Goal: Transaction & Acquisition: Purchase product/service

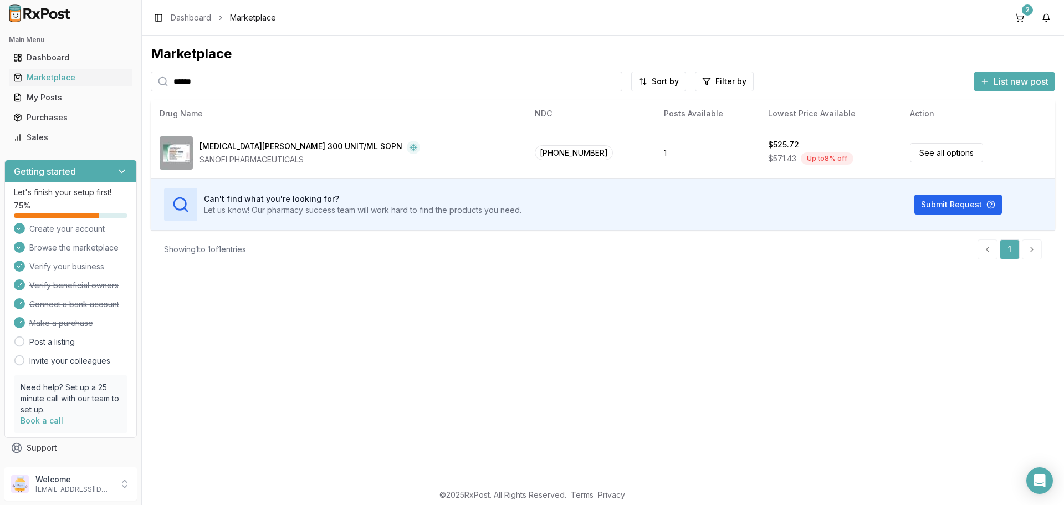
drag, startPoint x: 215, startPoint y: 84, endPoint x: 0, endPoint y: 112, distance: 216.9
click at [0, 112] on div "Main Menu Dashboard Marketplace My Posts Purchases Sales Getting started Let's …" at bounding box center [532, 252] width 1064 height 505
type input "*******"
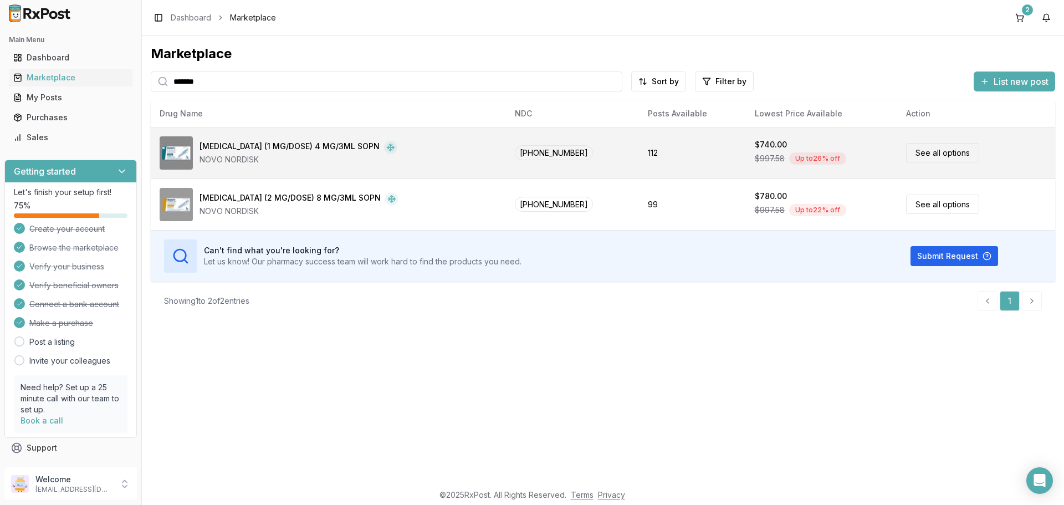
click at [934, 147] on link "See all options" at bounding box center [942, 152] width 73 height 19
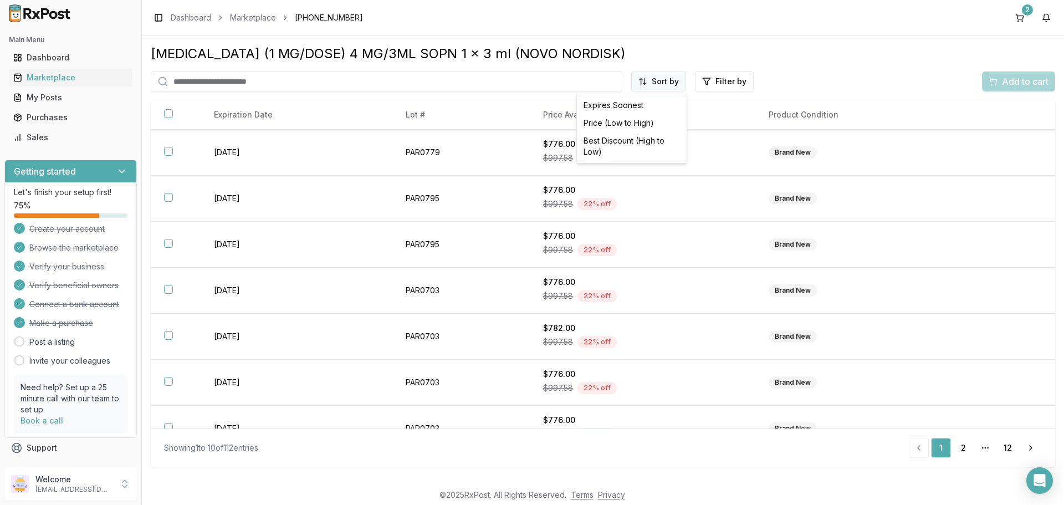
click at [671, 76] on html "Main Menu Dashboard Marketplace My Posts Purchases Sales Getting started Let's …" at bounding box center [532, 252] width 1064 height 505
click at [608, 123] on div "Price (Low to High)" at bounding box center [631, 123] width 105 height 18
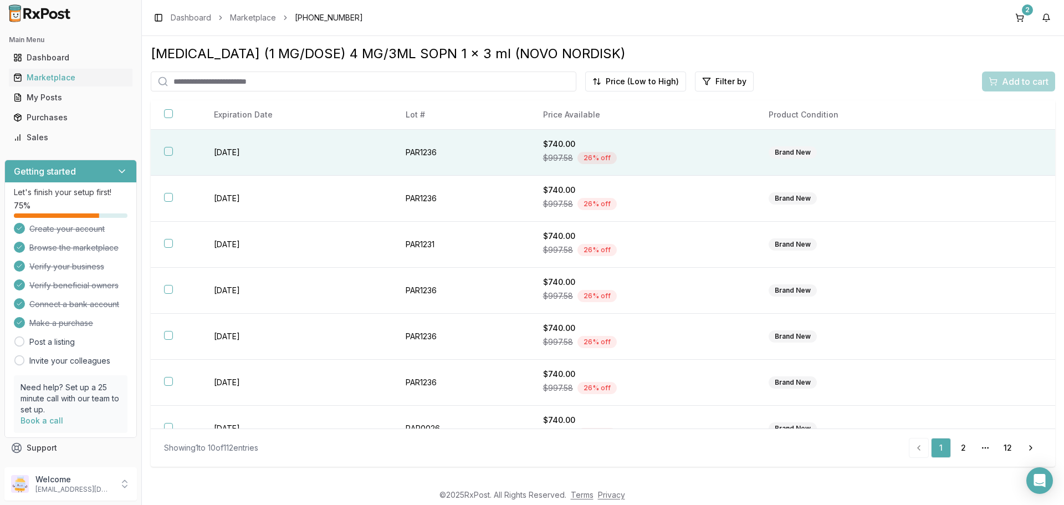
click at [170, 152] on button "button" at bounding box center [168, 151] width 9 height 9
click at [1012, 86] on span "Add to cart" at bounding box center [1025, 81] width 47 height 13
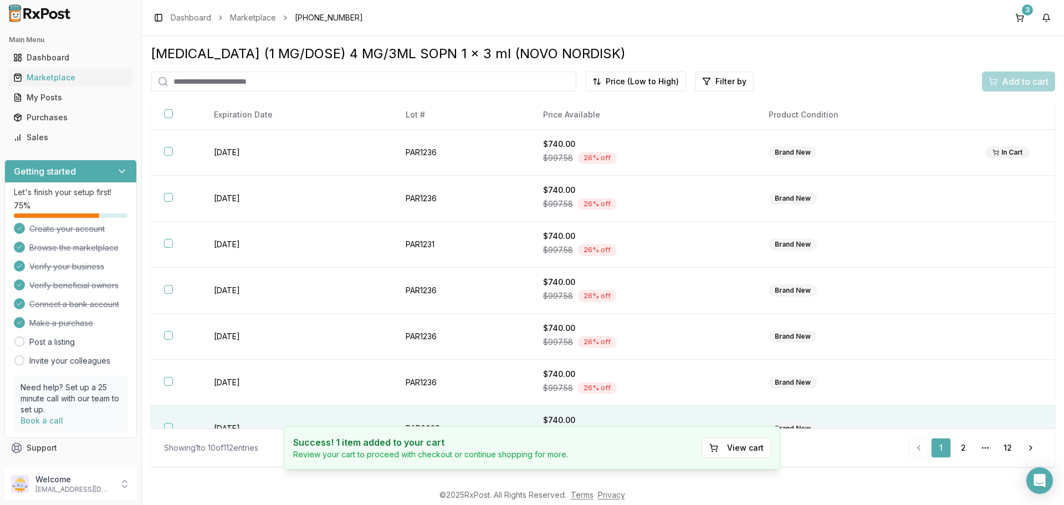
drag, startPoint x: 733, startPoint y: 449, endPoint x: 728, endPoint y: 426, distance: 23.8
click at [732, 449] on button "View cart" at bounding box center [736, 448] width 69 height 20
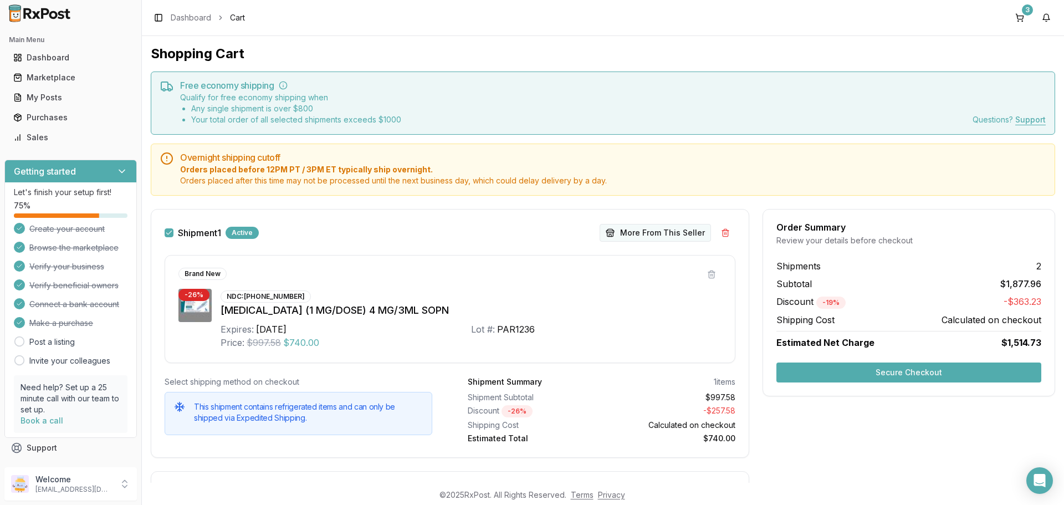
click at [663, 234] on button "More From This Seller" at bounding box center [655, 233] width 111 height 18
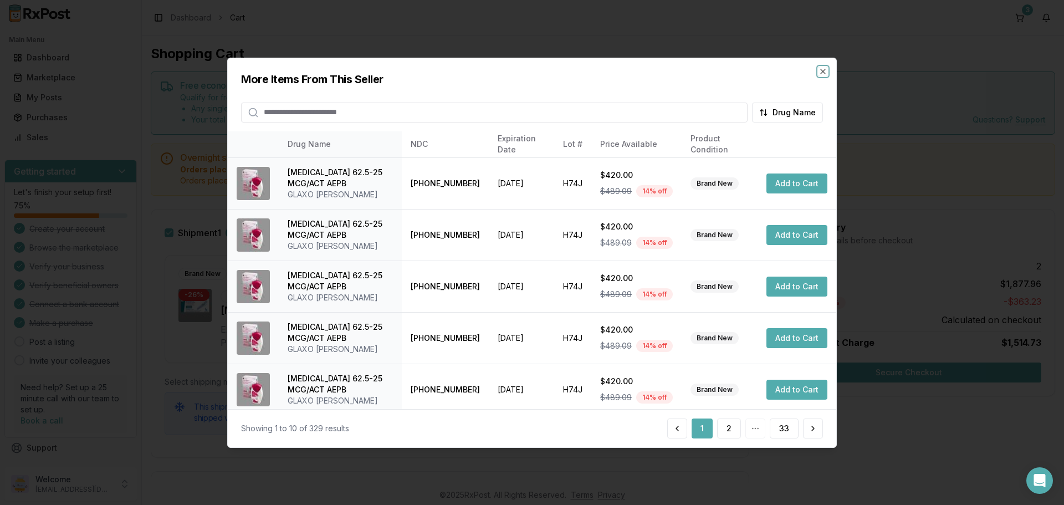
drag, startPoint x: 821, startPoint y: 68, endPoint x: 572, endPoint y: 125, distance: 255.2
click at [821, 68] on icon "button" at bounding box center [823, 71] width 9 height 9
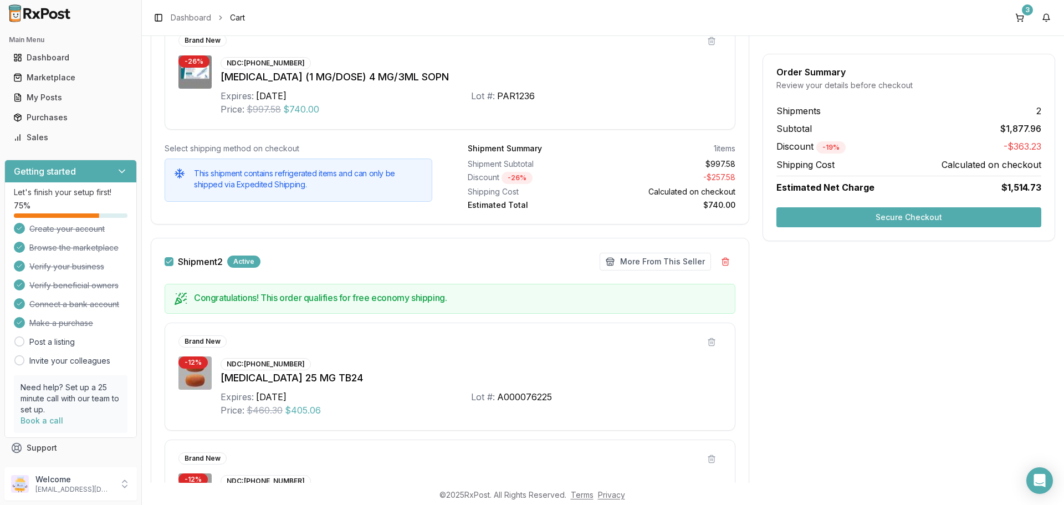
scroll to position [111, 0]
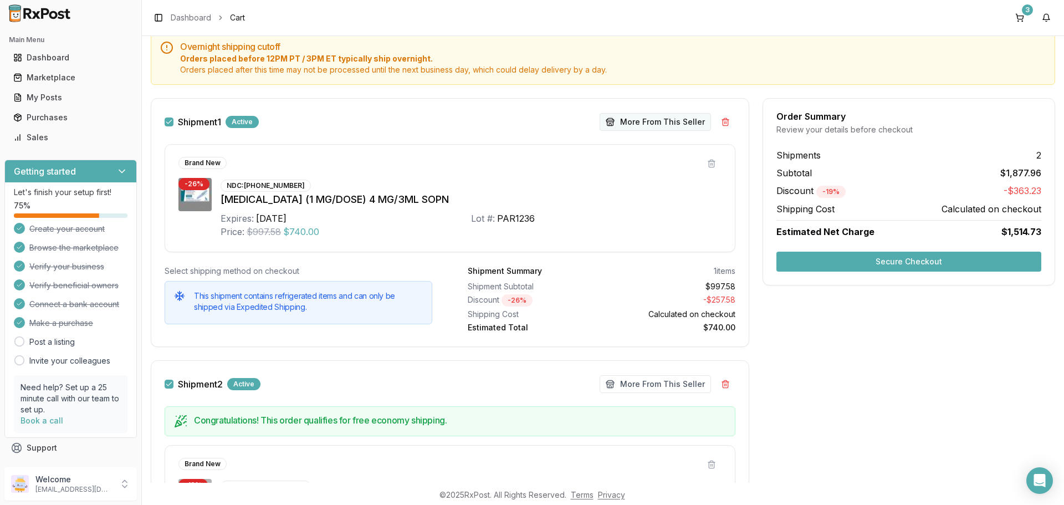
click at [637, 123] on button "More From This Seller" at bounding box center [655, 122] width 111 height 18
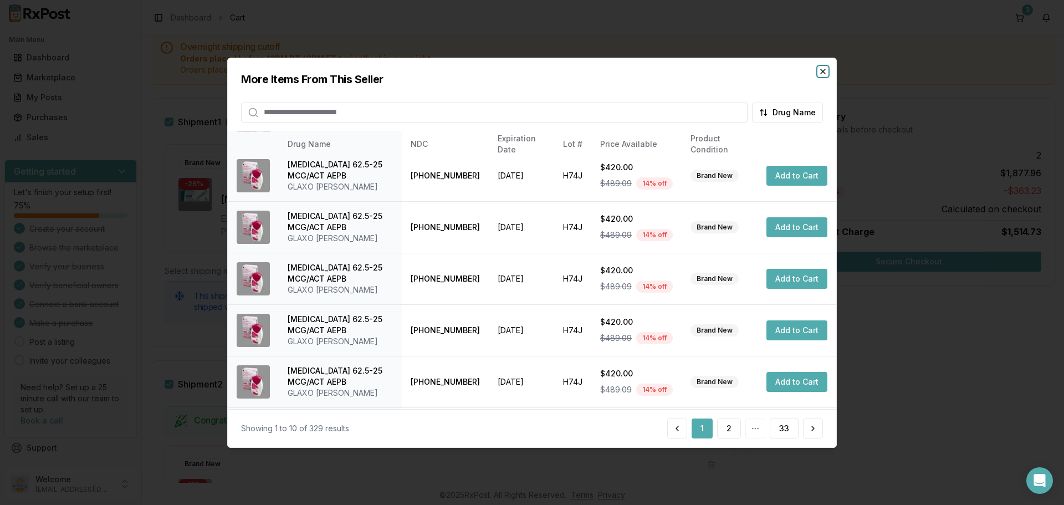
click at [822, 74] on icon "button" at bounding box center [823, 71] width 9 height 9
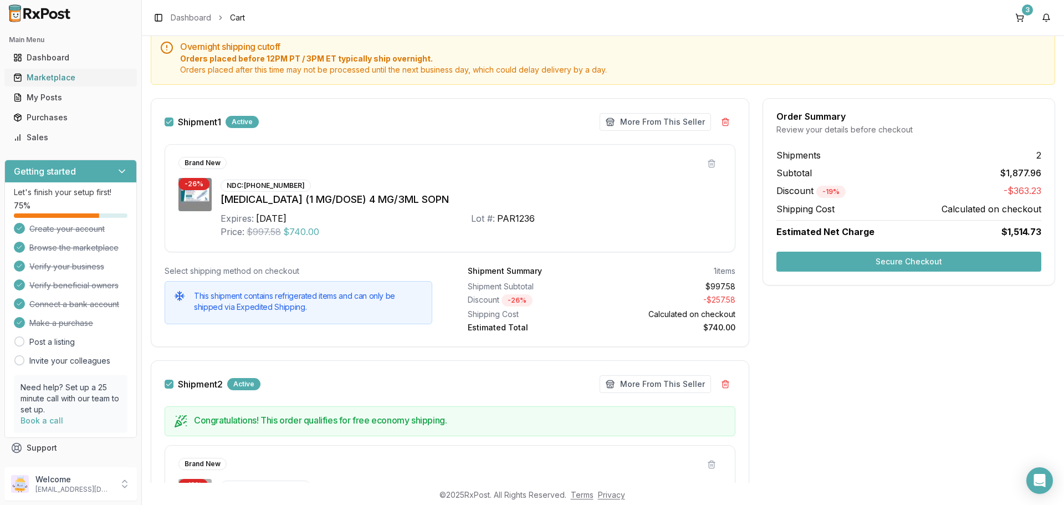
drag, startPoint x: 55, startPoint y: 72, endPoint x: 55, endPoint y: 79, distance: 6.7
click at [55, 72] on div "Marketplace" at bounding box center [70, 77] width 115 height 11
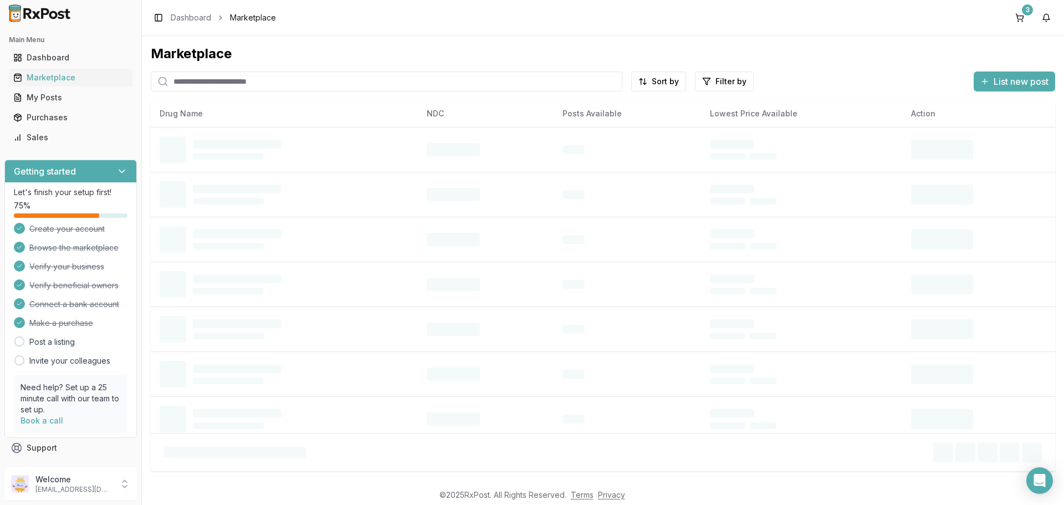
click at [258, 79] on input "search" at bounding box center [387, 81] width 472 height 20
type input "*****"
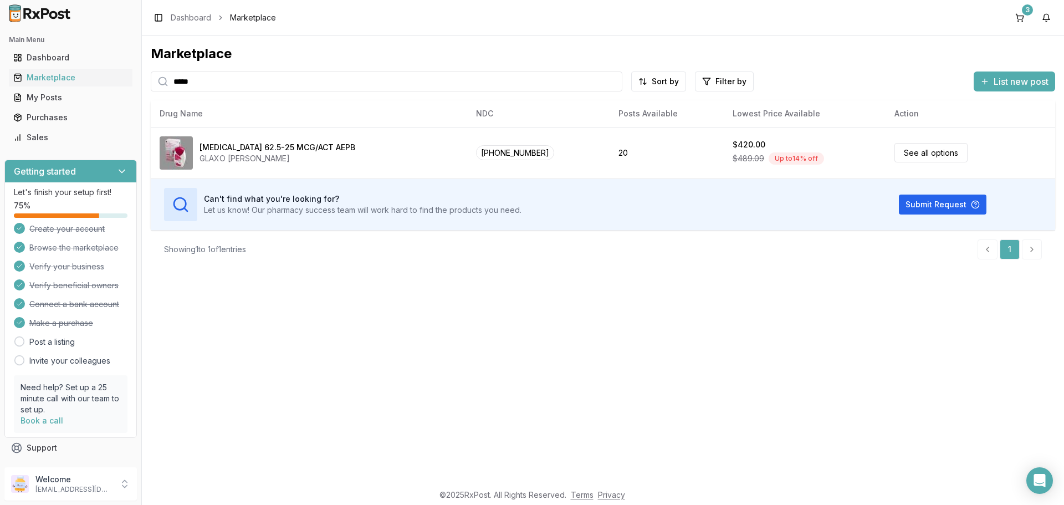
click at [1010, 82] on span "List new post" at bounding box center [1021, 81] width 55 height 13
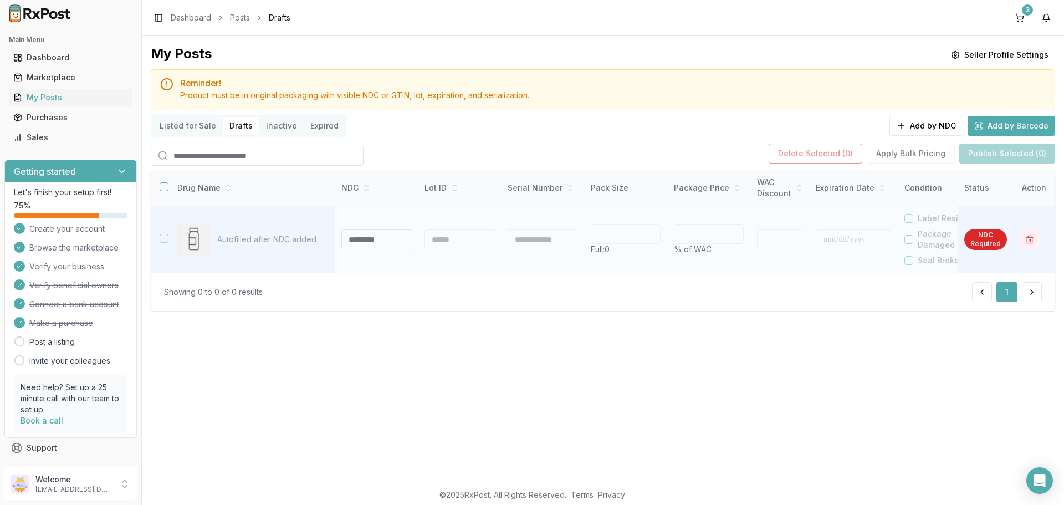
click at [1031, 239] on button "button" at bounding box center [1030, 239] width 20 height 20
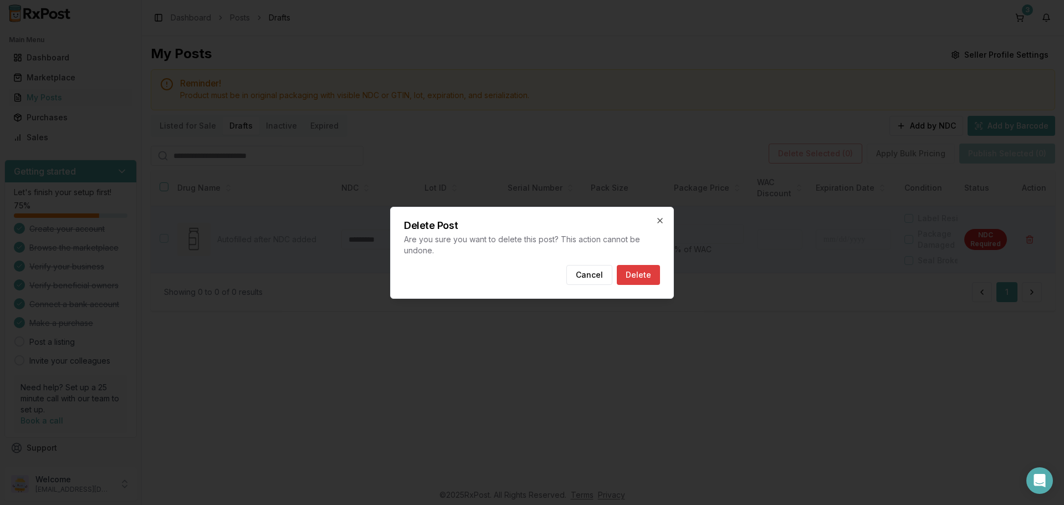
click at [630, 273] on button "Delete" at bounding box center [638, 275] width 43 height 20
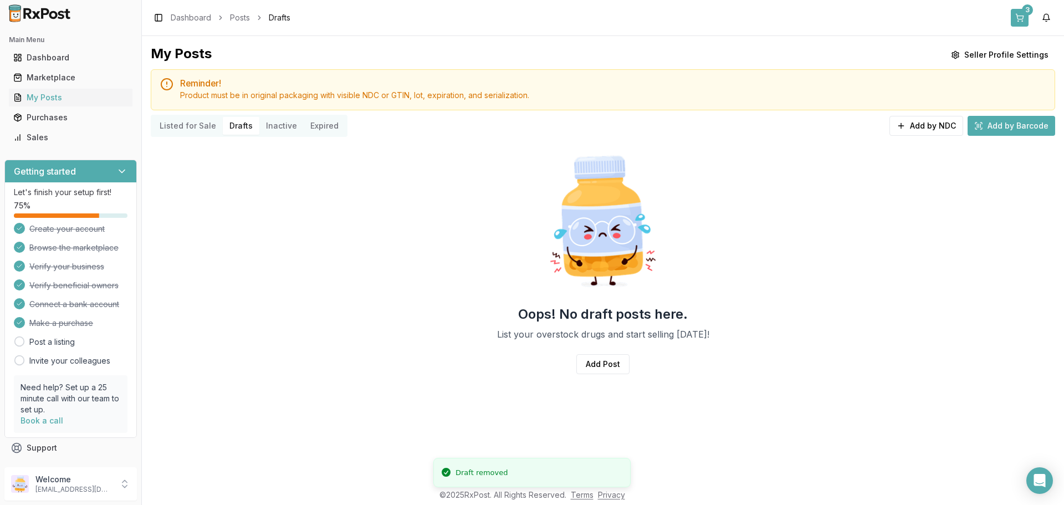
click at [1018, 12] on button "3" at bounding box center [1020, 18] width 18 height 18
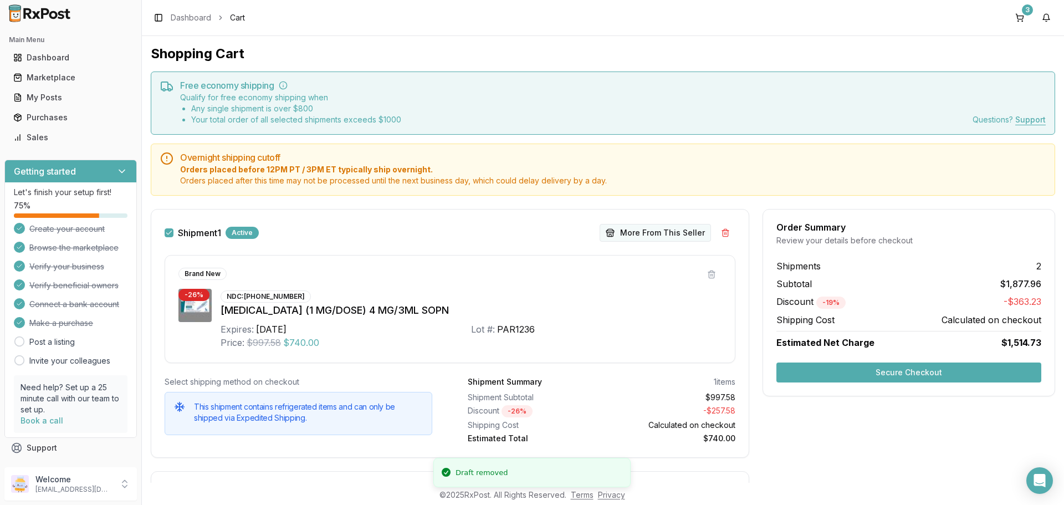
click at [630, 227] on button "More From This Seller" at bounding box center [655, 233] width 111 height 18
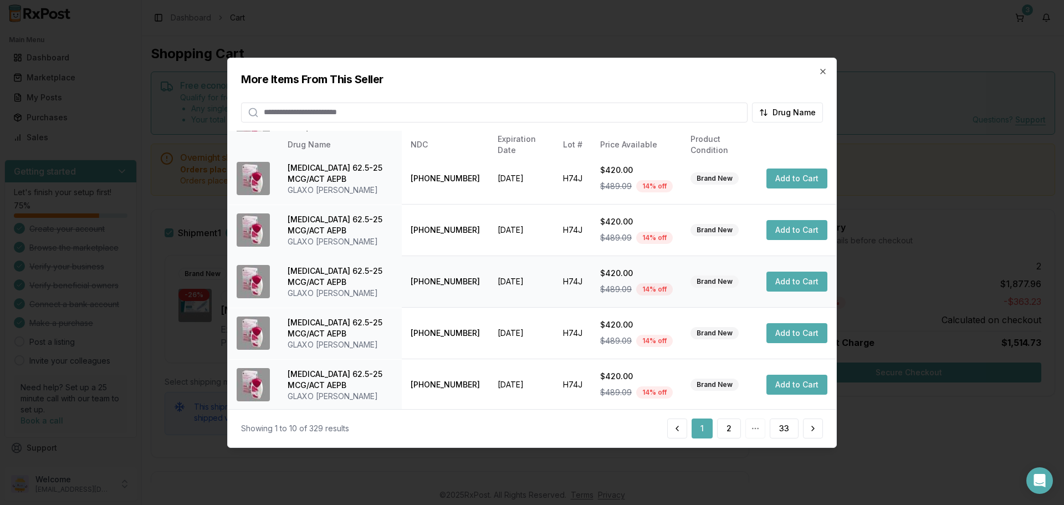
scroll to position [264, 0]
click at [728, 431] on button "2" at bounding box center [729, 428] width 24 height 20
click at [732, 436] on button "3" at bounding box center [729, 428] width 24 height 20
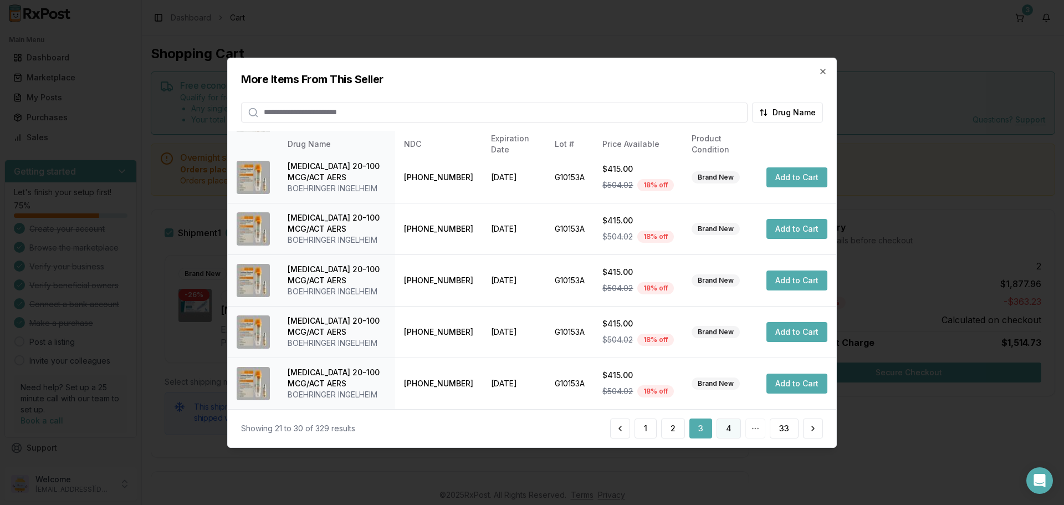
click at [734, 423] on button "4" at bounding box center [729, 428] width 24 height 20
click at [727, 433] on button "5" at bounding box center [729, 428] width 23 height 20
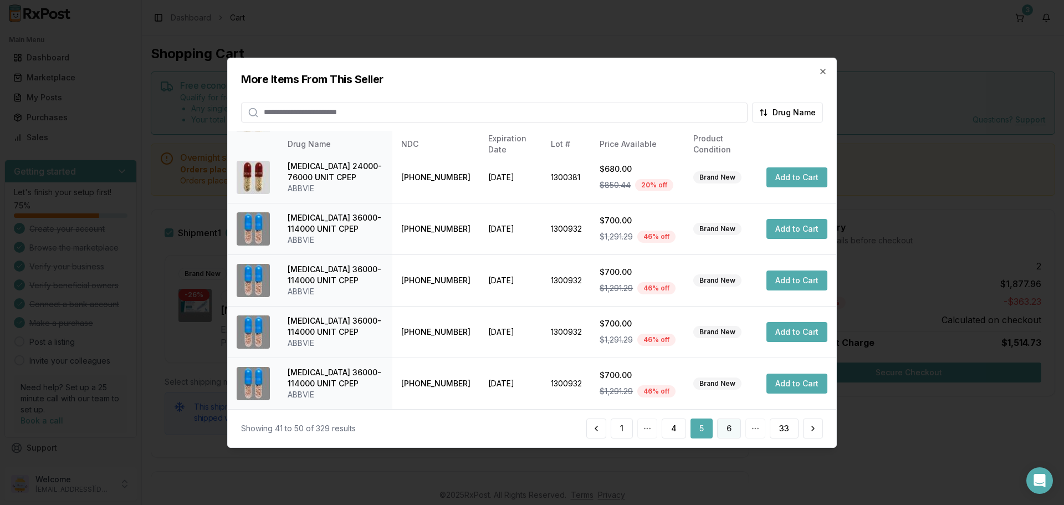
click at [728, 432] on button "6" at bounding box center [729, 428] width 24 height 20
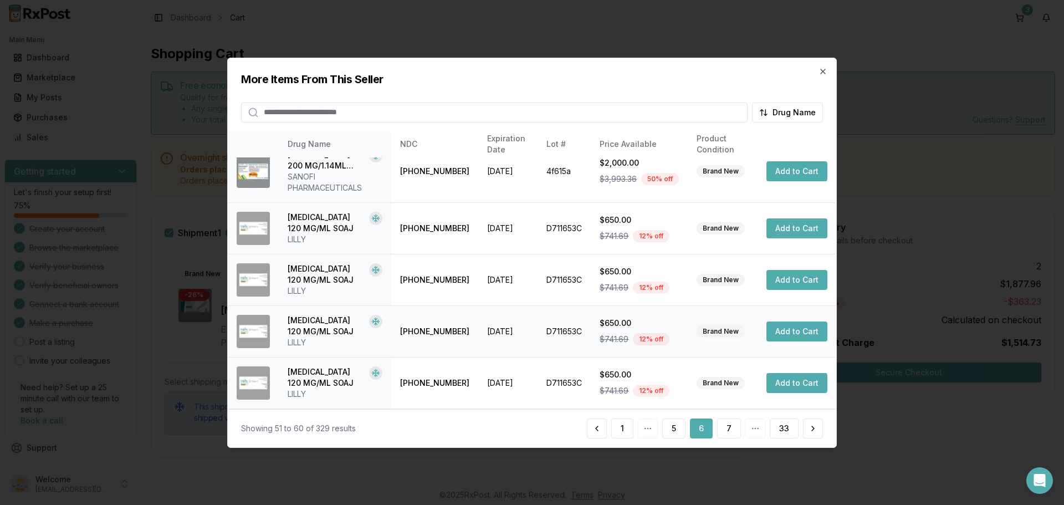
scroll to position [275, 0]
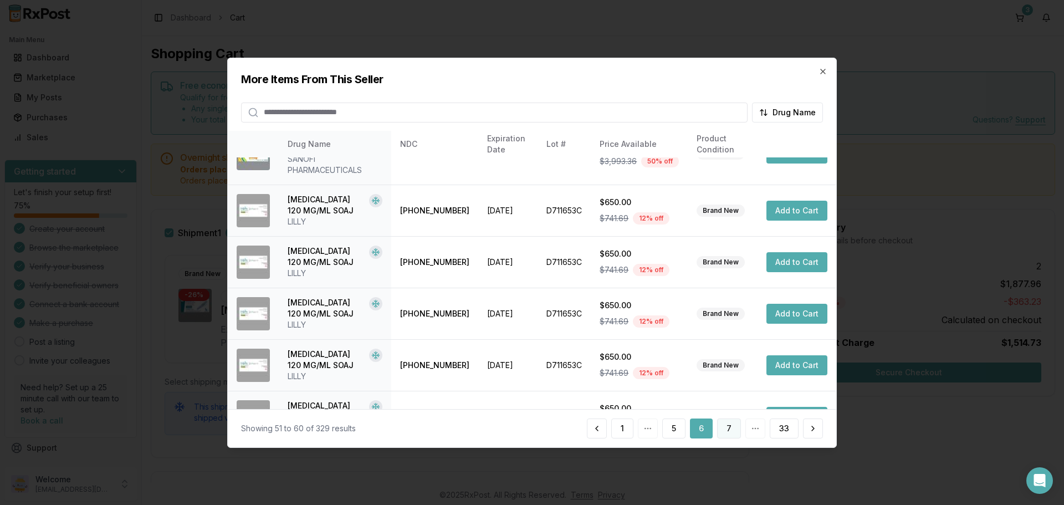
click at [725, 428] on button "7" at bounding box center [729, 428] width 24 height 20
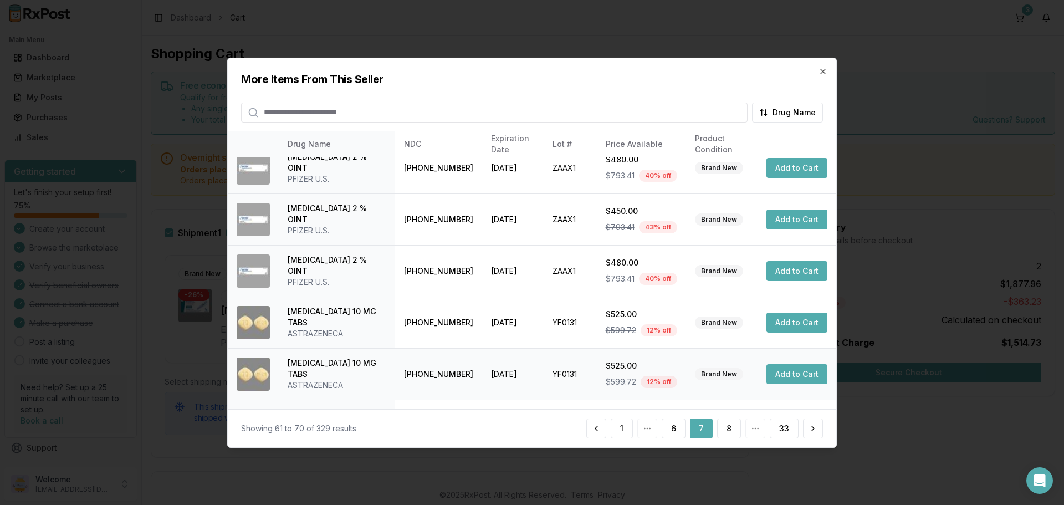
scroll to position [264, 0]
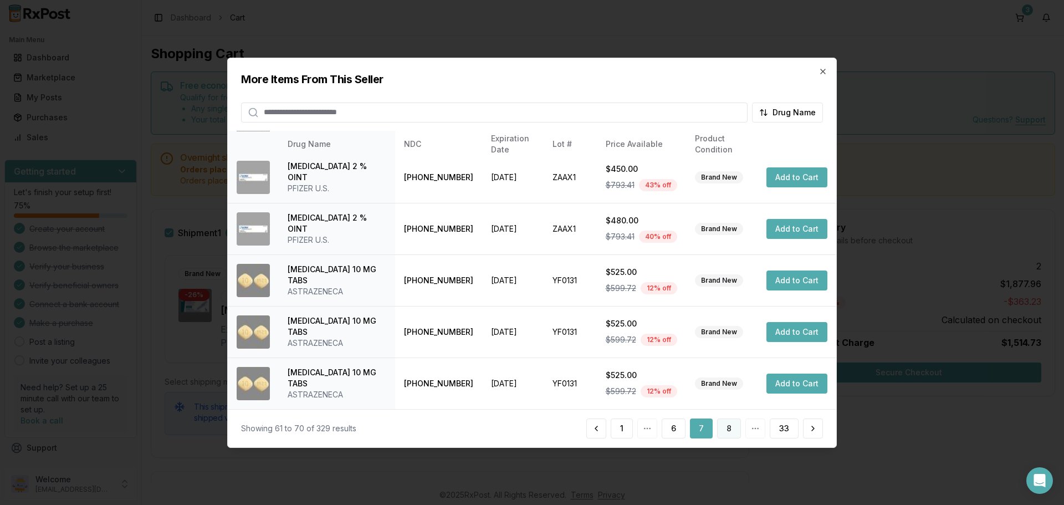
click at [729, 430] on button "8" at bounding box center [729, 428] width 24 height 20
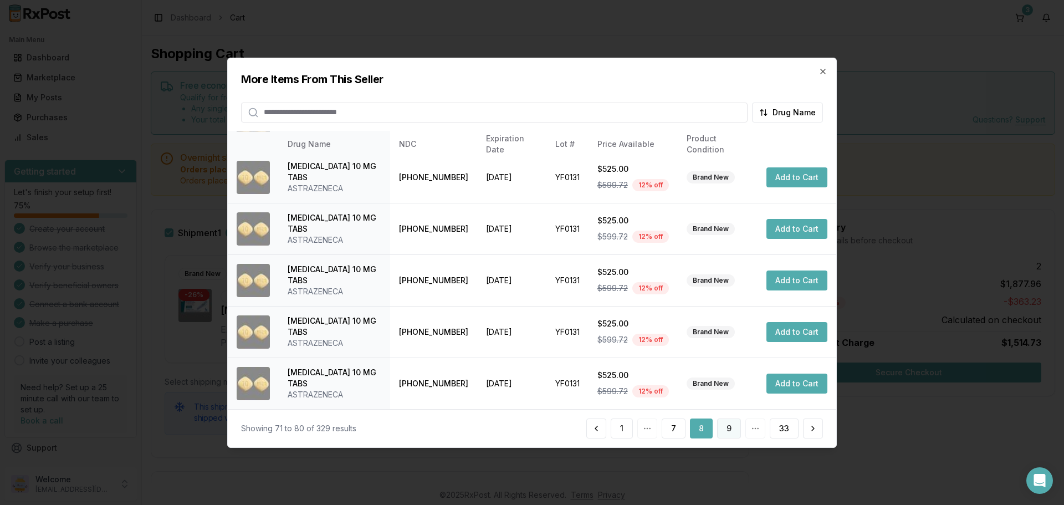
click at [732, 432] on button "9" at bounding box center [729, 428] width 24 height 20
click at [725, 425] on button "10" at bounding box center [727, 428] width 27 height 20
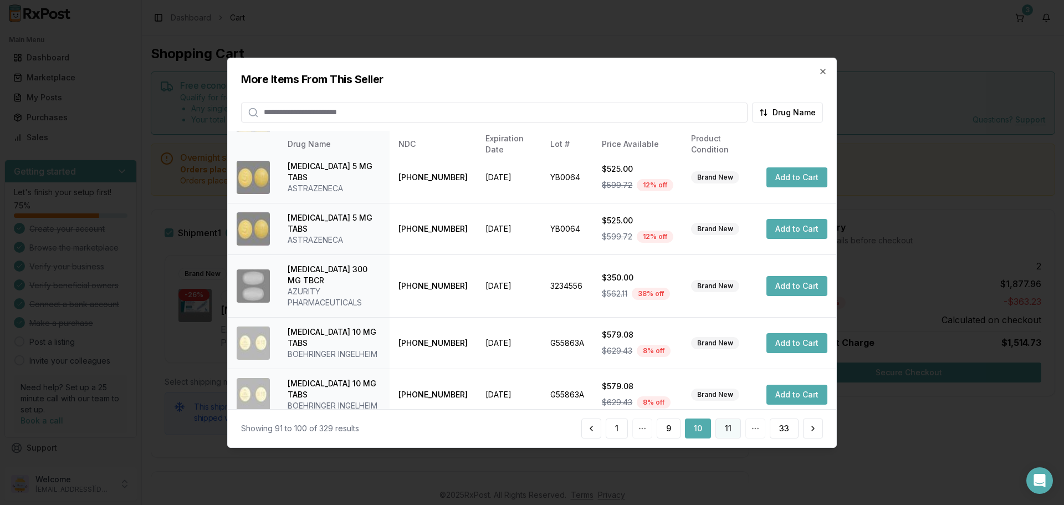
click at [728, 429] on button "11" at bounding box center [727, 428] width 25 height 20
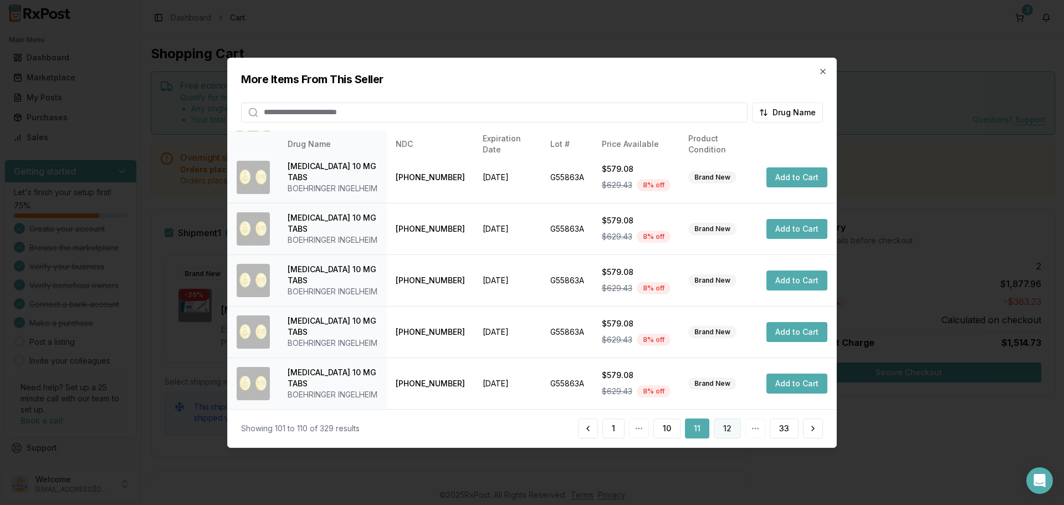
click at [727, 432] on button "12" at bounding box center [727, 428] width 27 height 20
click at [727, 425] on button "13" at bounding box center [727, 428] width 27 height 20
click at [727, 429] on button "14" at bounding box center [727, 428] width 28 height 20
click at [720, 430] on button "15" at bounding box center [727, 428] width 27 height 20
click at [733, 429] on button "16" at bounding box center [727, 428] width 27 height 20
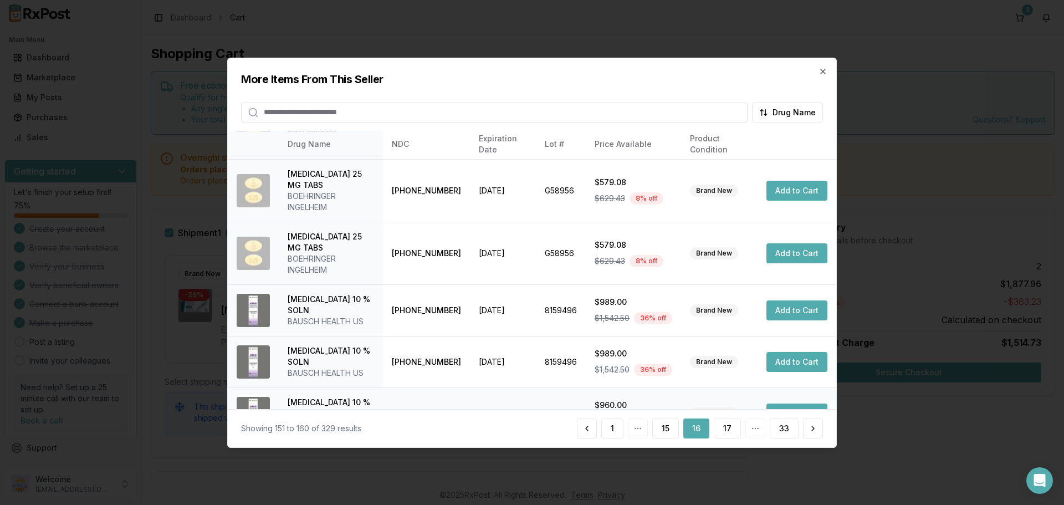
scroll to position [222, 0]
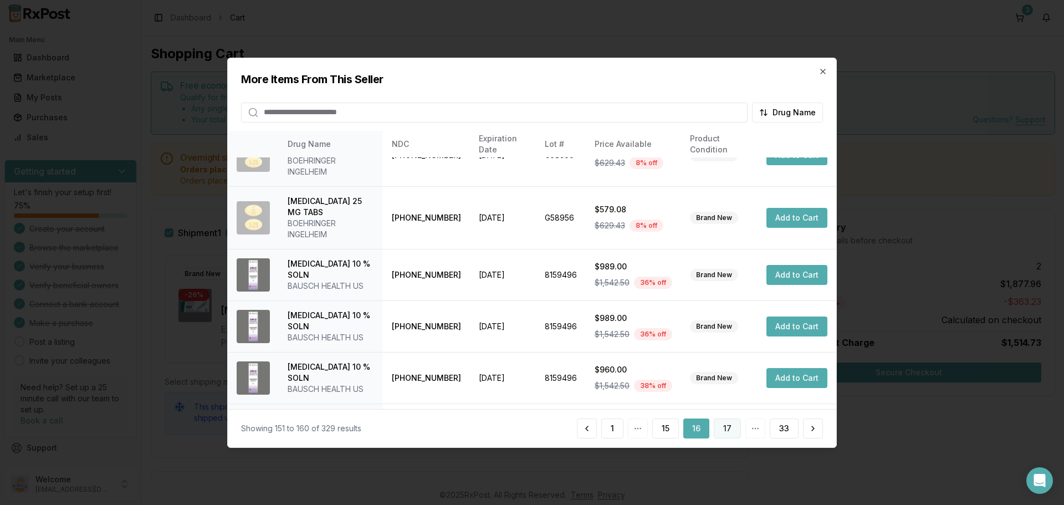
click at [730, 429] on button "17" at bounding box center [727, 428] width 27 height 20
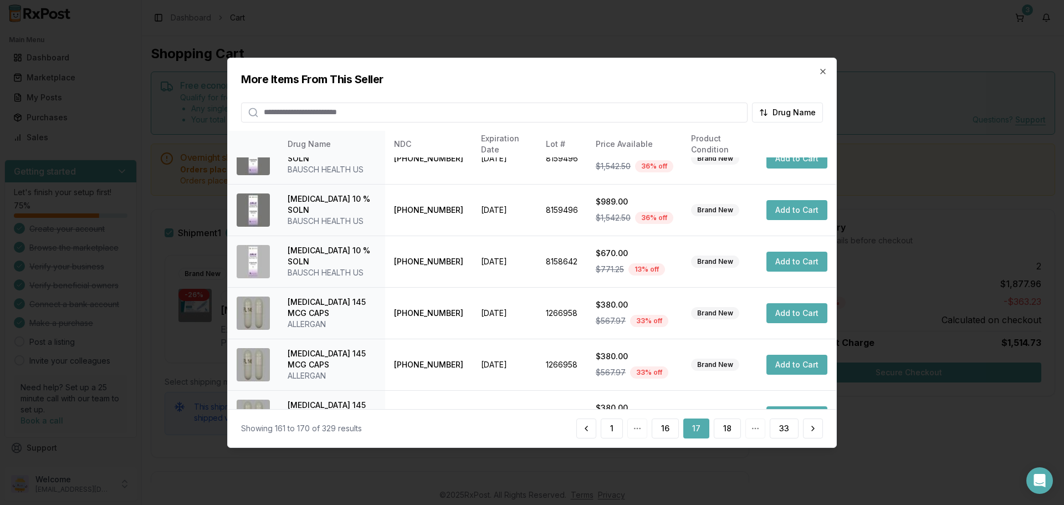
scroll to position [264, 0]
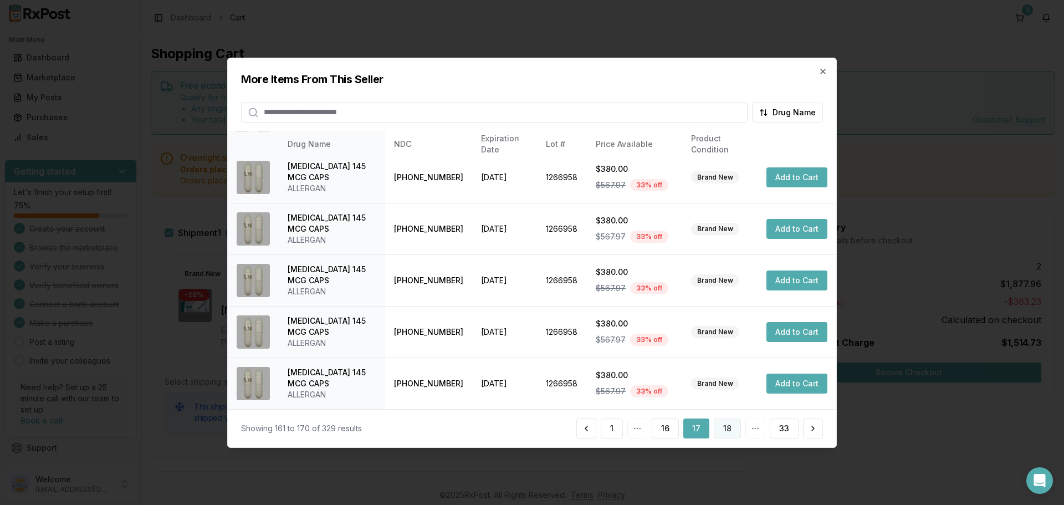
click at [724, 427] on button "18" at bounding box center [727, 428] width 27 height 20
click at [728, 430] on button "19" at bounding box center [727, 428] width 27 height 20
click at [729, 431] on button "20" at bounding box center [726, 428] width 29 height 20
click at [725, 430] on button "21" at bounding box center [727, 428] width 27 height 20
click at [724, 431] on button "22" at bounding box center [726, 428] width 29 height 20
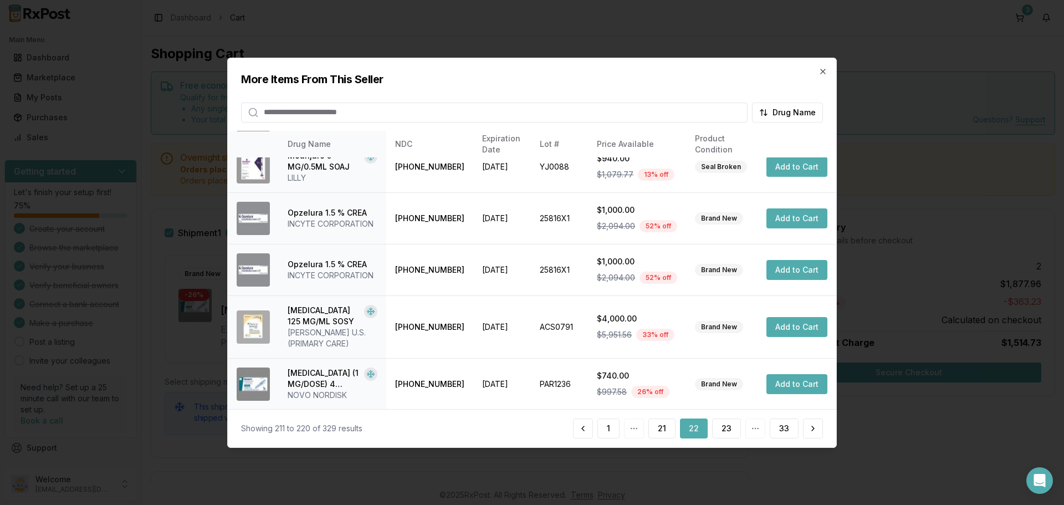
scroll to position [275, 0]
click at [727, 429] on button "23" at bounding box center [726, 428] width 29 height 20
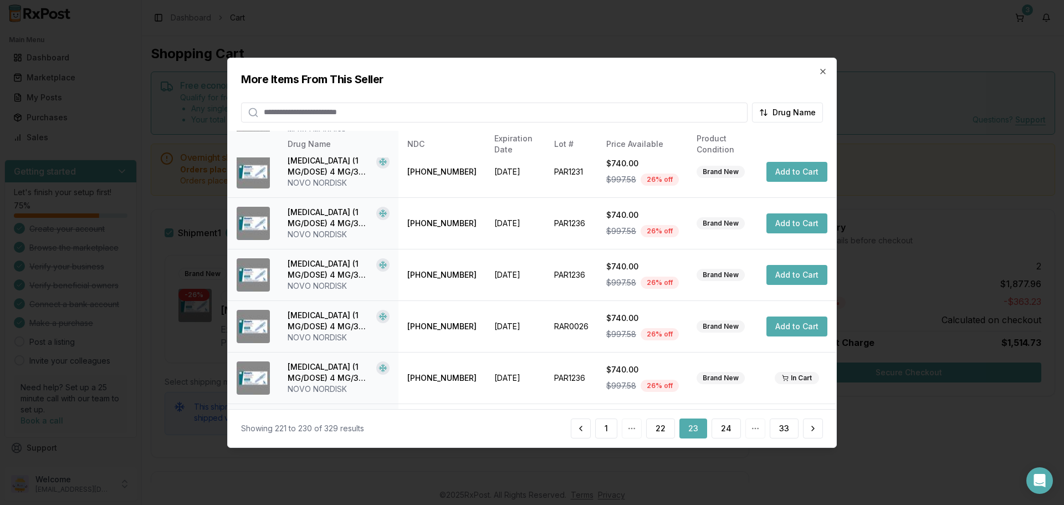
scroll to position [264, 0]
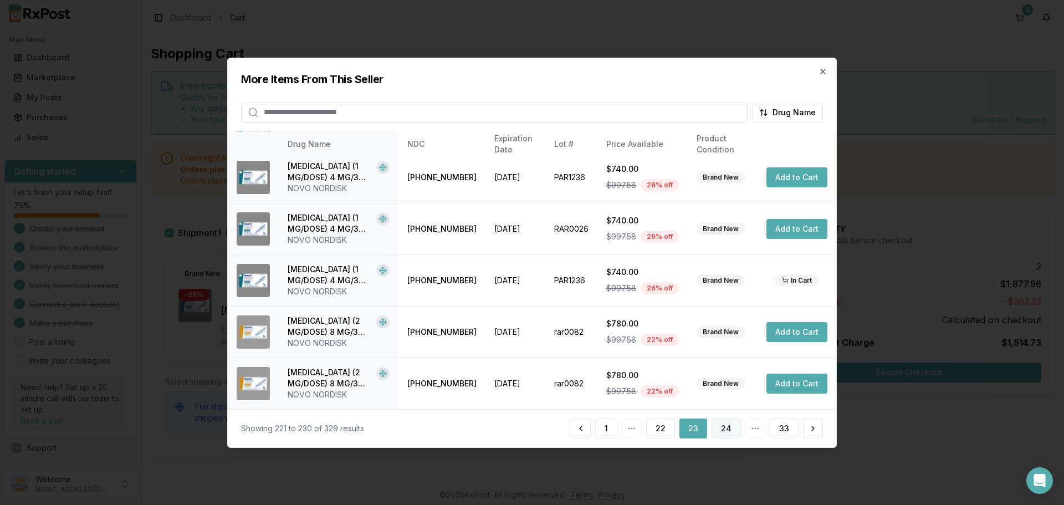
click at [729, 427] on button "24" at bounding box center [726, 428] width 29 height 20
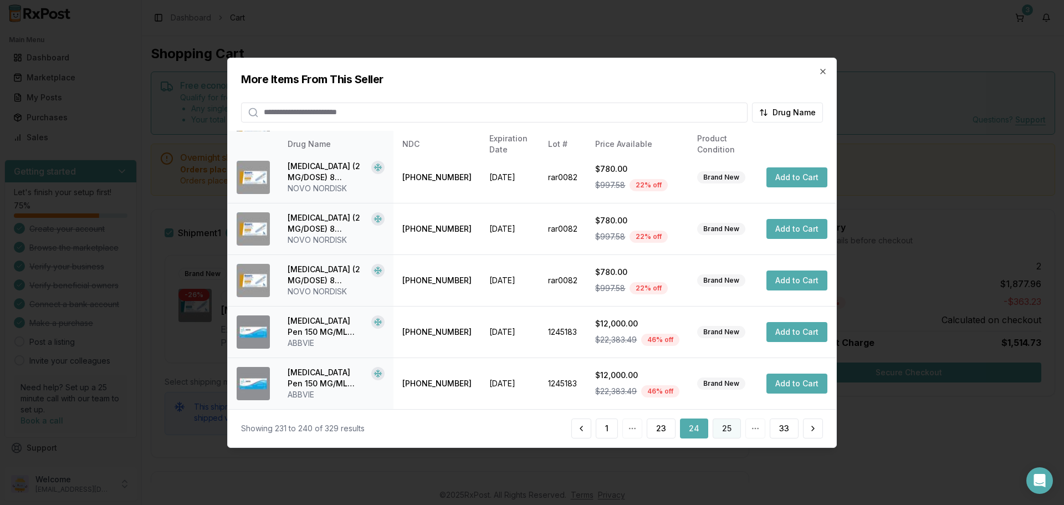
click at [725, 430] on button "25" at bounding box center [727, 428] width 28 height 20
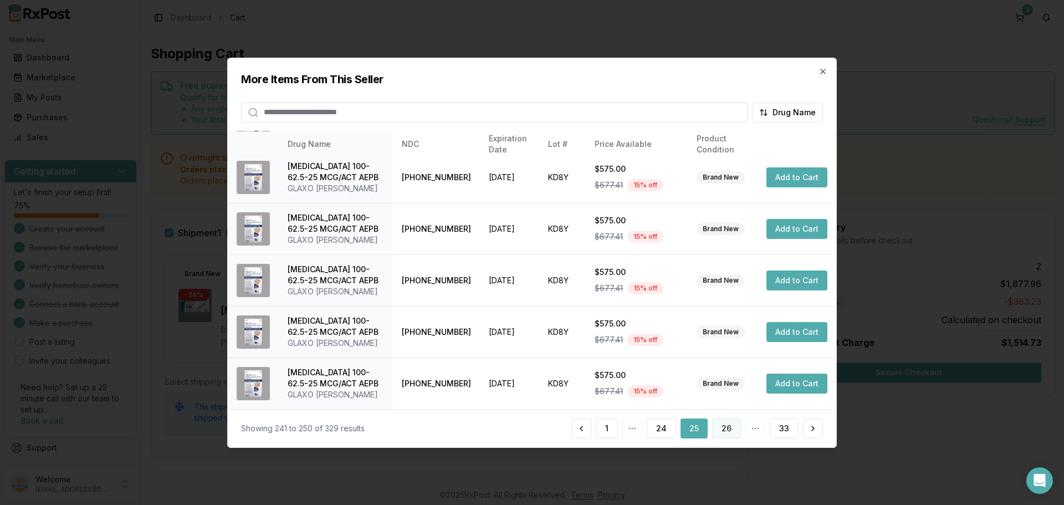
click at [722, 428] on button "26" at bounding box center [726, 428] width 29 height 20
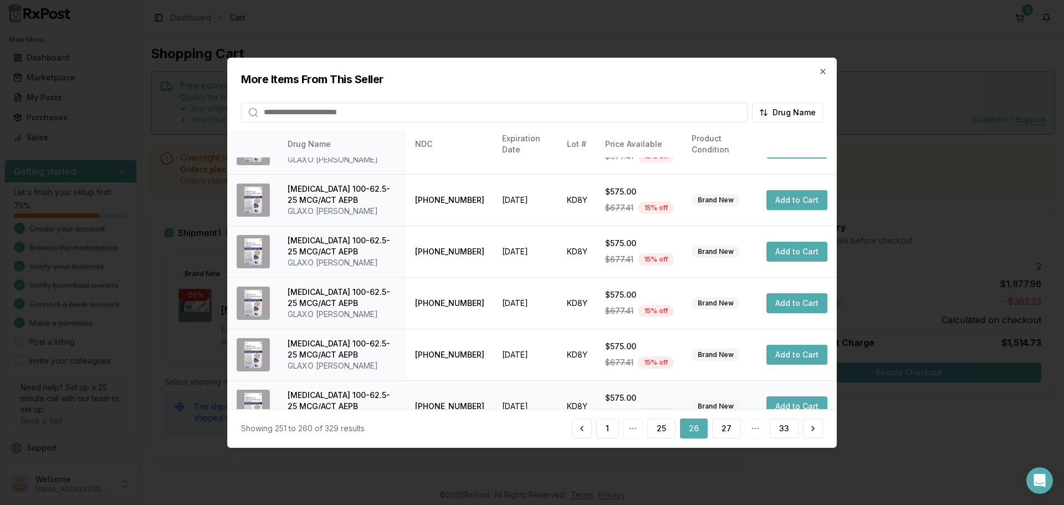
scroll to position [222, 0]
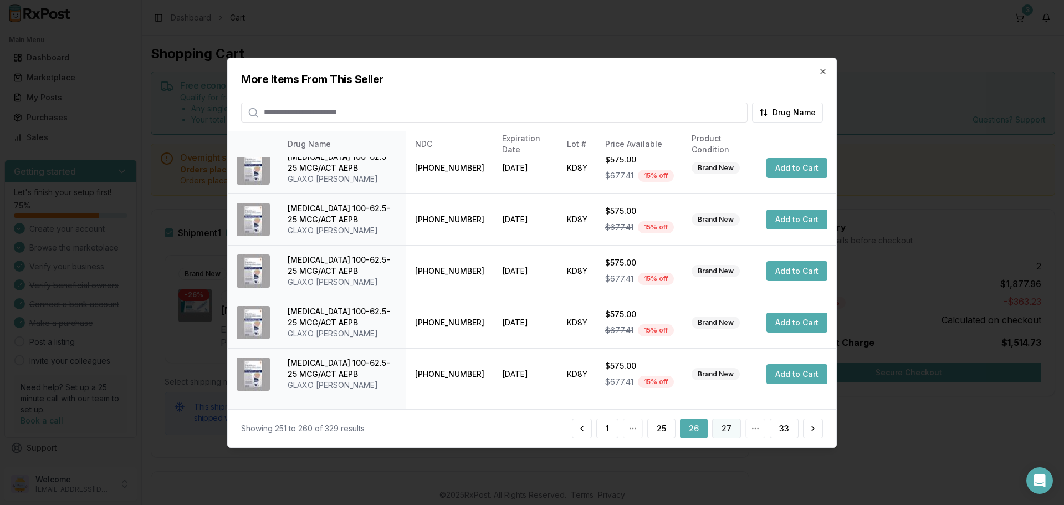
click at [730, 427] on button "27" at bounding box center [726, 428] width 29 height 20
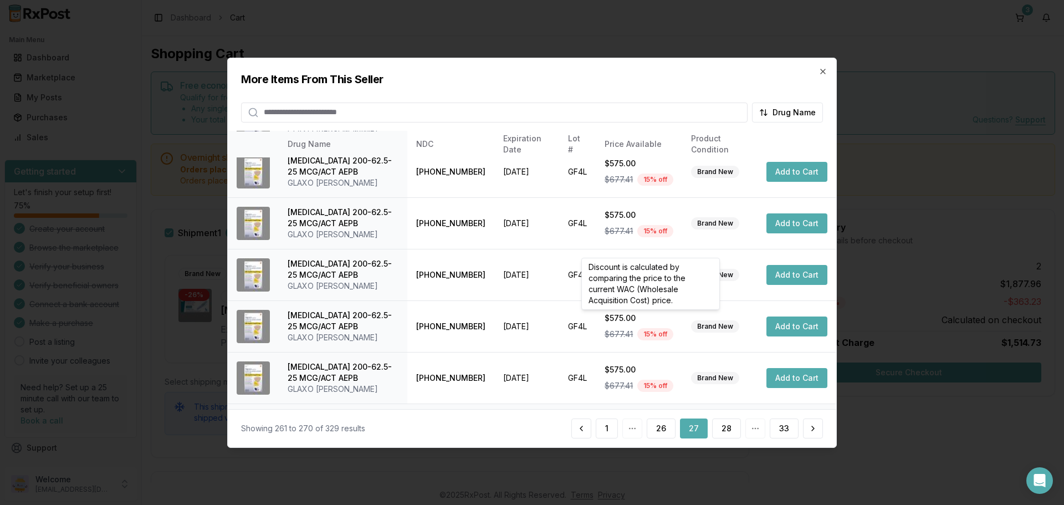
scroll to position [264, 0]
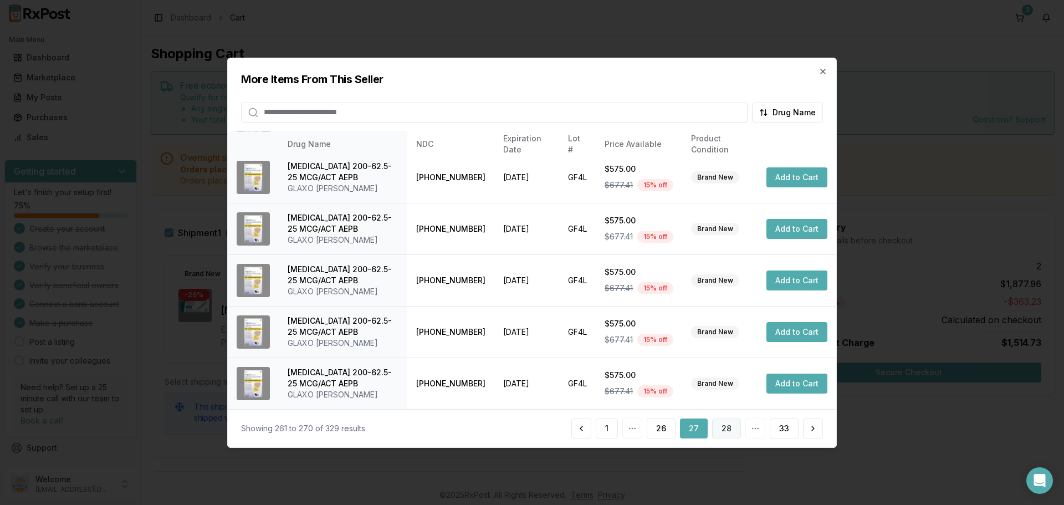
click at [722, 428] on button "28" at bounding box center [726, 428] width 29 height 20
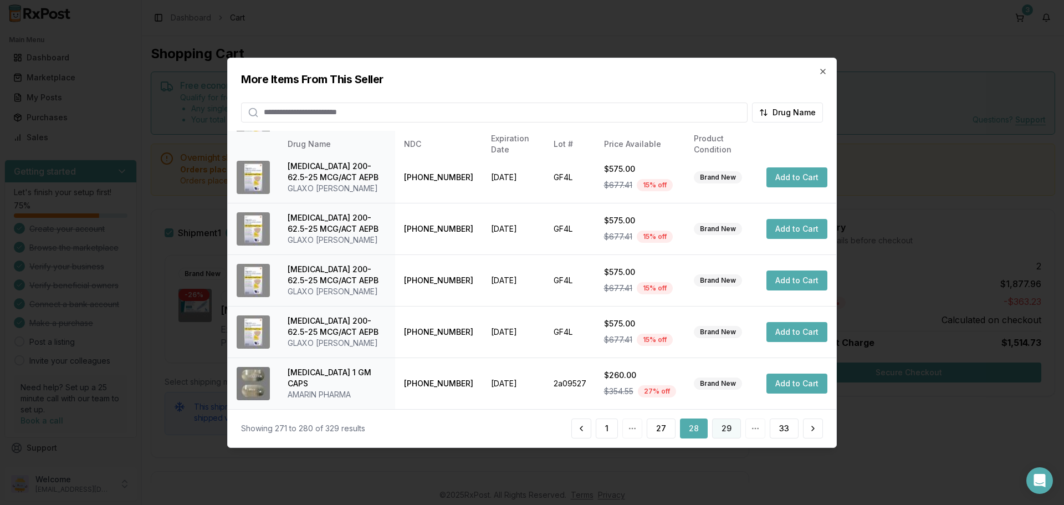
click at [726, 425] on button "29" at bounding box center [726, 428] width 29 height 20
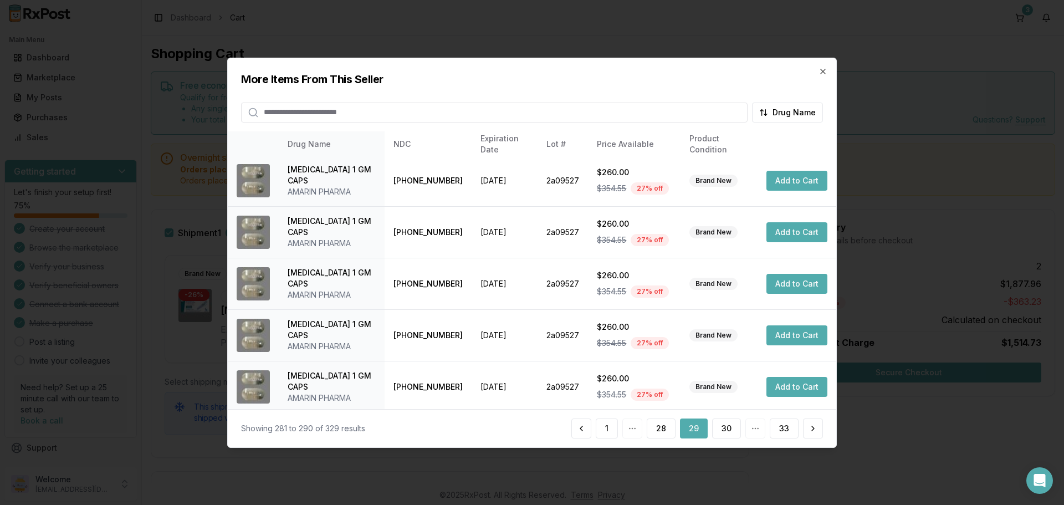
scroll to position [0, 0]
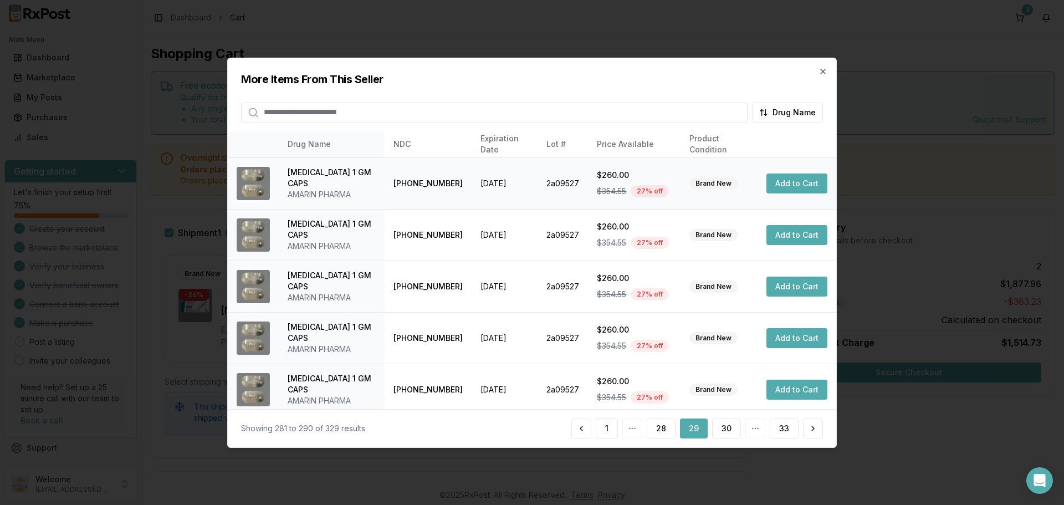
click at [796, 182] on button "Add to Cart" at bounding box center [796, 183] width 61 height 20
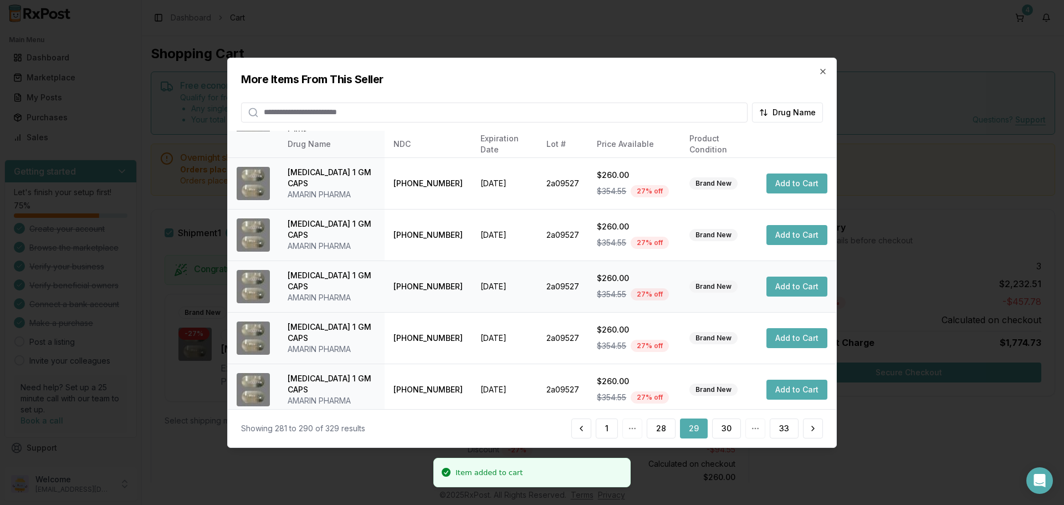
scroll to position [111, 0]
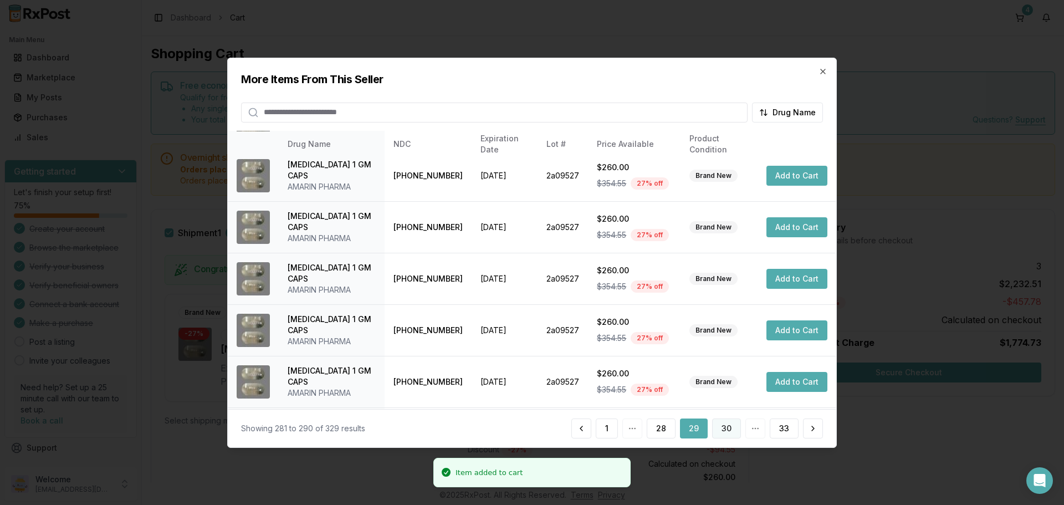
click at [723, 432] on button "30" at bounding box center [726, 428] width 29 height 20
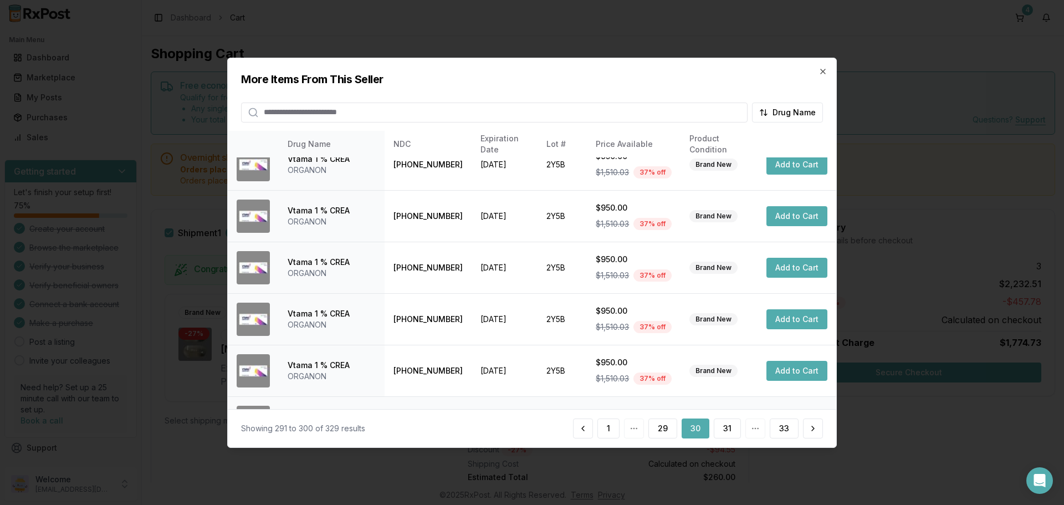
scroll to position [264, 0]
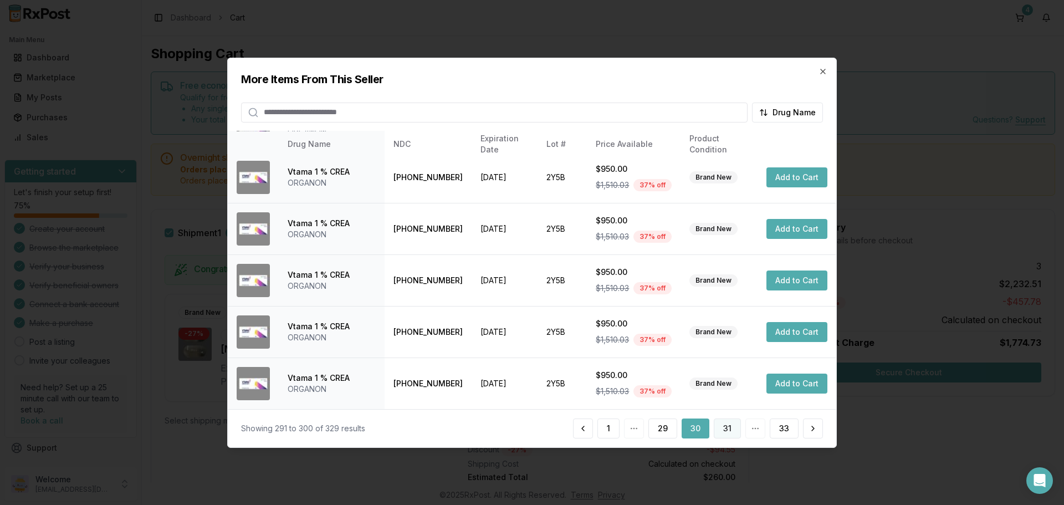
click at [725, 430] on button "31" at bounding box center [727, 428] width 27 height 20
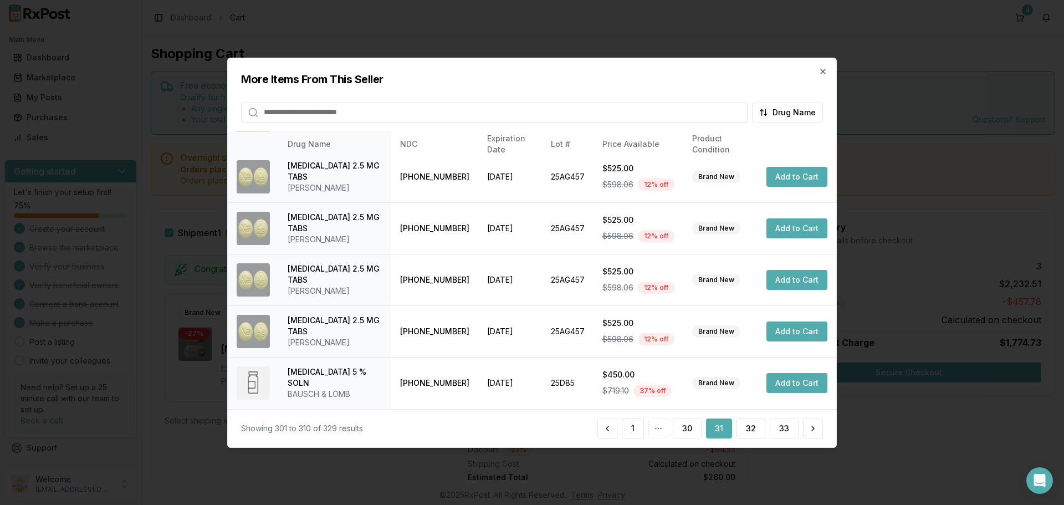
scroll to position [0, 0]
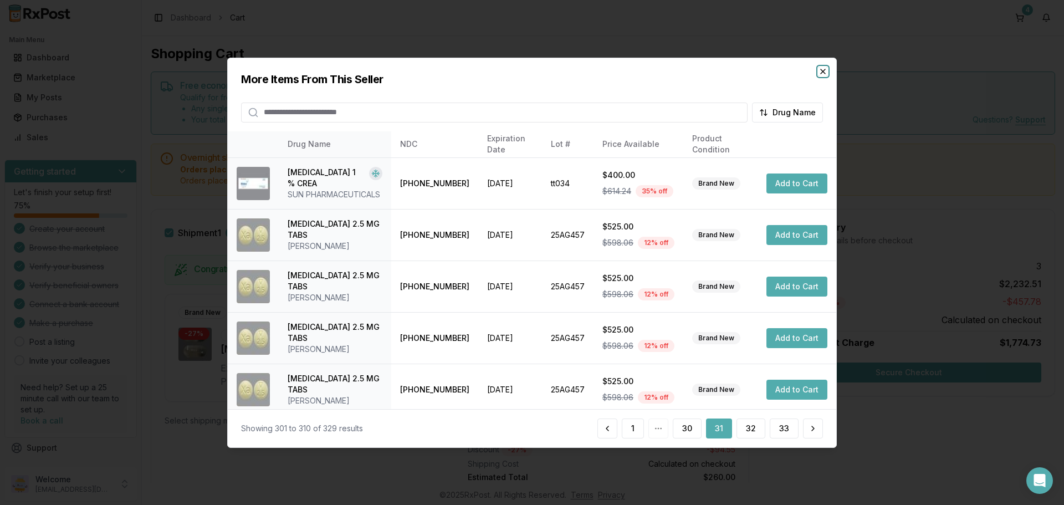
click at [822, 73] on icon "button" at bounding box center [823, 71] width 9 height 9
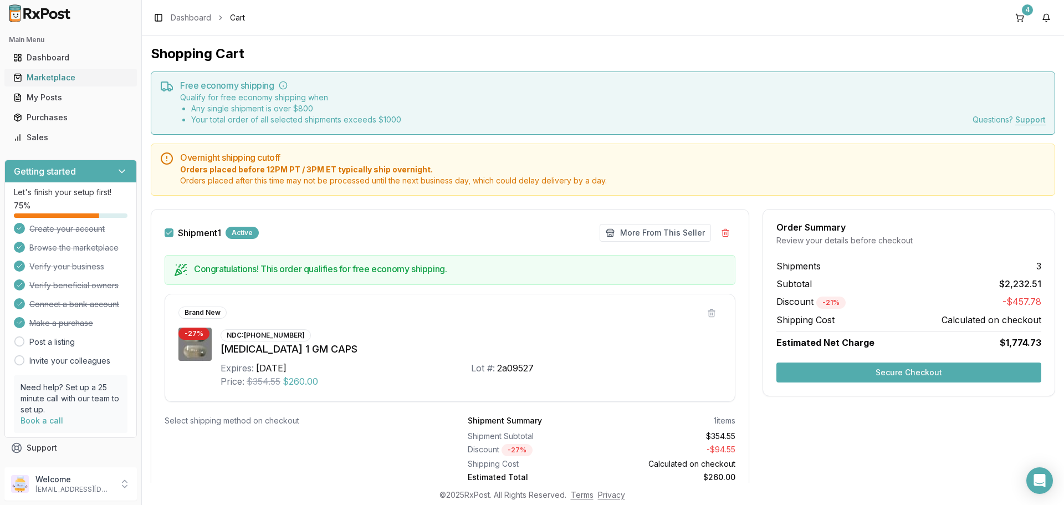
click at [75, 79] on div "Marketplace" at bounding box center [70, 77] width 115 height 11
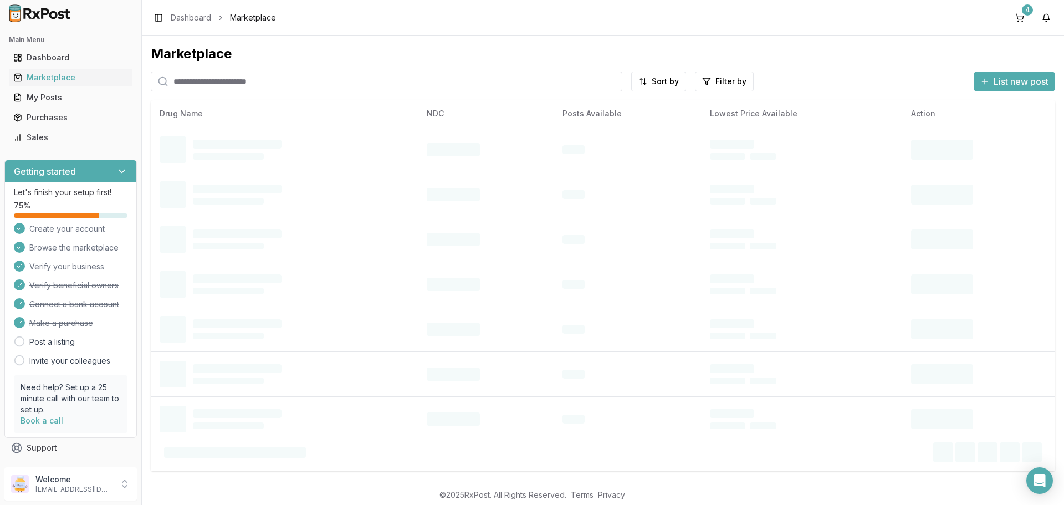
click at [240, 80] on input "search" at bounding box center [387, 81] width 472 height 20
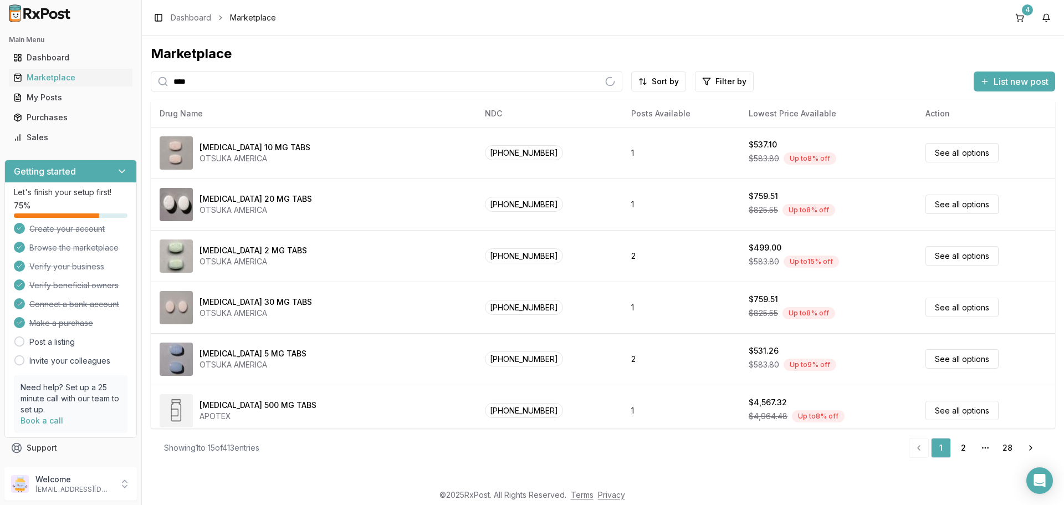
type input "*******"
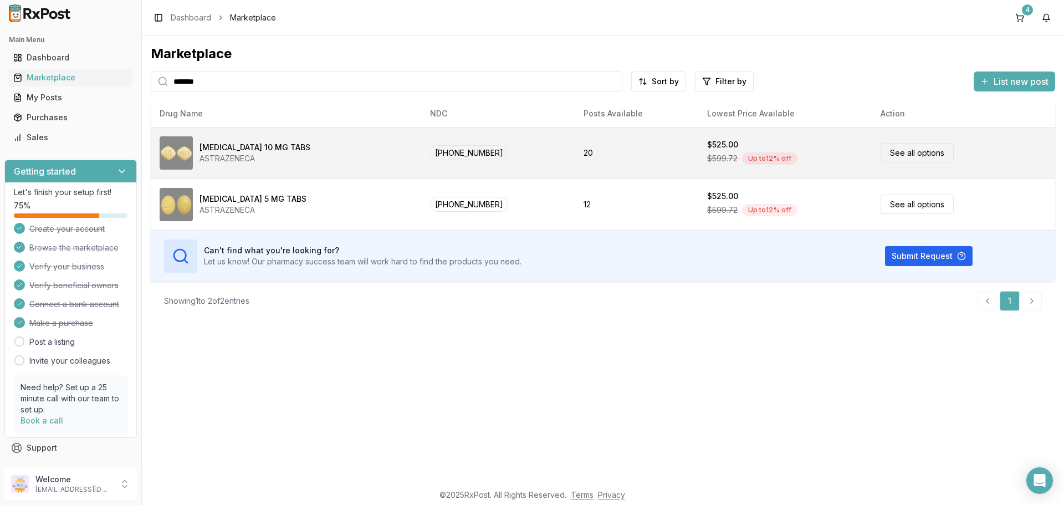
click at [896, 157] on link "See all options" at bounding box center [917, 152] width 73 height 19
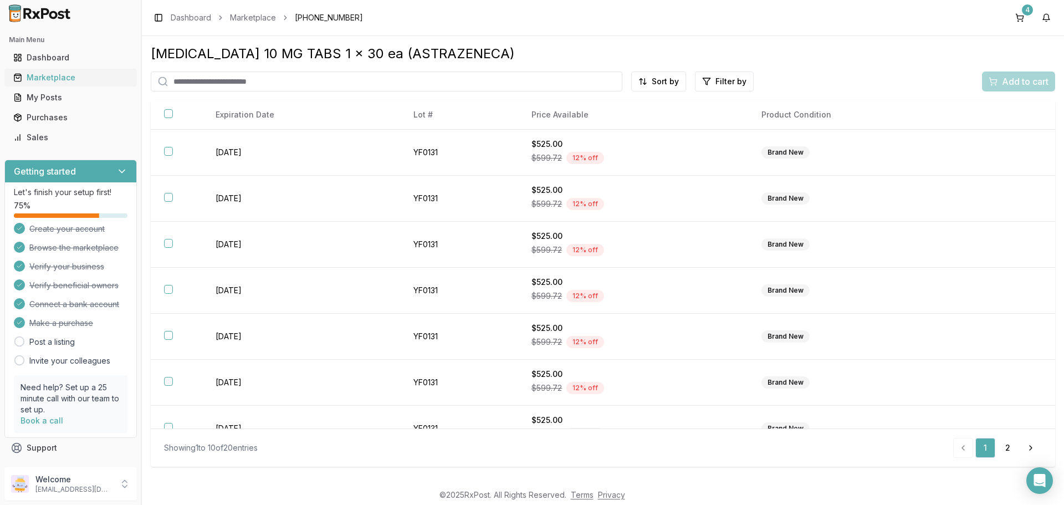
click at [37, 79] on div "Marketplace" at bounding box center [70, 77] width 115 height 11
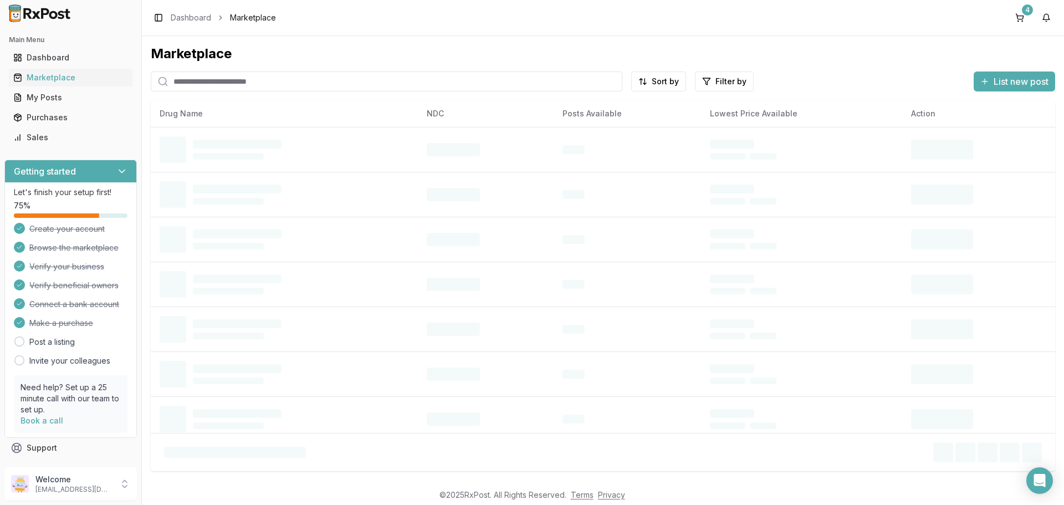
click at [223, 83] on input "search" at bounding box center [387, 81] width 472 height 20
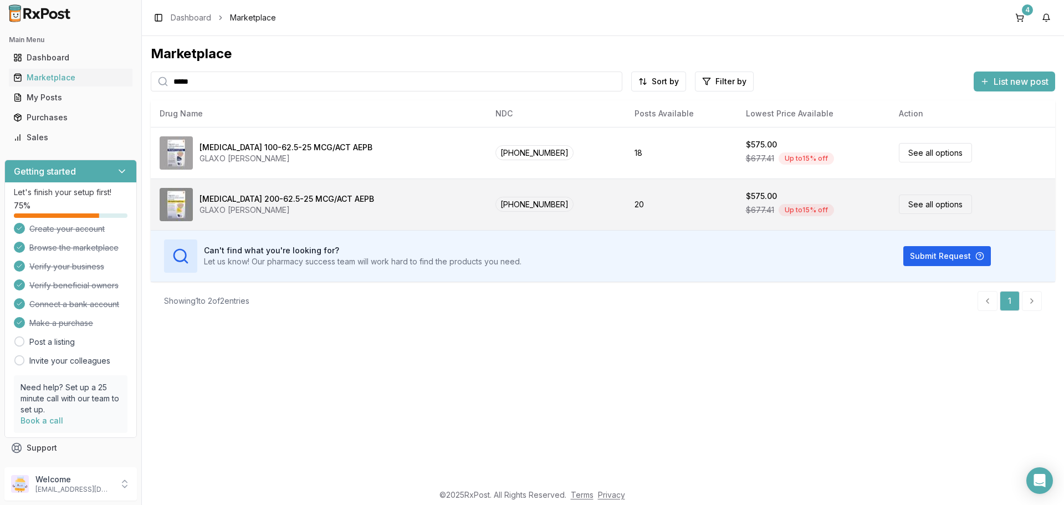
type input "*****"
click at [922, 205] on link "See all options" at bounding box center [935, 204] width 73 height 19
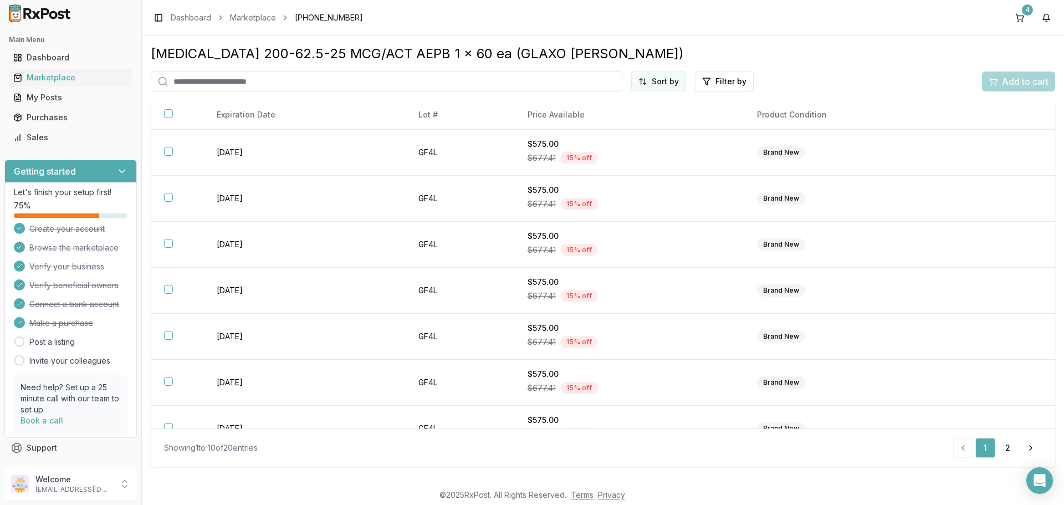
click at [666, 79] on html "Main Menu Dashboard Marketplace My Posts Purchases Sales Getting started Let's …" at bounding box center [532, 252] width 1064 height 505
click at [630, 121] on div "Price (Low to High)" at bounding box center [631, 123] width 105 height 18
click at [1021, 18] on button "4" at bounding box center [1020, 18] width 18 height 18
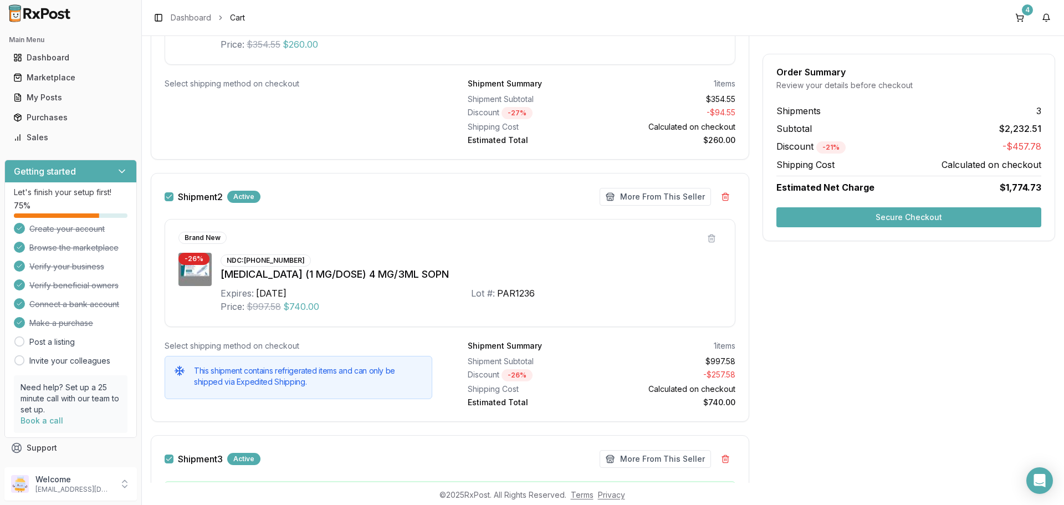
scroll to position [171, 0]
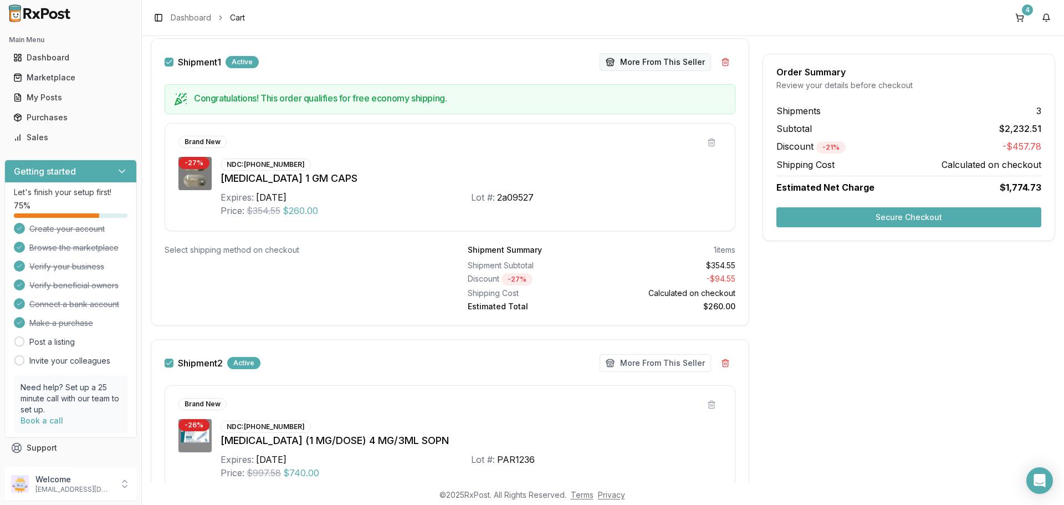
click at [625, 67] on button "More From This Seller" at bounding box center [655, 62] width 111 height 18
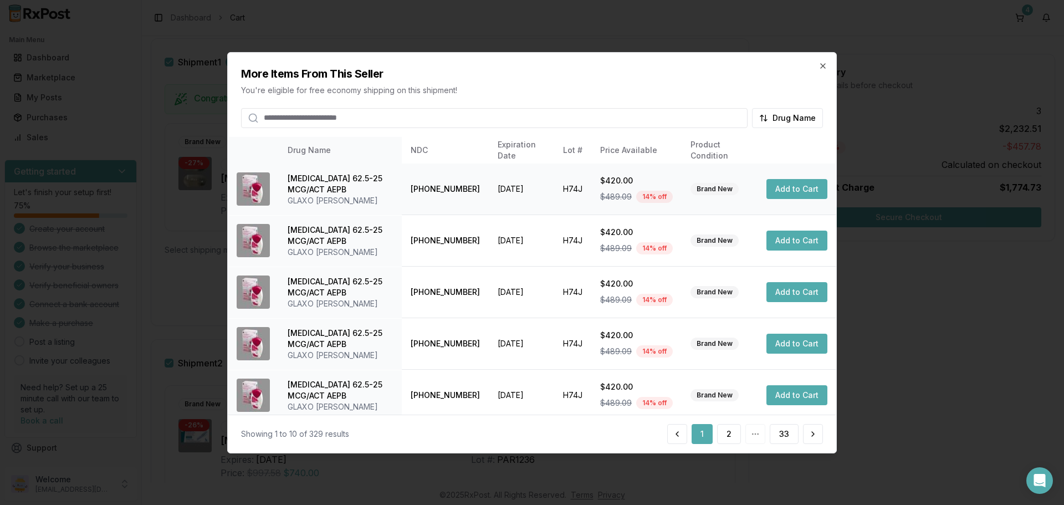
click at [794, 185] on button "Add to Cart" at bounding box center [796, 189] width 61 height 20
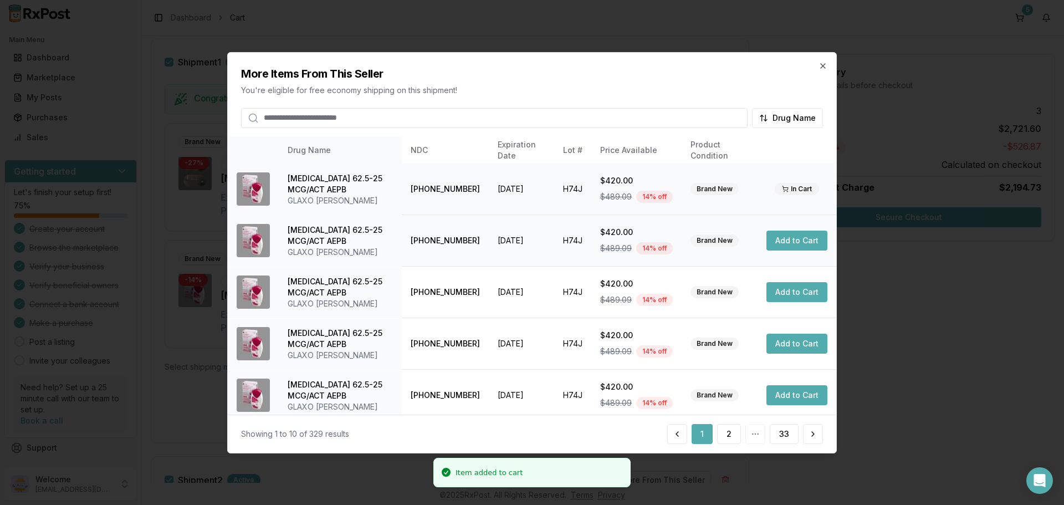
scroll to position [288, 0]
click at [787, 242] on button "Add to Cart" at bounding box center [796, 241] width 61 height 20
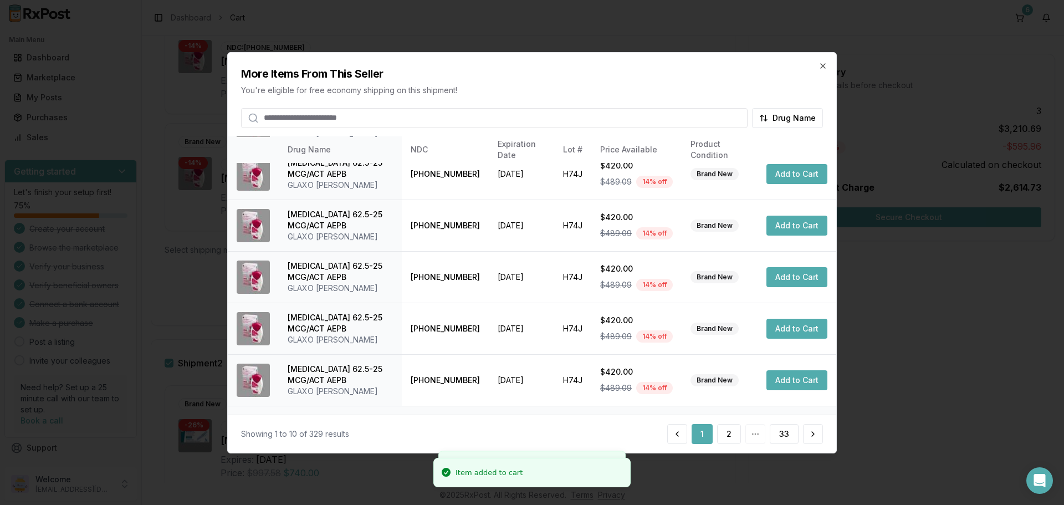
scroll to position [264, 0]
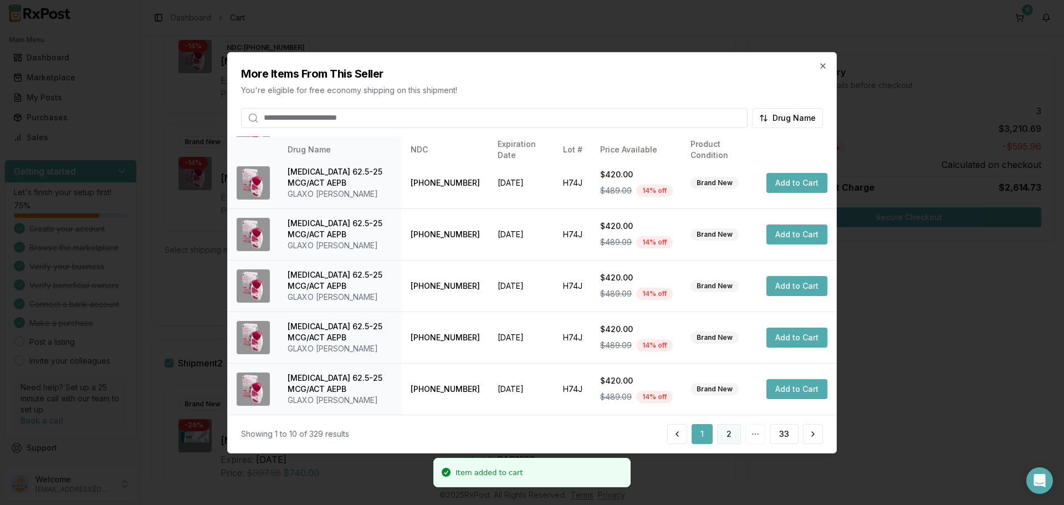
click at [727, 427] on button "2" at bounding box center [729, 434] width 24 height 20
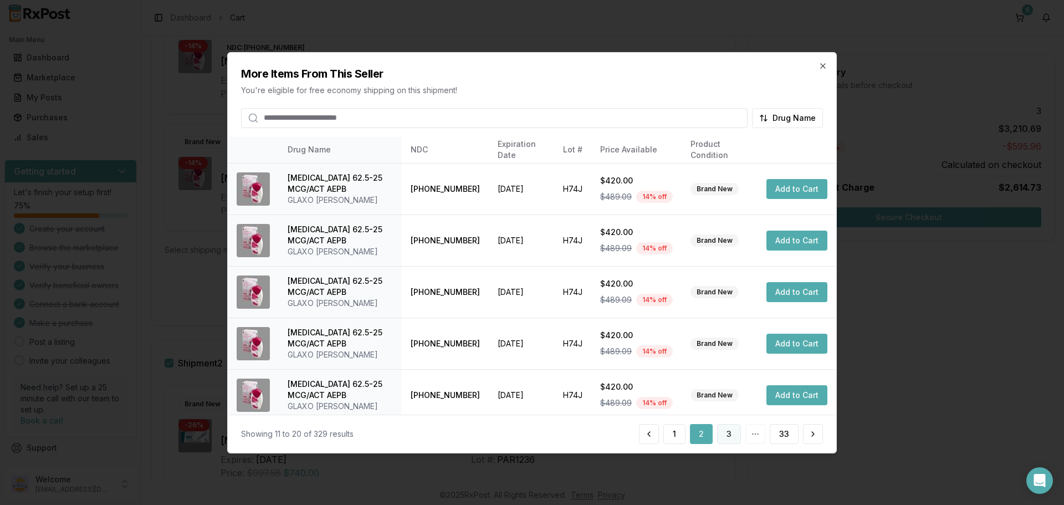
click at [723, 433] on button "3" at bounding box center [729, 434] width 24 height 20
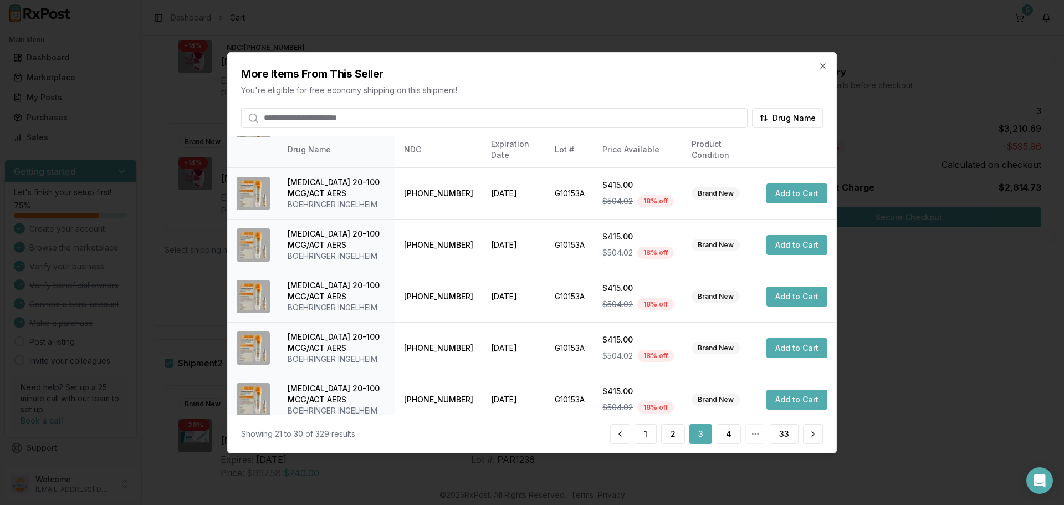
scroll to position [222, 0]
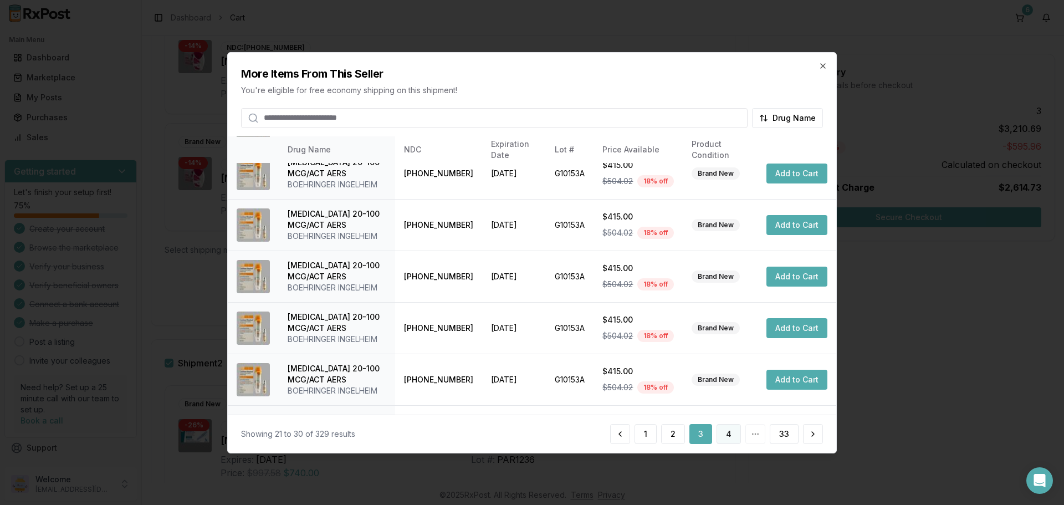
click at [729, 428] on button "4" at bounding box center [729, 434] width 24 height 20
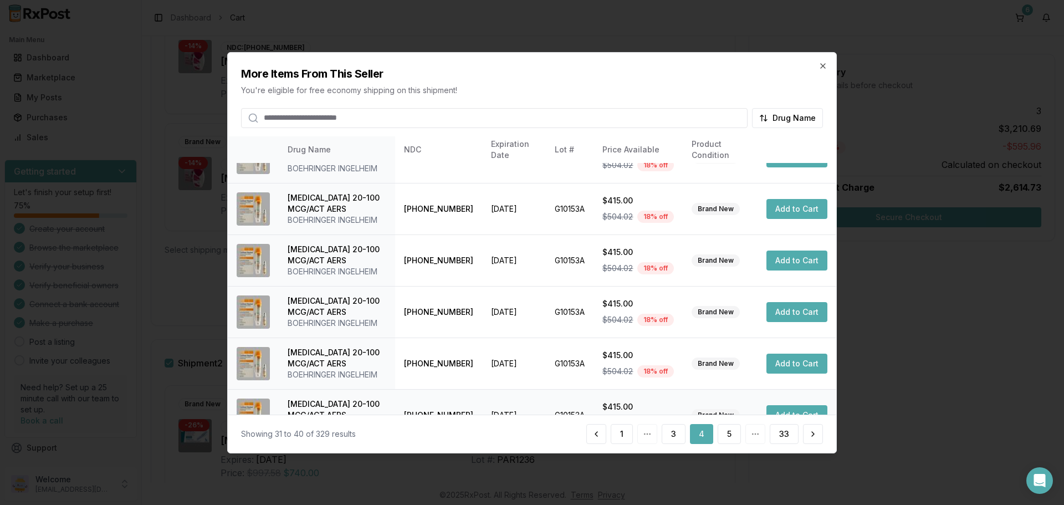
scroll to position [264, 0]
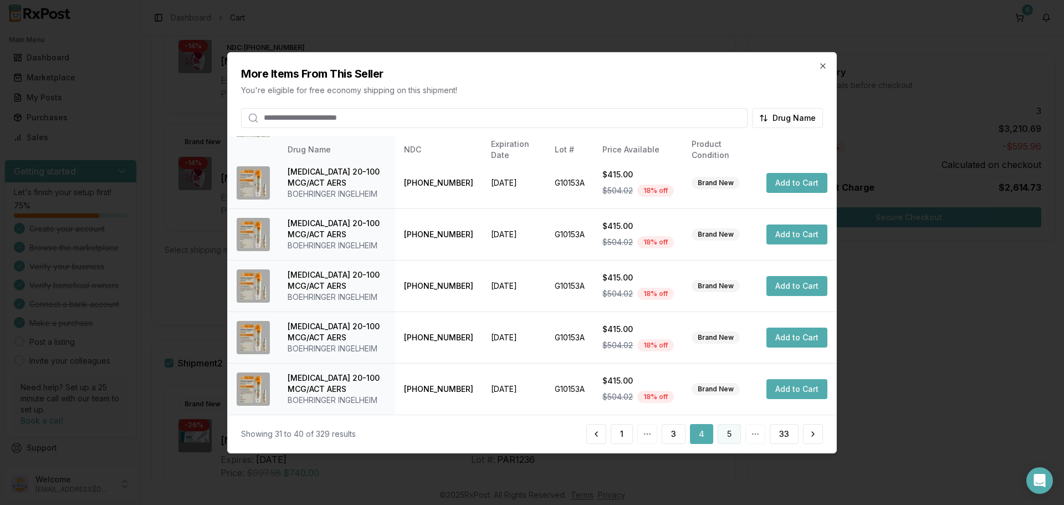
click at [730, 437] on button "5" at bounding box center [729, 434] width 23 height 20
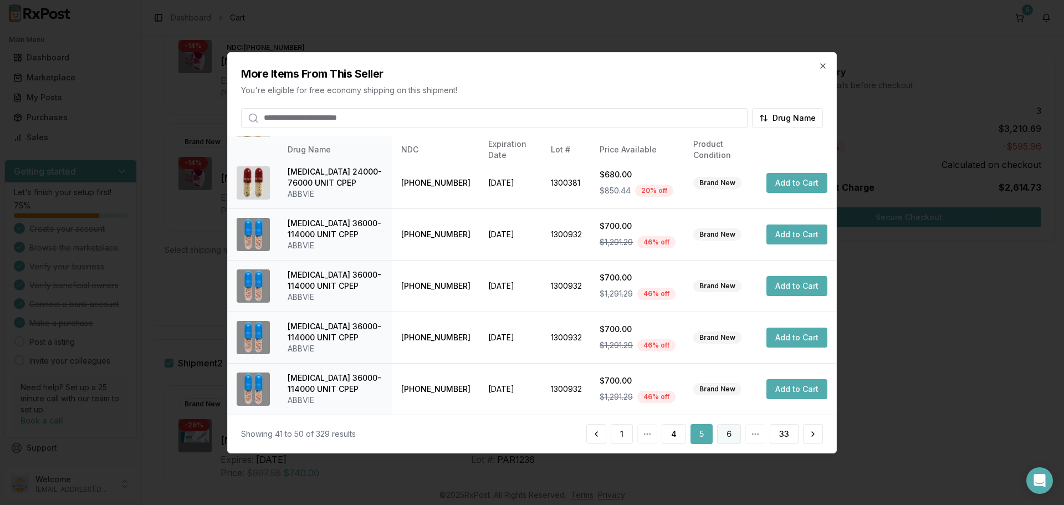
click at [728, 437] on button "6" at bounding box center [729, 434] width 24 height 20
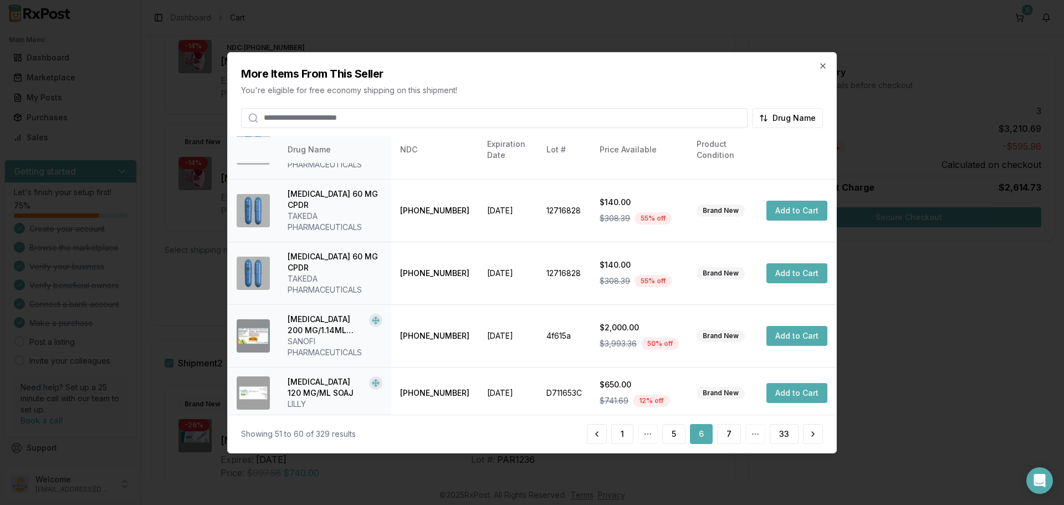
scroll to position [275, 0]
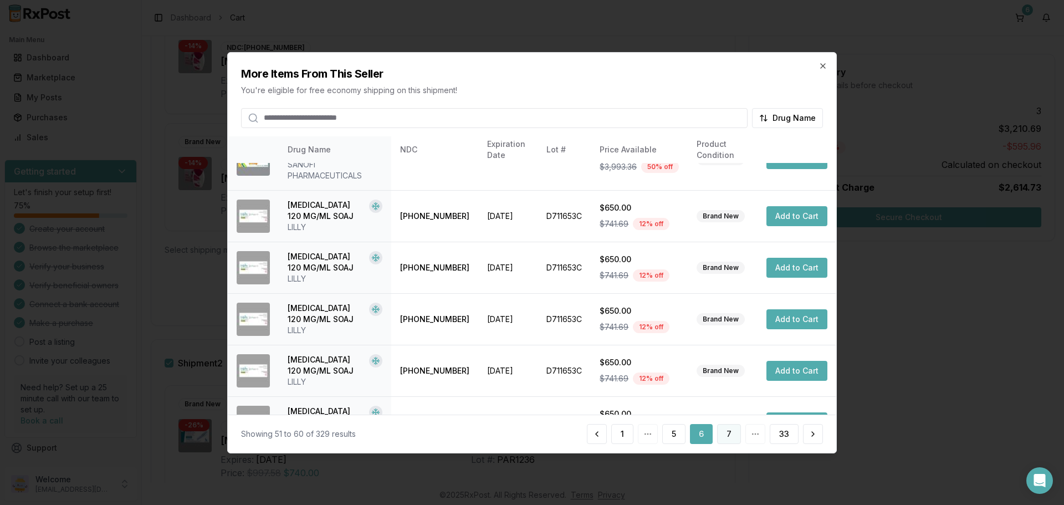
click at [728, 435] on button "7" at bounding box center [729, 434] width 24 height 20
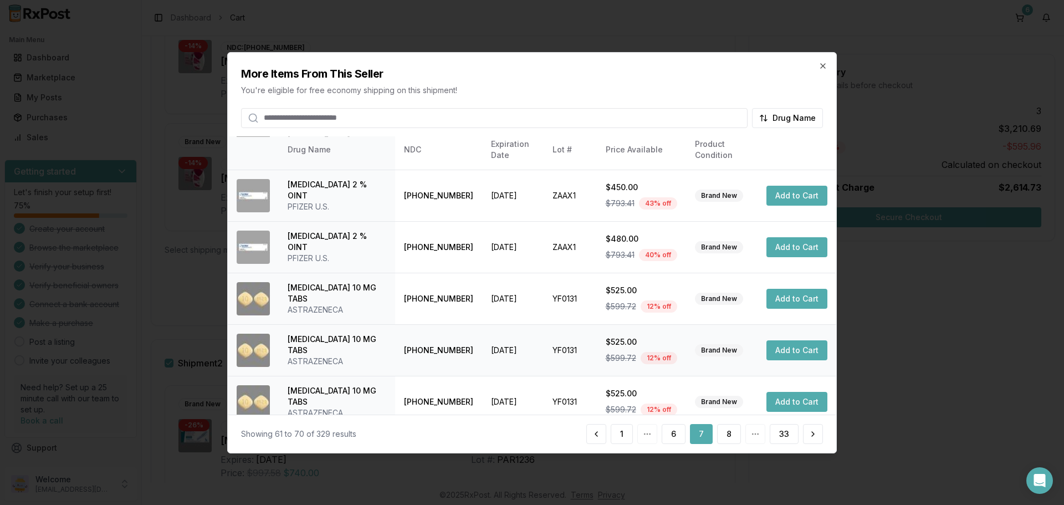
scroll to position [264, 0]
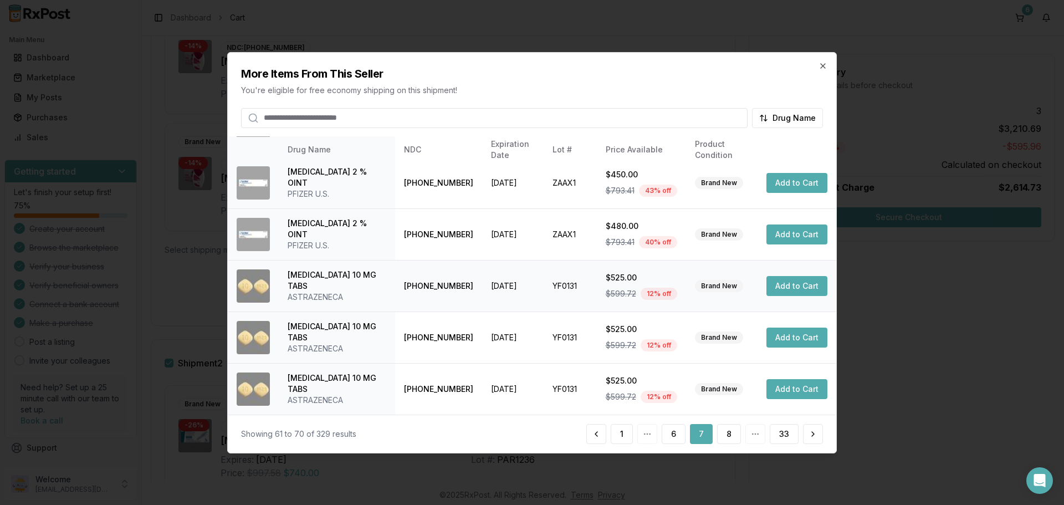
click at [791, 289] on button "Add to Cart" at bounding box center [796, 286] width 61 height 20
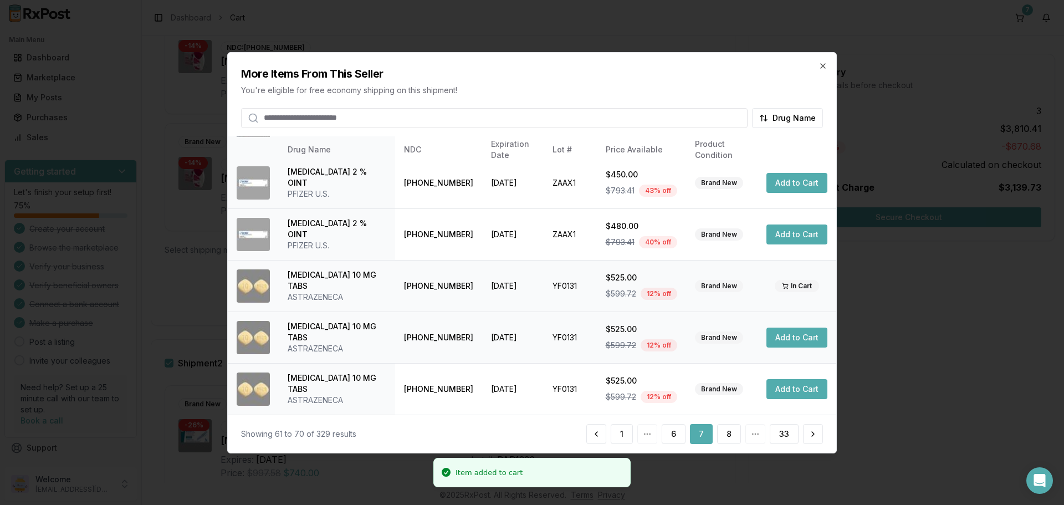
click at [784, 337] on button "Add to Cart" at bounding box center [796, 338] width 61 height 20
click at [784, 391] on button "Add to Cart" at bounding box center [796, 389] width 61 height 20
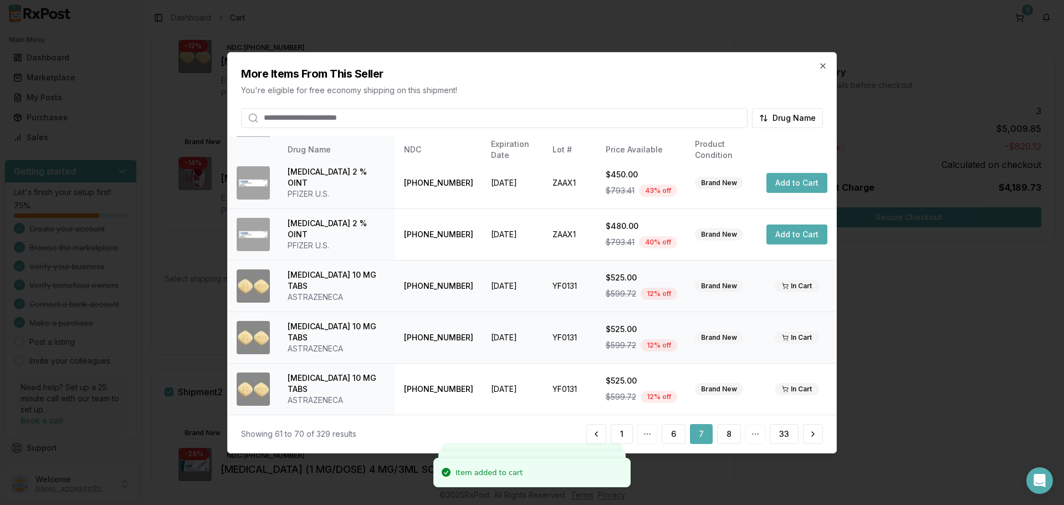
scroll to position [667, 0]
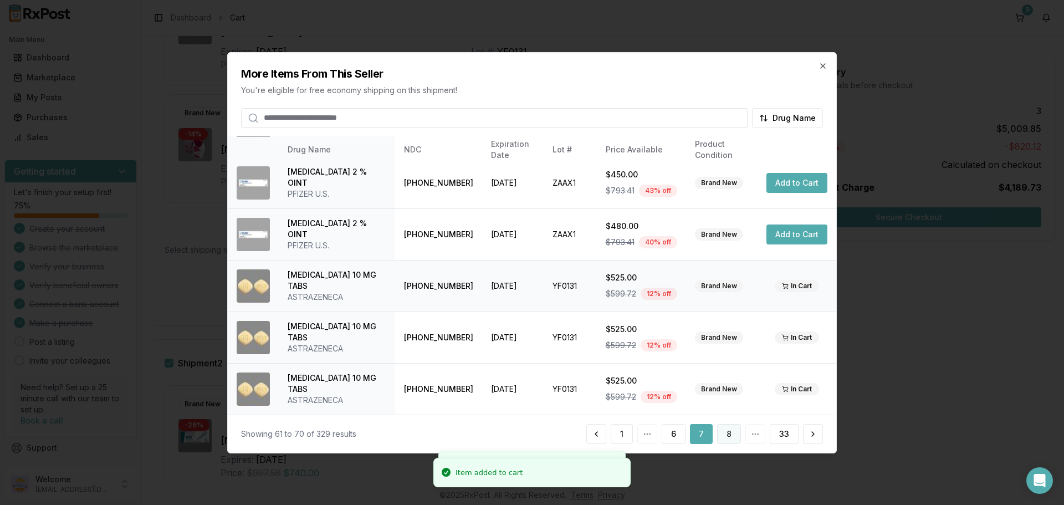
click at [733, 438] on button "8" at bounding box center [729, 434] width 24 height 20
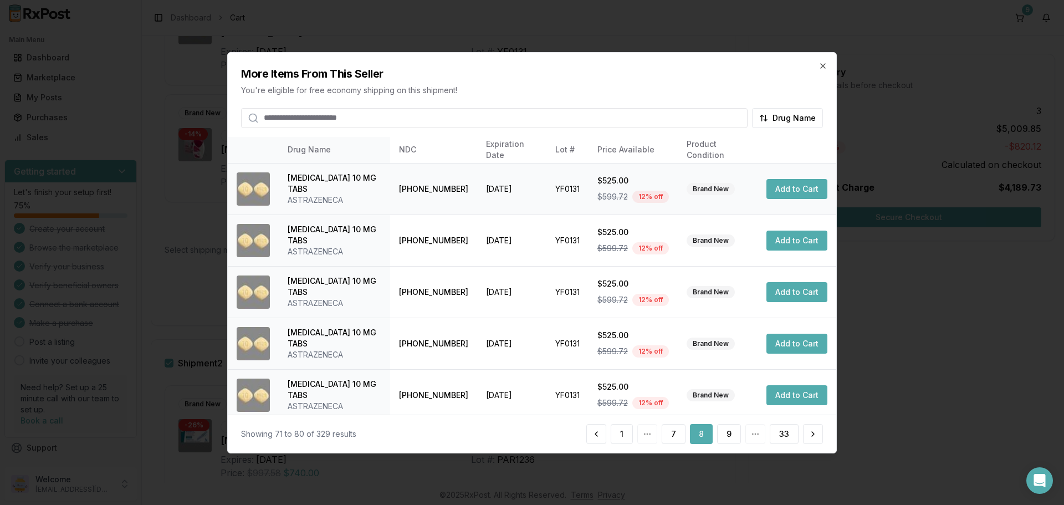
click at [779, 191] on button "Add to Cart" at bounding box center [796, 189] width 61 height 20
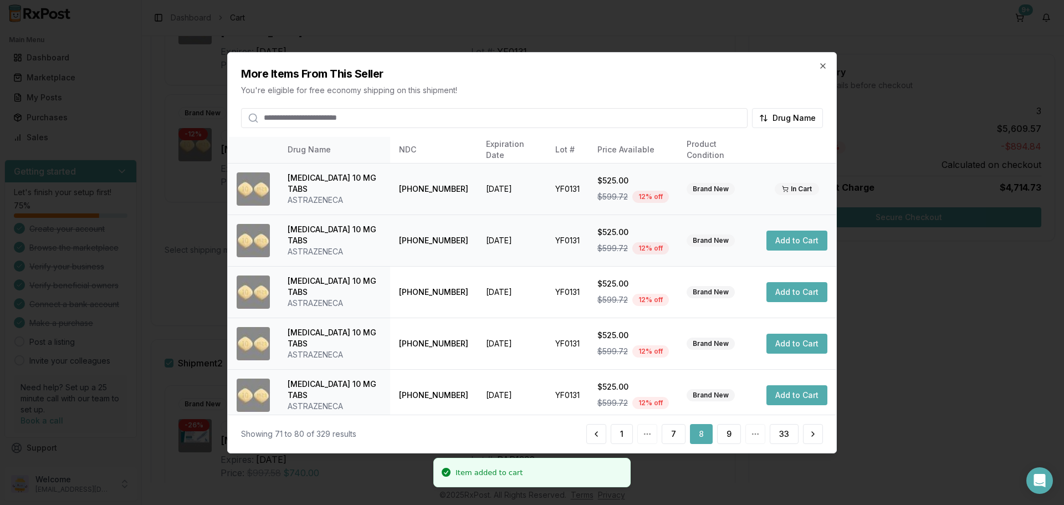
click at [780, 239] on button "Add to Cart" at bounding box center [796, 241] width 61 height 20
click at [780, 294] on button "Add to Cart" at bounding box center [796, 292] width 61 height 20
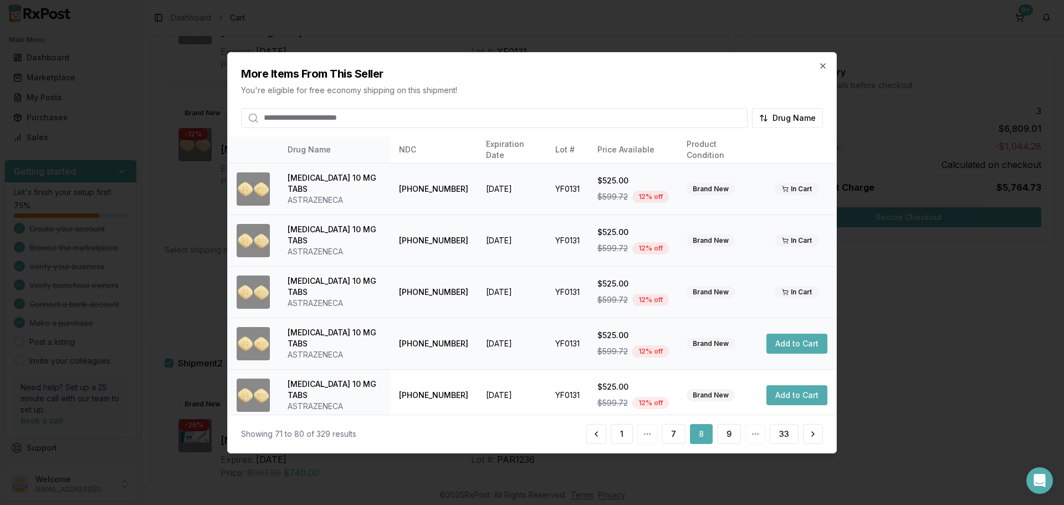
click at [783, 345] on button "Add to Cart" at bounding box center [796, 344] width 61 height 20
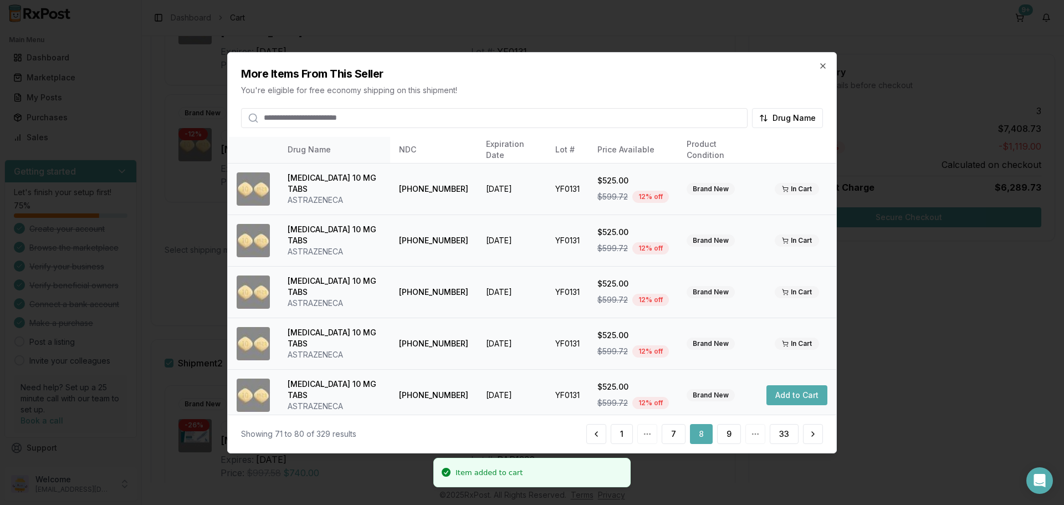
click at [787, 391] on button "Add to Cart" at bounding box center [796, 395] width 61 height 20
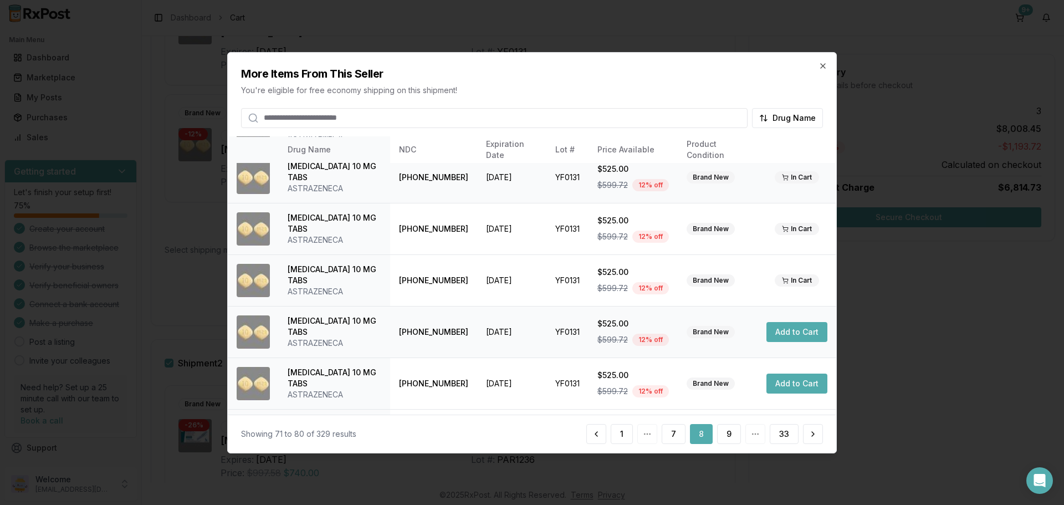
click at [785, 334] on button "Add to Cart" at bounding box center [796, 332] width 61 height 20
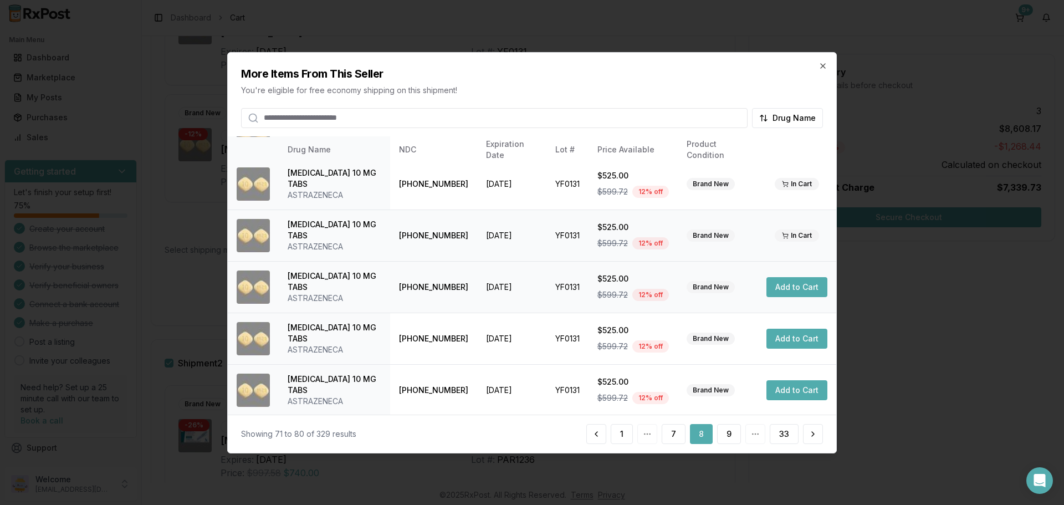
scroll to position [264, 0]
click at [727, 434] on button "9" at bounding box center [729, 434] width 24 height 20
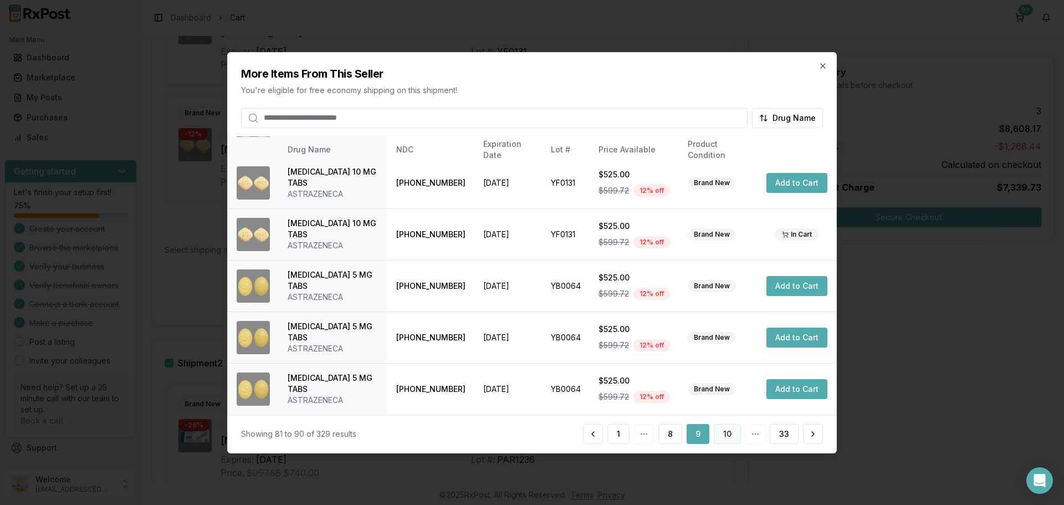
click at [723, 433] on button "10" at bounding box center [727, 434] width 27 height 20
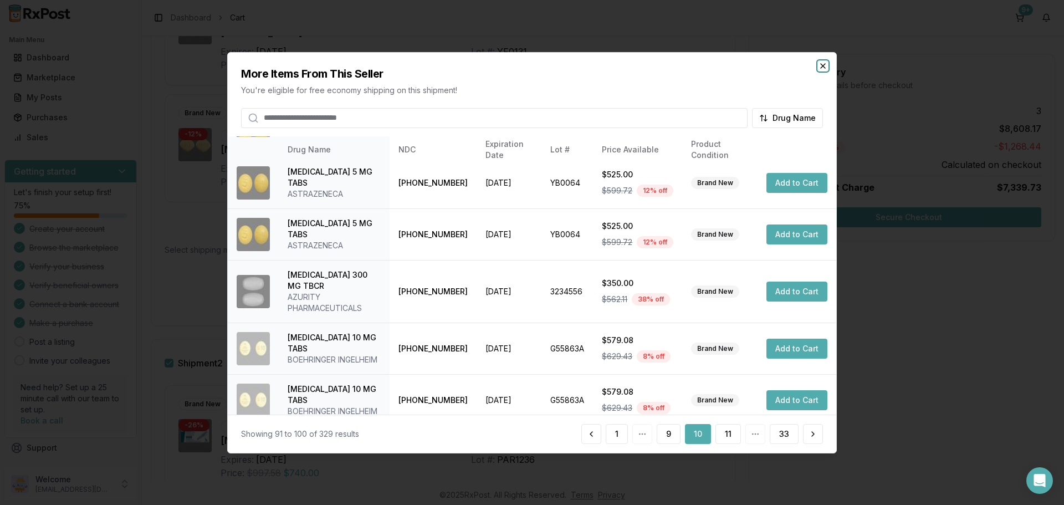
click at [822, 65] on icon "button" at bounding box center [823, 65] width 4 height 4
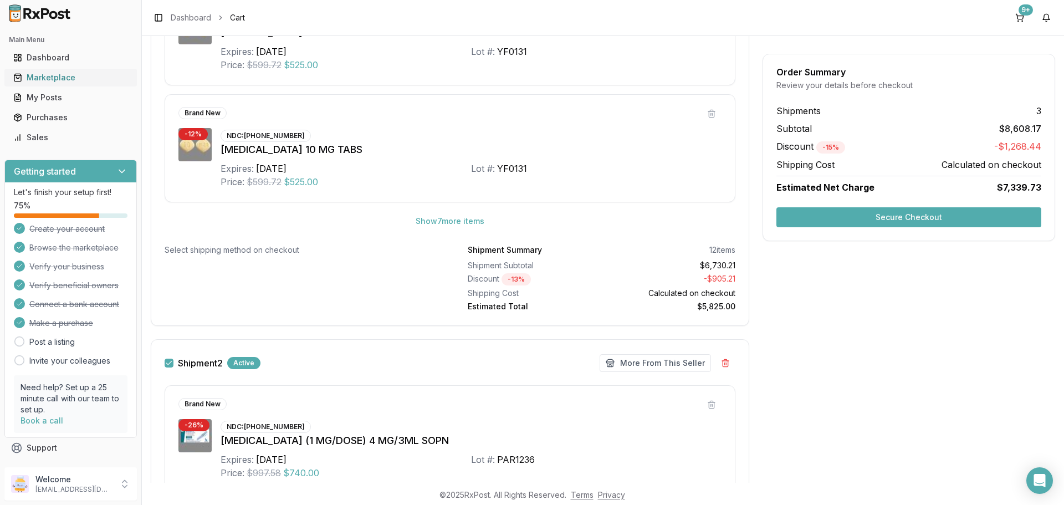
click at [42, 74] on div "Marketplace" at bounding box center [70, 77] width 115 height 11
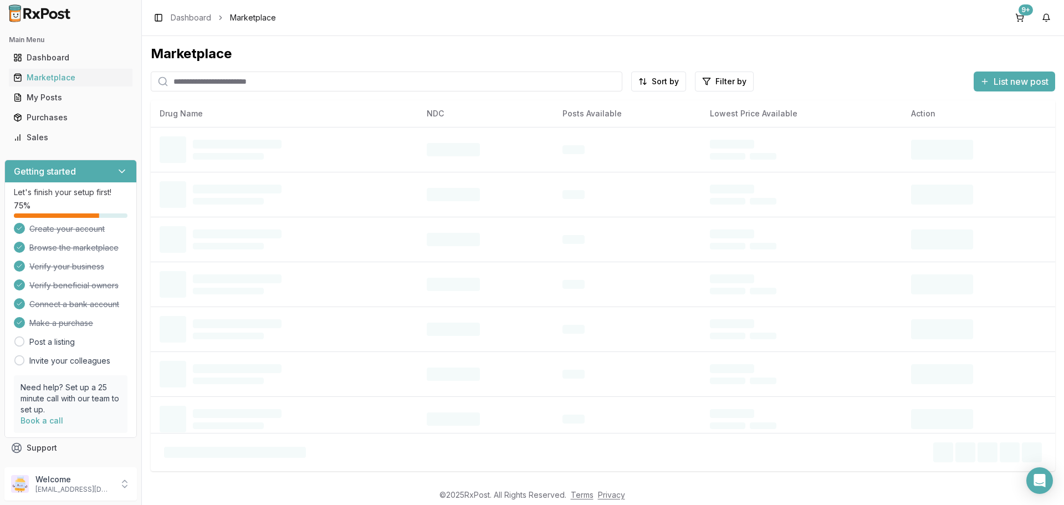
click at [249, 81] on input "search" at bounding box center [387, 81] width 472 height 20
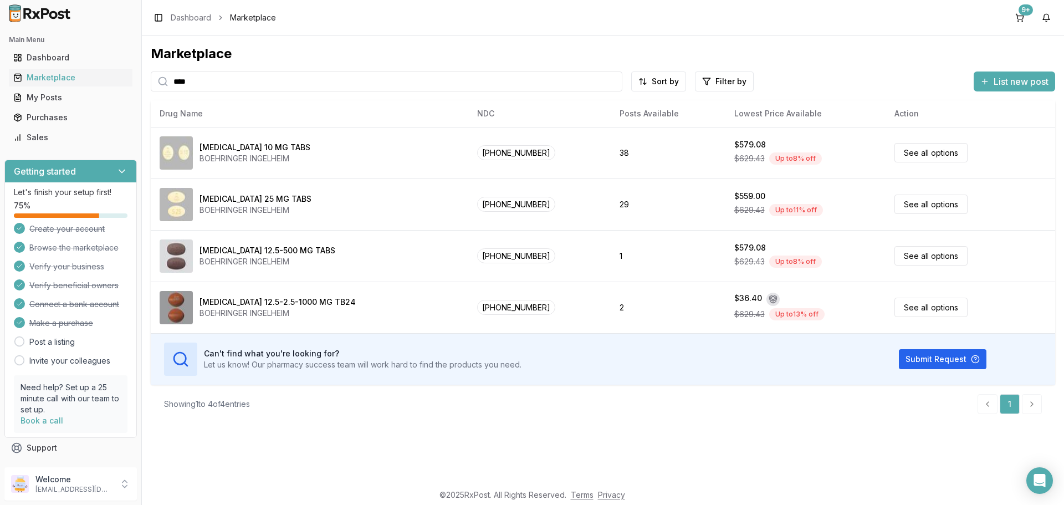
type input "****"
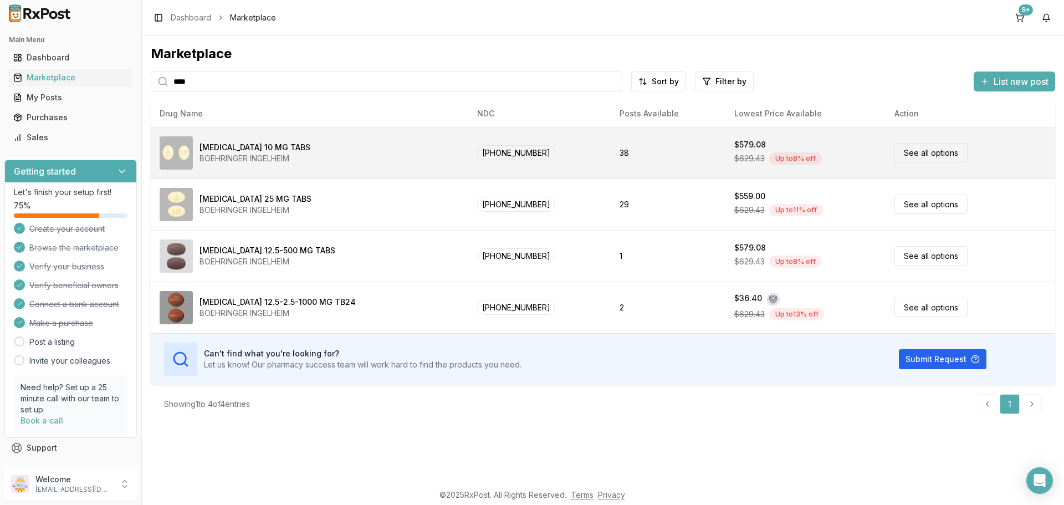
click at [907, 154] on link "See all options" at bounding box center [930, 152] width 73 height 19
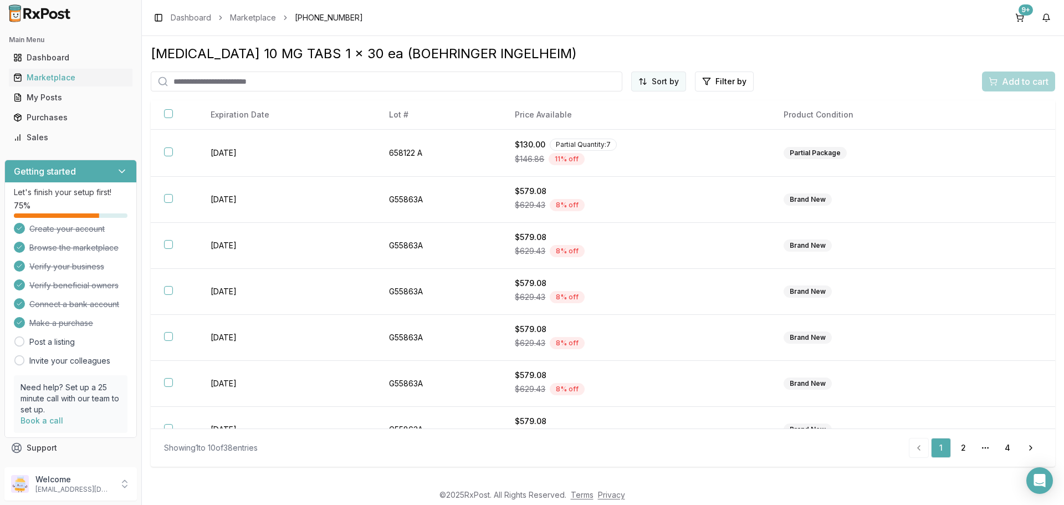
click at [659, 84] on html "Main Menu Dashboard Marketplace My Posts Purchases Sales Getting started Let's …" at bounding box center [532, 252] width 1064 height 505
click at [618, 122] on div "Price (Low to High)" at bounding box center [631, 123] width 105 height 18
click at [1021, 18] on button "9+" at bounding box center [1020, 18] width 18 height 18
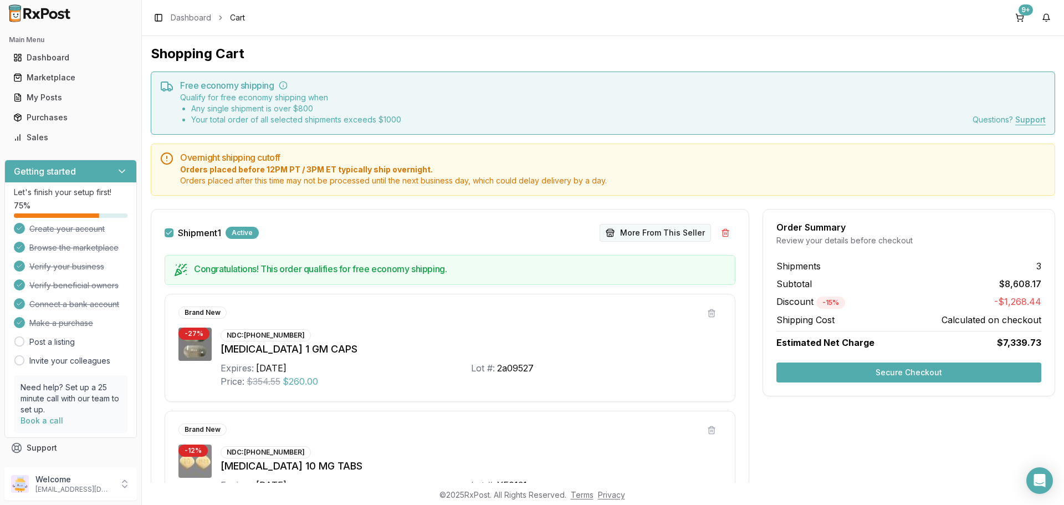
click at [643, 236] on button "More From This Seller" at bounding box center [655, 233] width 111 height 18
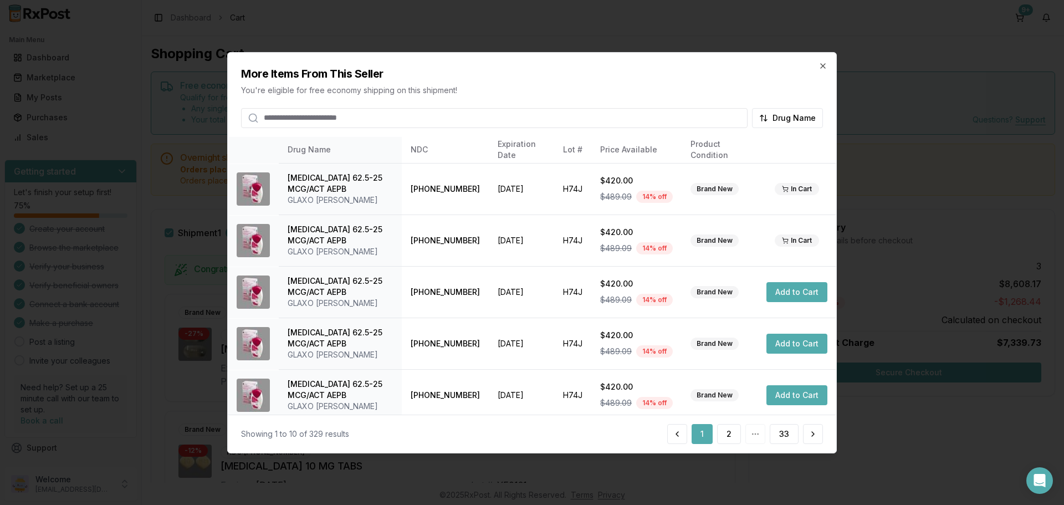
click at [366, 120] on input "search" at bounding box center [494, 118] width 507 height 20
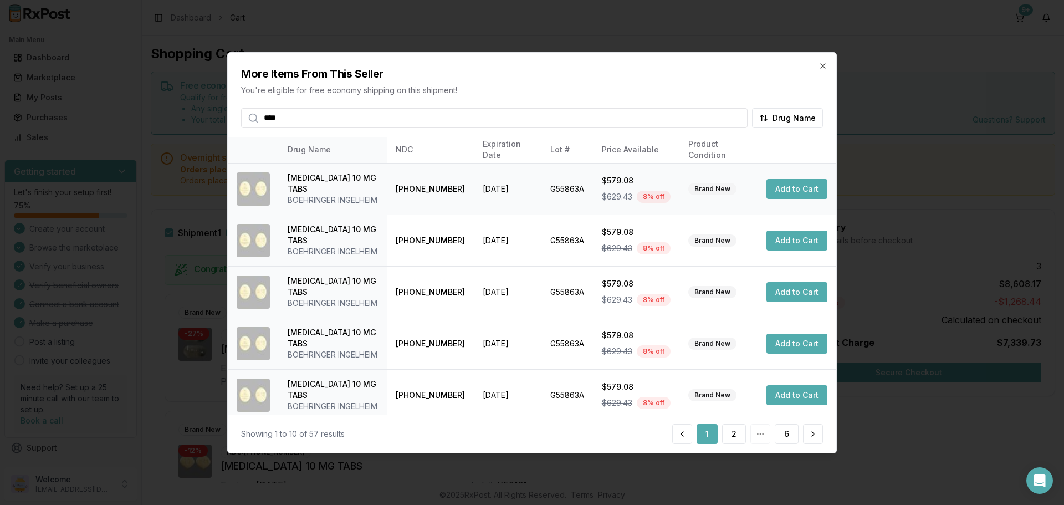
type input "****"
drag, startPoint x: 783, startPoint y: 190, endPoint x: 782, endPoint y: 196, distance: 6.7
click at [783, 190] on button "Add to Cart" at bounding box center [796, 189] width 61 height 20
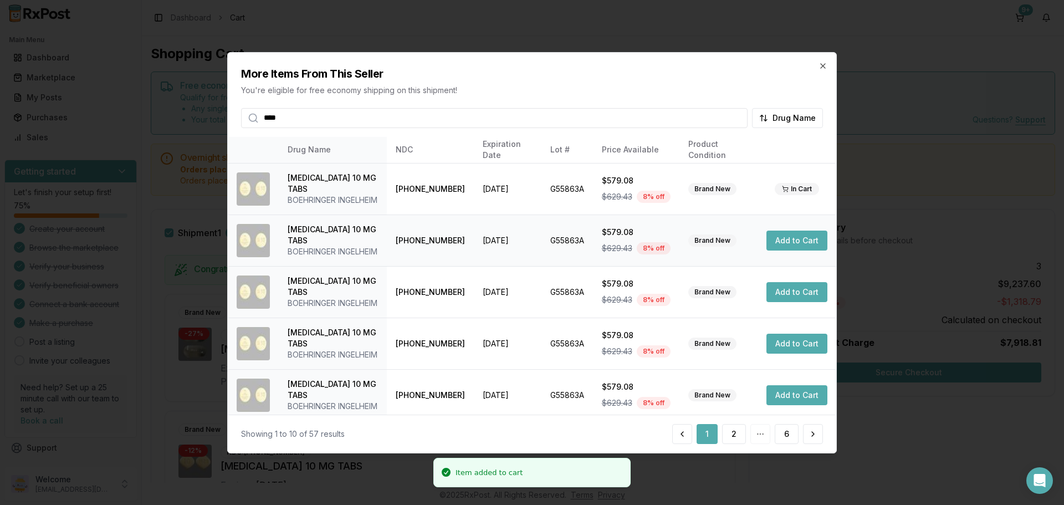
click at [781, 237] on button "Add to Cart" at bounding box center [796, 241] width 61 height 20
drag, startPoint x: 785, startPoint y: 289, endPoint x: 785, endPoint y: 296, distance: 7.8
click at [785, 289] on button "Add to Cart" at bounding box center [796, 292] width 61 height 20
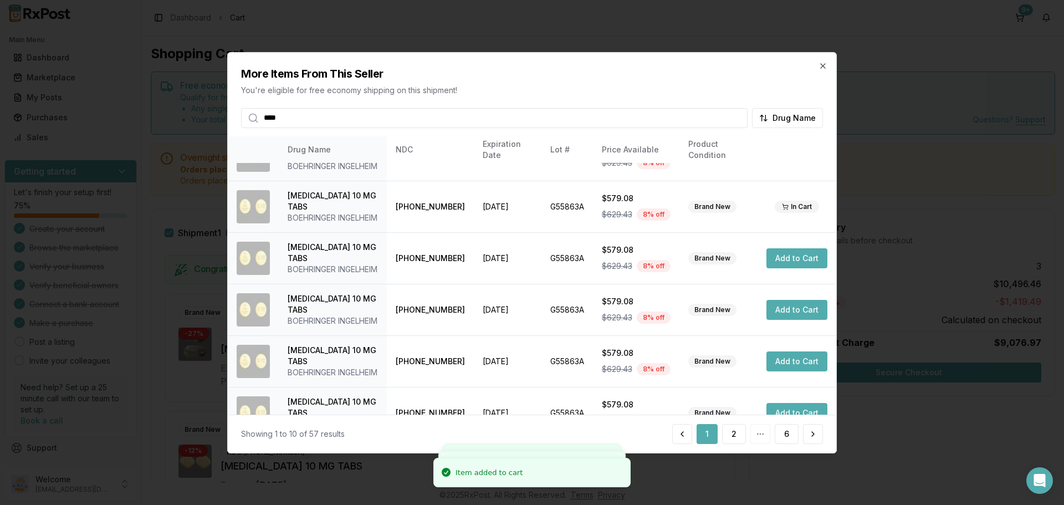
scroll to position [166, 0]
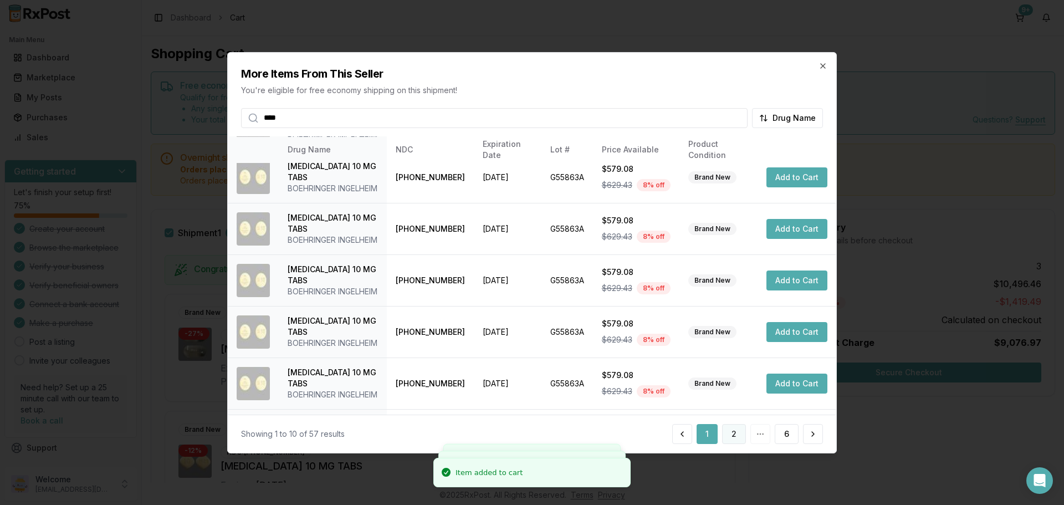
click at [738, 435] on button "2" at bounding box center [734, 434] width 24 height 20
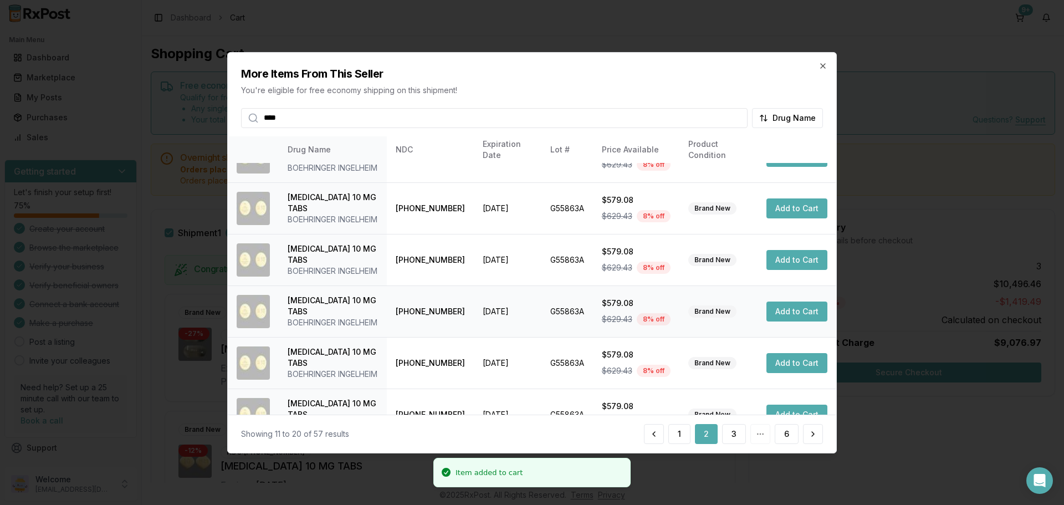
scroll to position [264, 0]
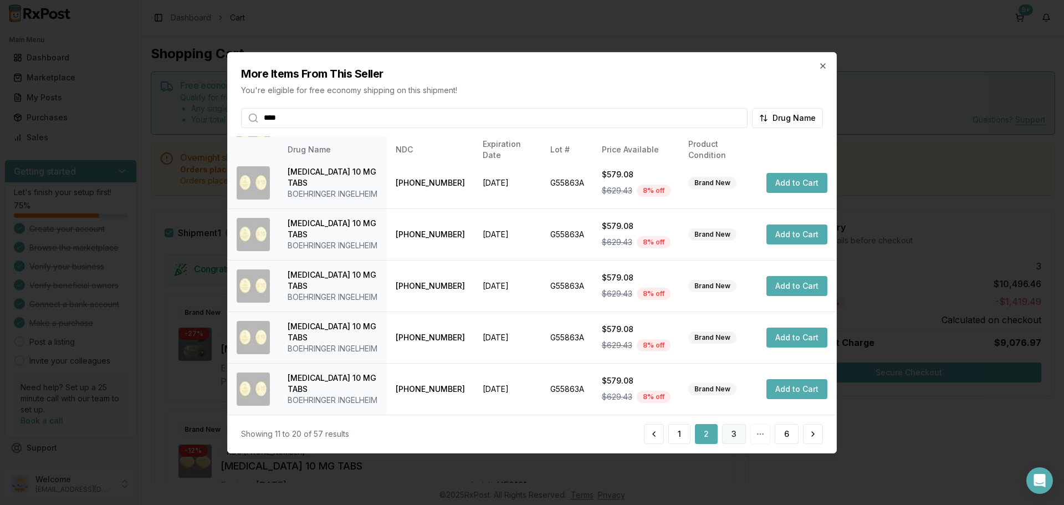
click at [729, 431] on button "3" at bounding box center [734, 434] width 24 height 20
click at [734, 436] on button "4" at bounding box center [734, 434] width 24 height 20
click at [759, 436] on button "5" at bounding box center [758, 434] width 23 height 20
click at [791, 433] on button "6" at bounding box center [787, 434] width 24 height 20
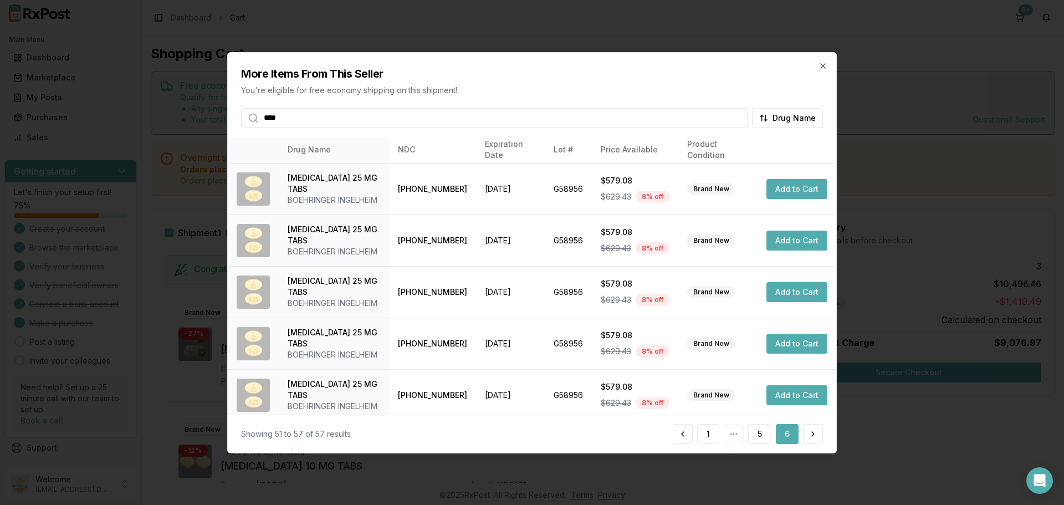
click at [500, 116] on input "****" at bounding box center [494, 118] width 507 height 20
click at [738, 119] on input "****" at bounding box center [494, 118] width 507 height 20
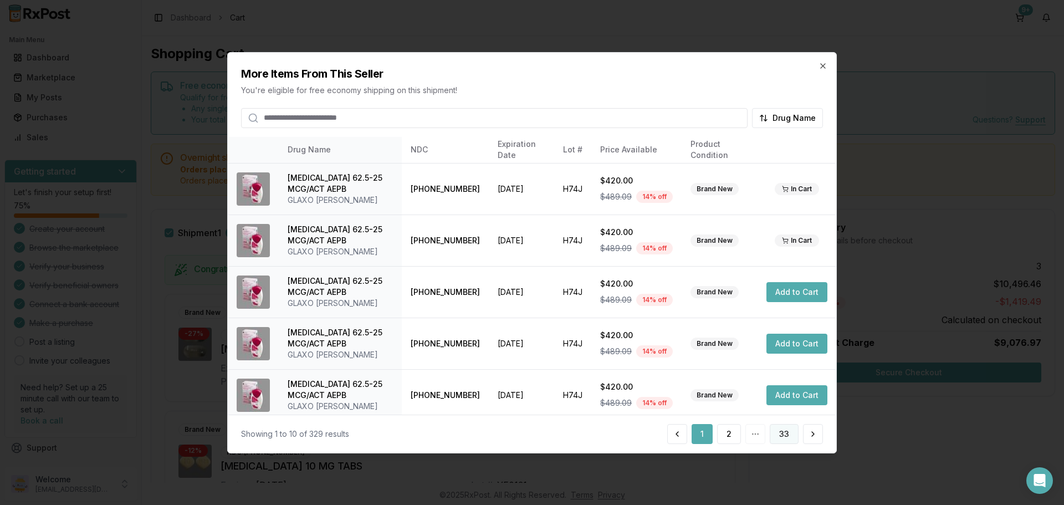
click at [782, 435] on button "33" at bounding box center [784, 434] width 29 height 20
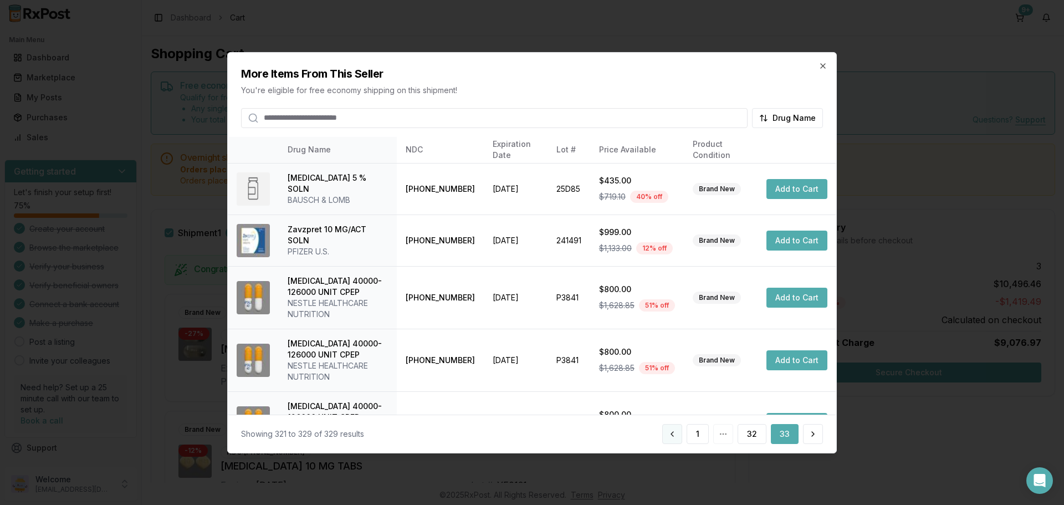
click at [680, 434] on button at bounding box center [672, 434] width 20 height 20
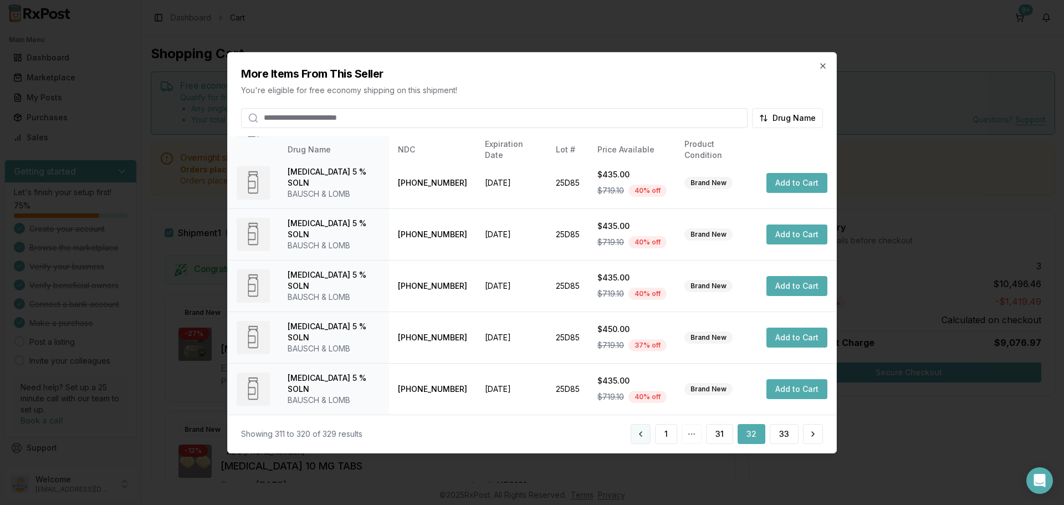
click at [642, 436] on button at bounding box center [641, 434] width 20 height 20
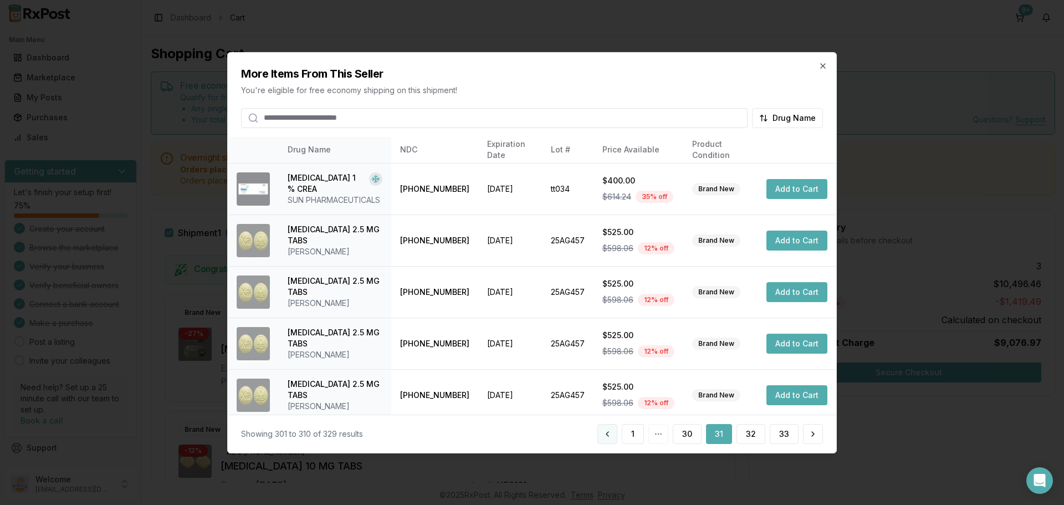
click at [612, 435] on button at bounding box center [607, 434] width 20 height 20
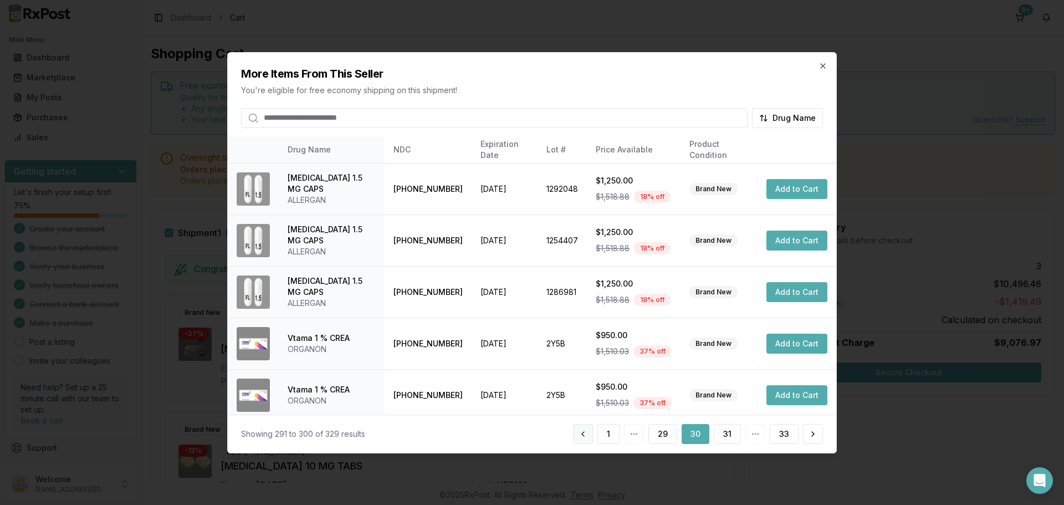
click at [584, 433] on button at bounding box center [583, 434] width 20 height 20
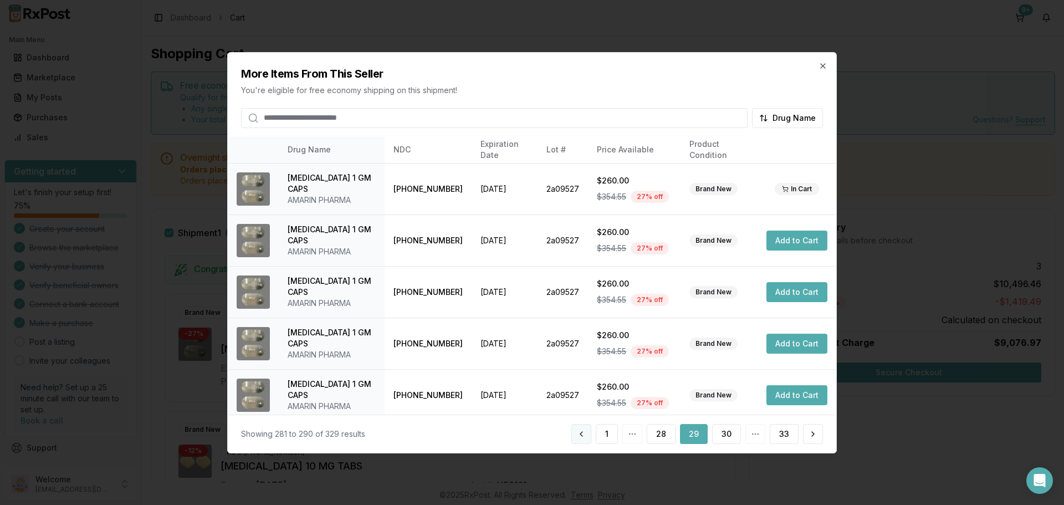
click at [587, 436] on button at bounding box center [581, 434] width 20 height 20
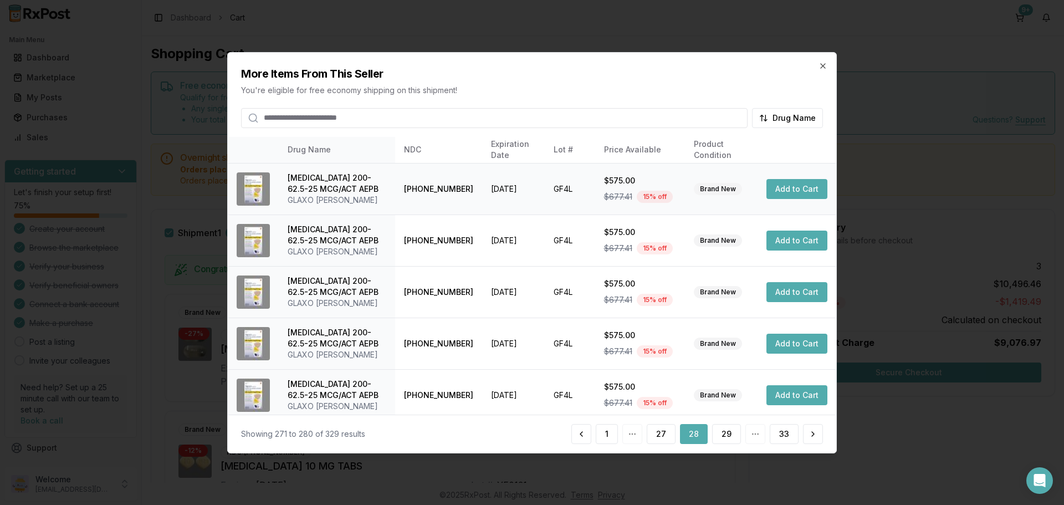
click at [789, 189] on button "Add to Cart" at bounding box center [796, 189] width 61 height 20
click at [823, 63] on icon "button" at bounding box center [823, 65] width 9 height 9
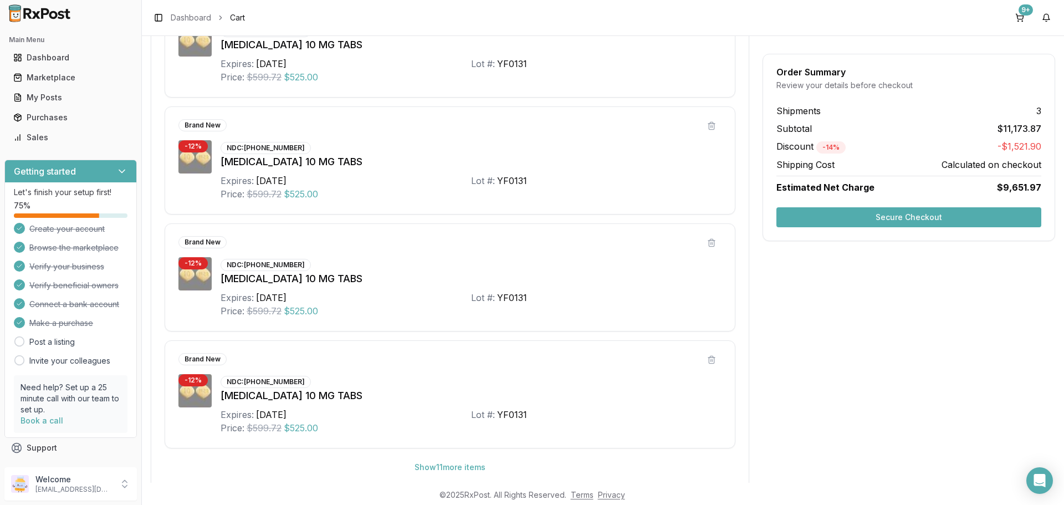
scroll to position [499, 0]
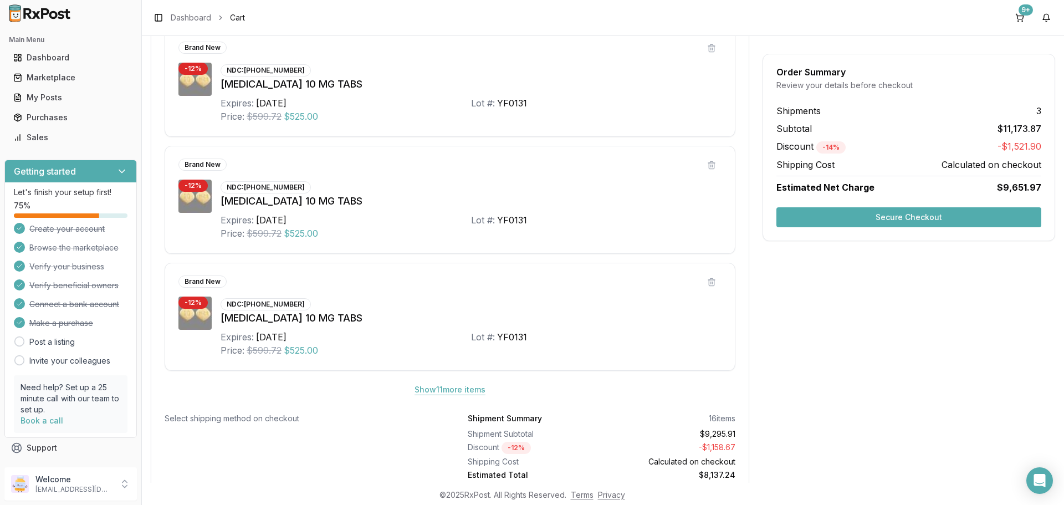
click at [463, 388] on button "Show 11 more item s" at bounding box center [450, 390] width 89 height 20
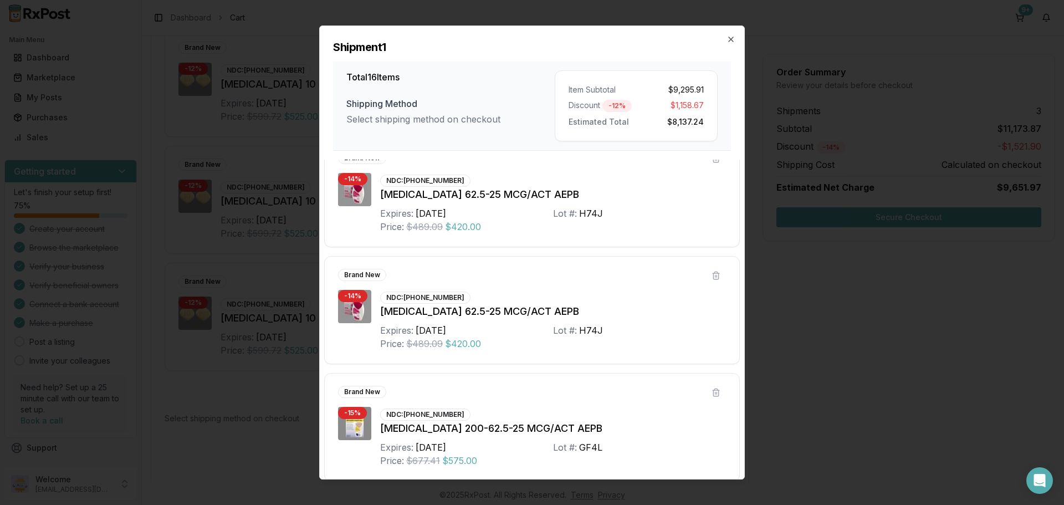
scroll to position [1551, 0]
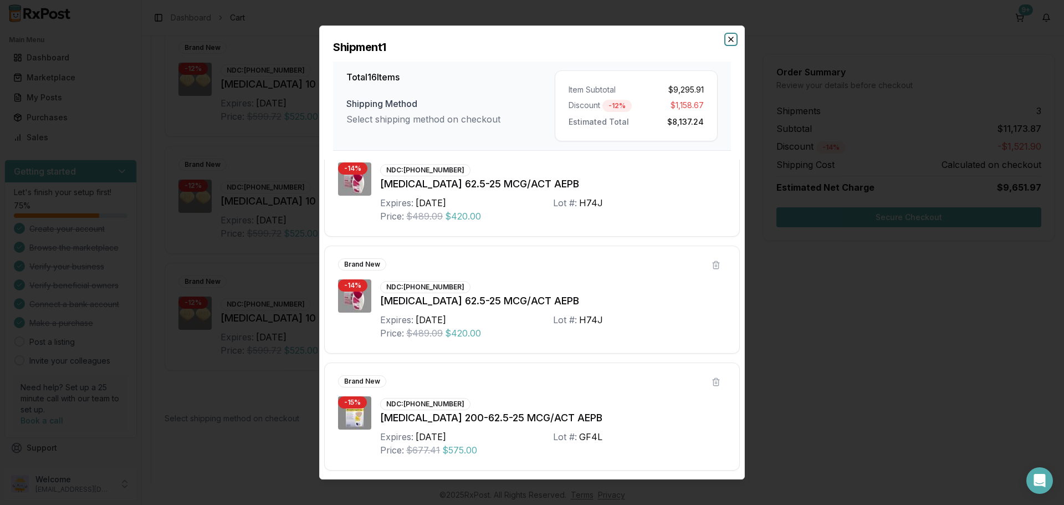
click at [732, 38] on icon "button" at bounding box center [731, 39] width 9 height 9
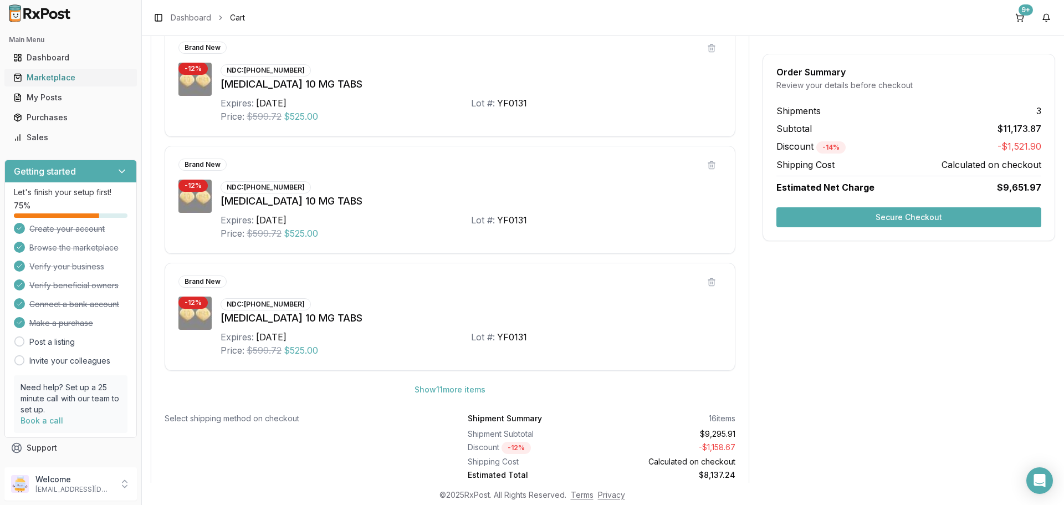
drag, startPoint x: 69, startPoint y: 78, endPoint x: 128, endPoint y: 71, distance: 59.7
click at [69, 78] on div "Marketplace" at bounding box center [70, 77] width 115 height 11
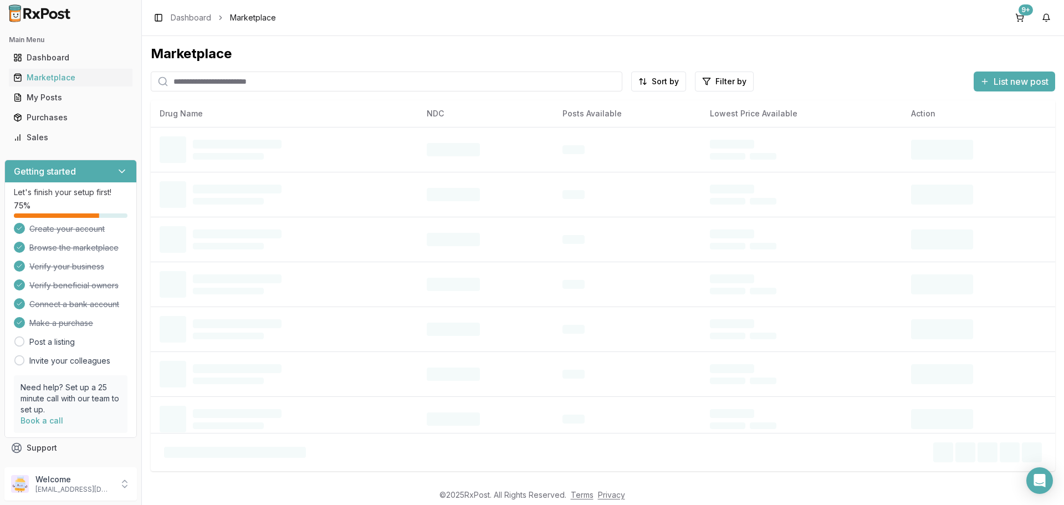
click at [274, 84] on input "search" at bounding box center [387, 81] width 472 height 20
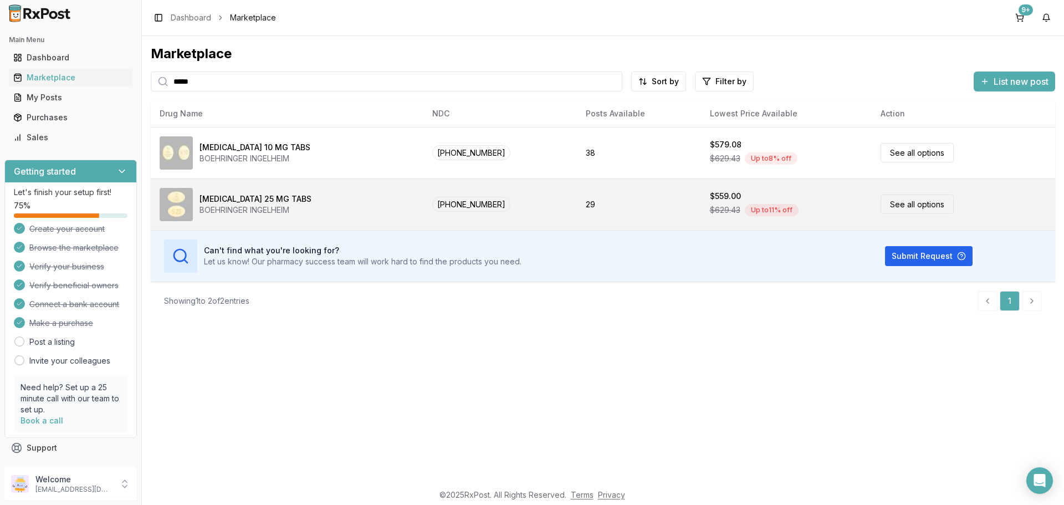
type input "*****"
click at [894, 208] on link "See all options" at bounding box center [917, 204] width 73 height 19
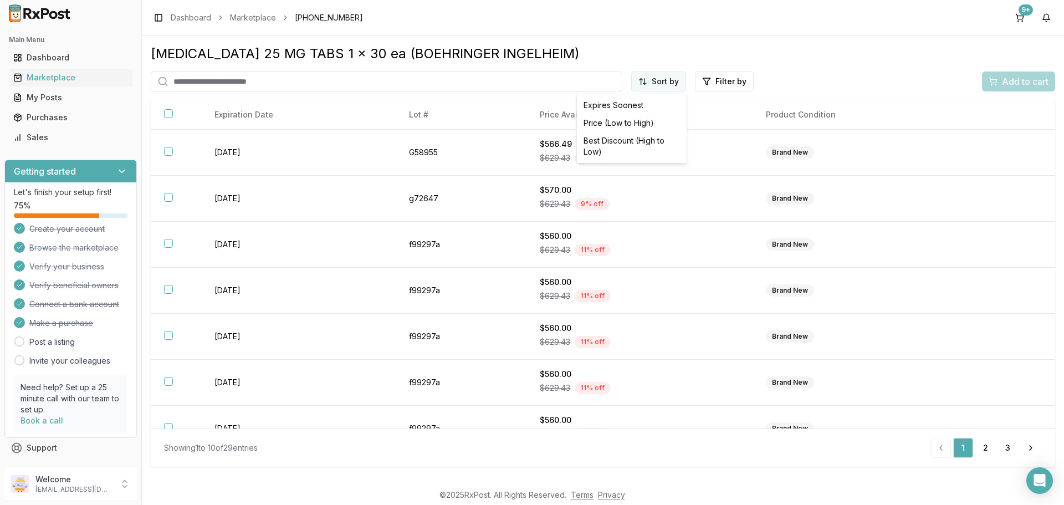
click at [671, 79] on html "Main Menu Dashboard Marketplace My Posts Purchases Sales Getting started Let's …" at bounding box center [532, 252] width 1064 height 505
click at [604, 123] on div "Price (Low to High)" at bounding box center [631, 123] width 105 height 18
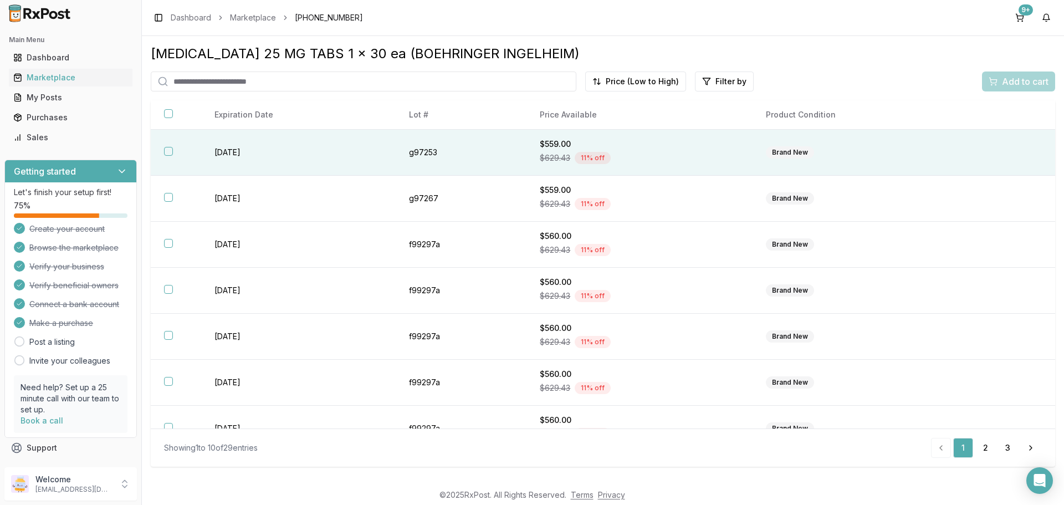
click at [168, 151] on button "button" at bounding box center [168, 151] width 9 height 9
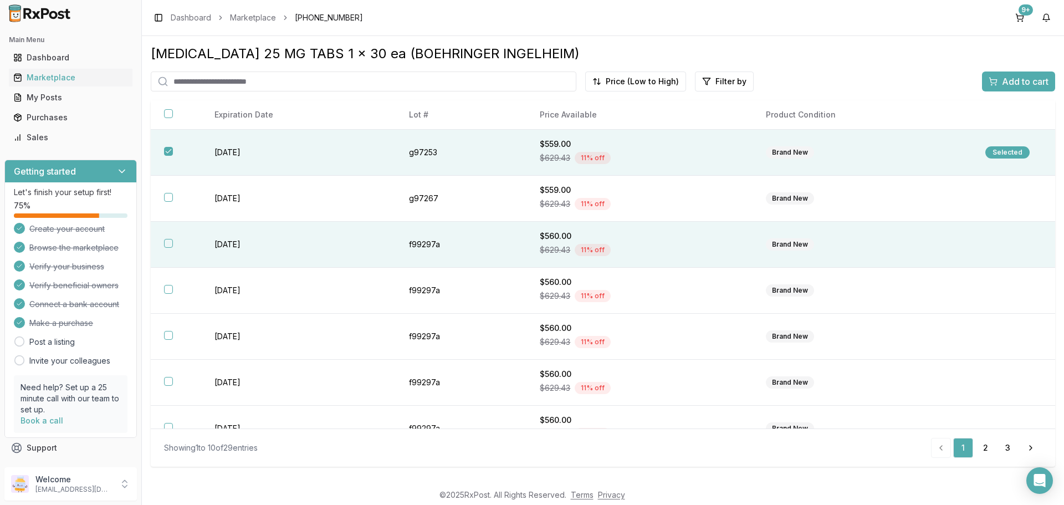
click at [172, 240] on button "button" at bounding box center [168, 243] width 9 height 9
click at [1019, 86] on span "Add to cart" at bounding box center [1025, 81] width 47 height 13
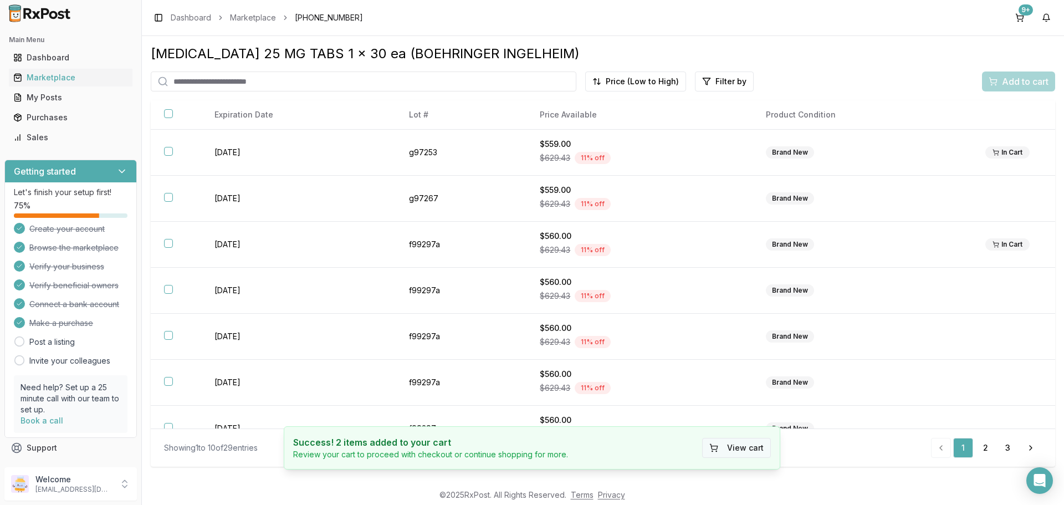
click at [722, 449] on button "View cart" at bounding box center [736, 448] width 69 height 20
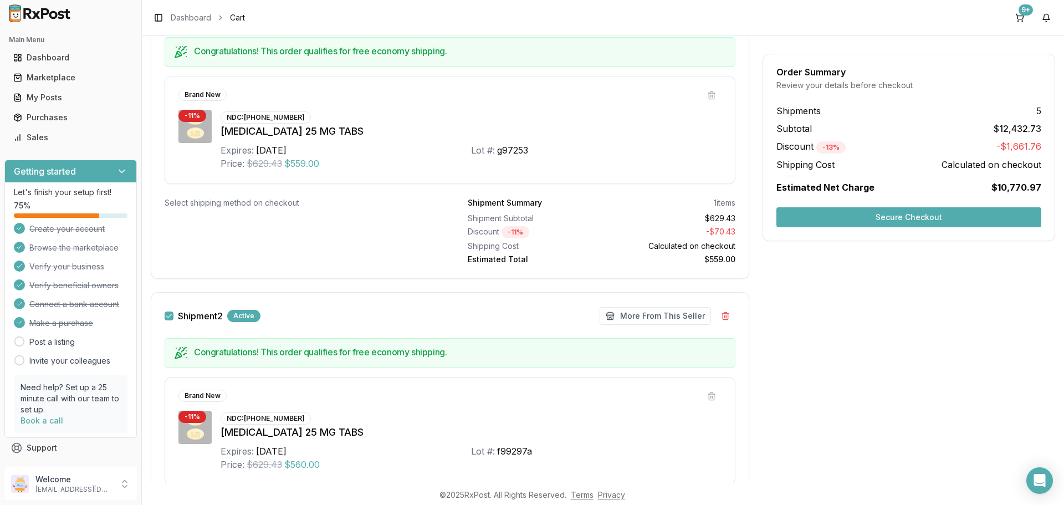
scroll to position [333, 0]
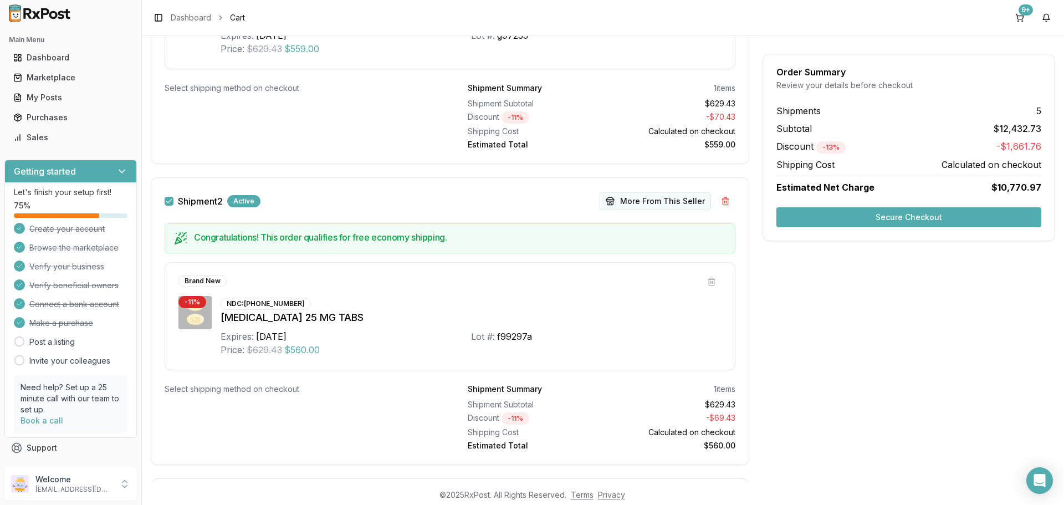
click at [643, 206] on button "More From This Seller" at bounding box center [655, 201] width 111 height 18
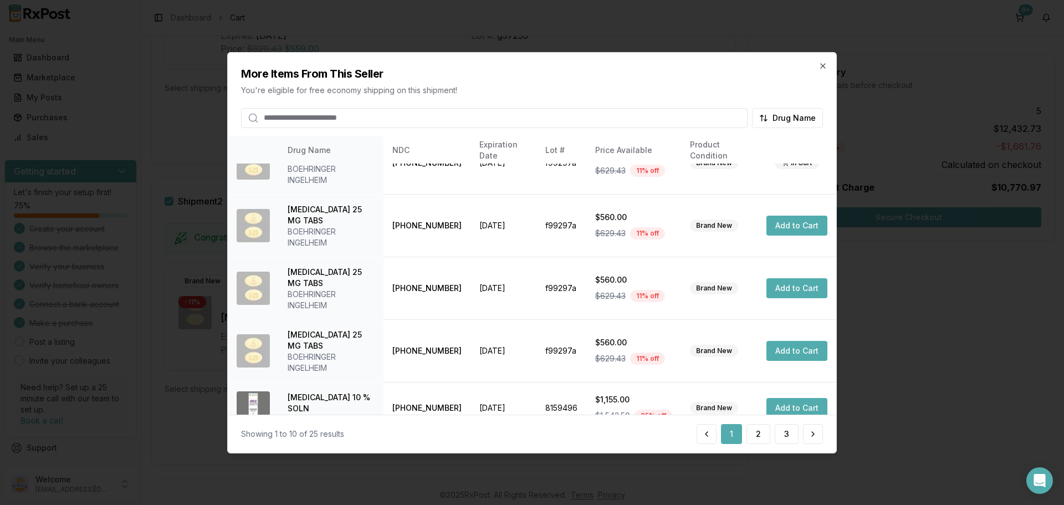
scroll to position [222, 0]
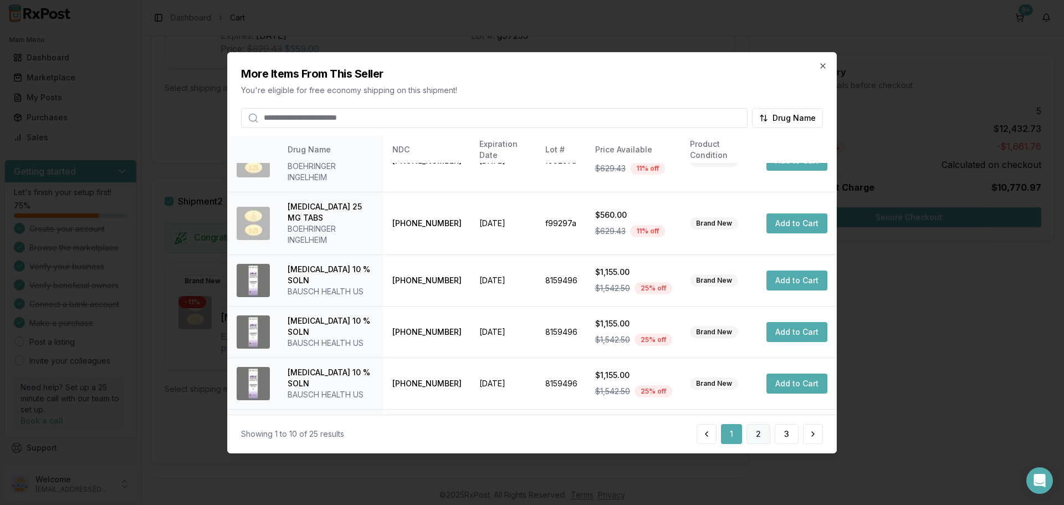
click at [753, 429] on button "2" at bounding box center [758, 434] width 24 height 20
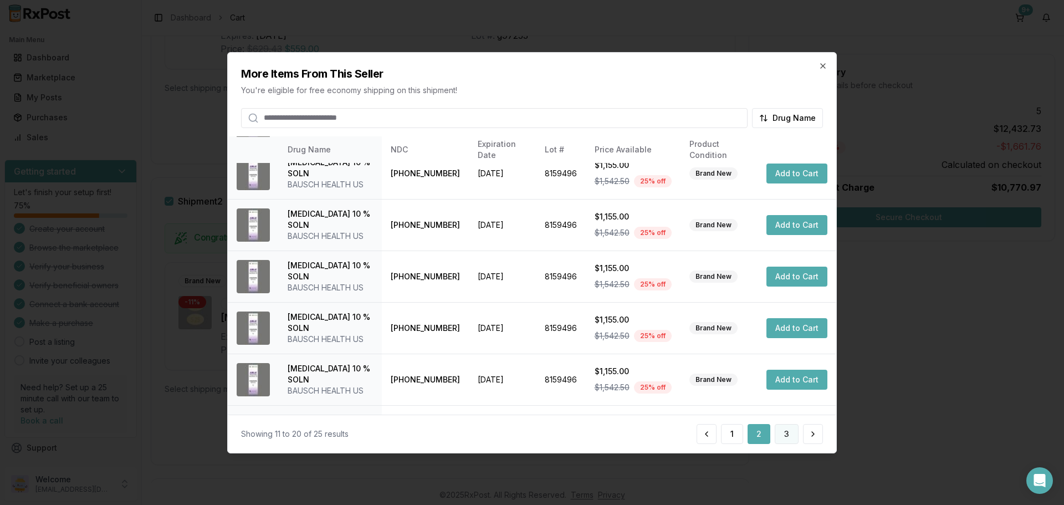
click at [778, 433] on button "3" at bounding box center [787, 434] width 24 height 20
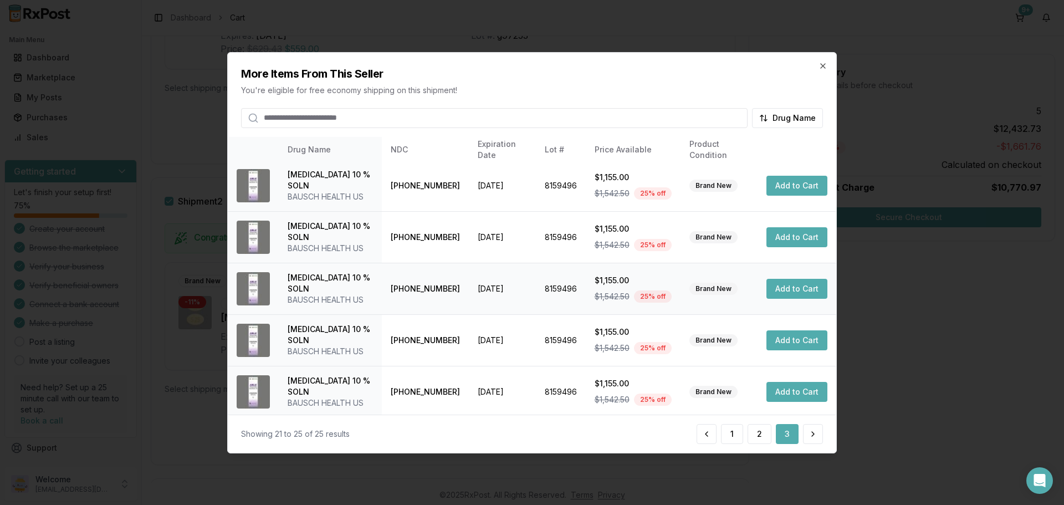
scroll to position [6, 0]
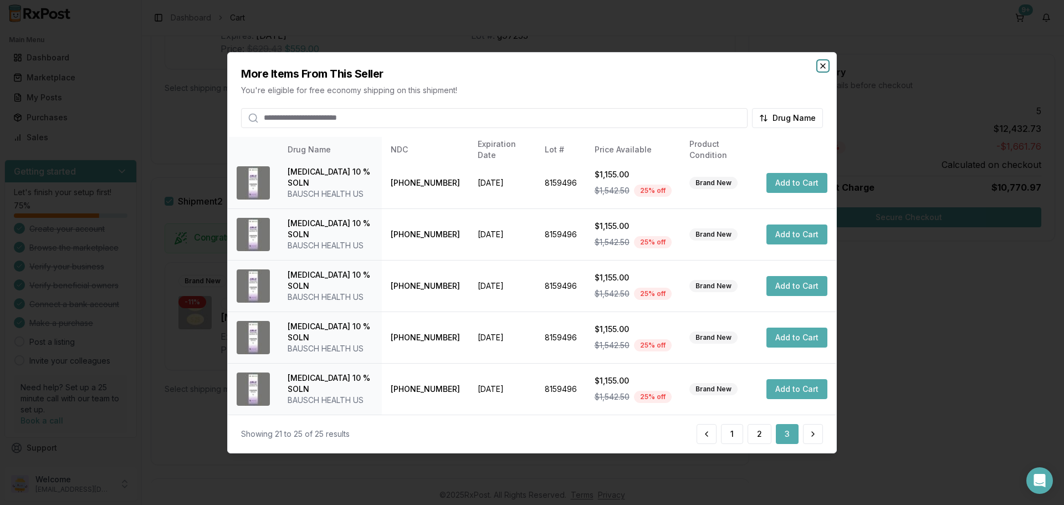
click at [819, 67] on icon "button" at bounding box center [823, 65] width 9 height 9
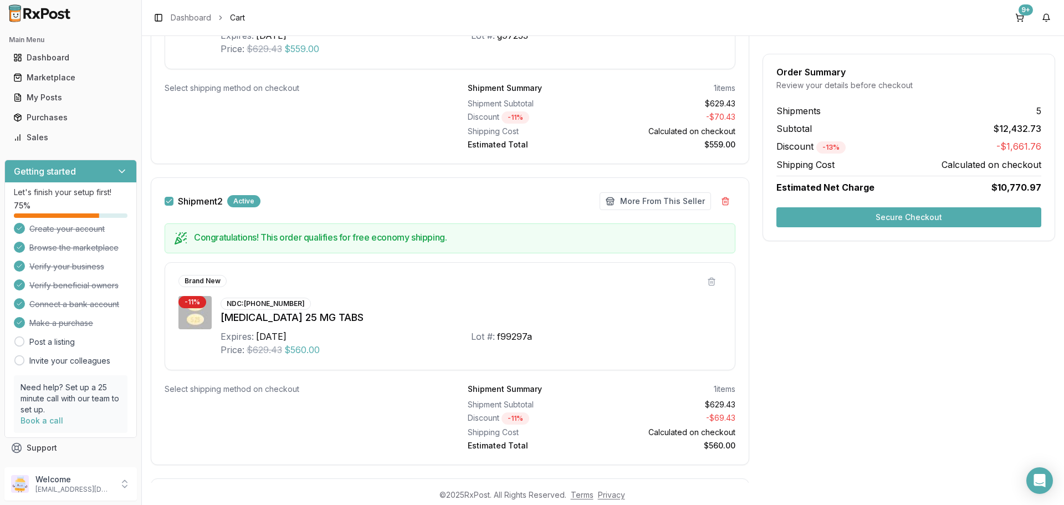
scroll to position [166, 0]
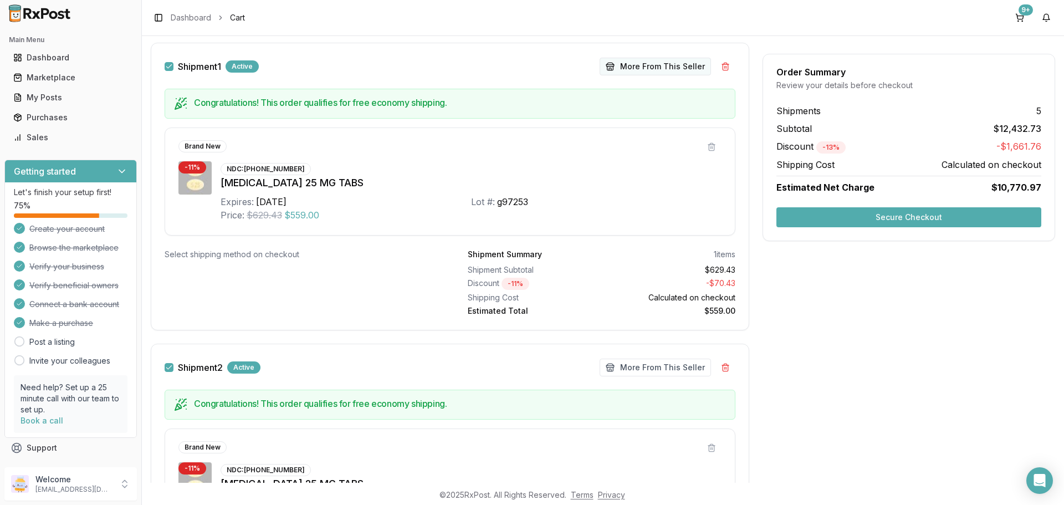
click at [659, 72] on button "More From This Seller" at bounding box center [655, 67] width 111 height 18
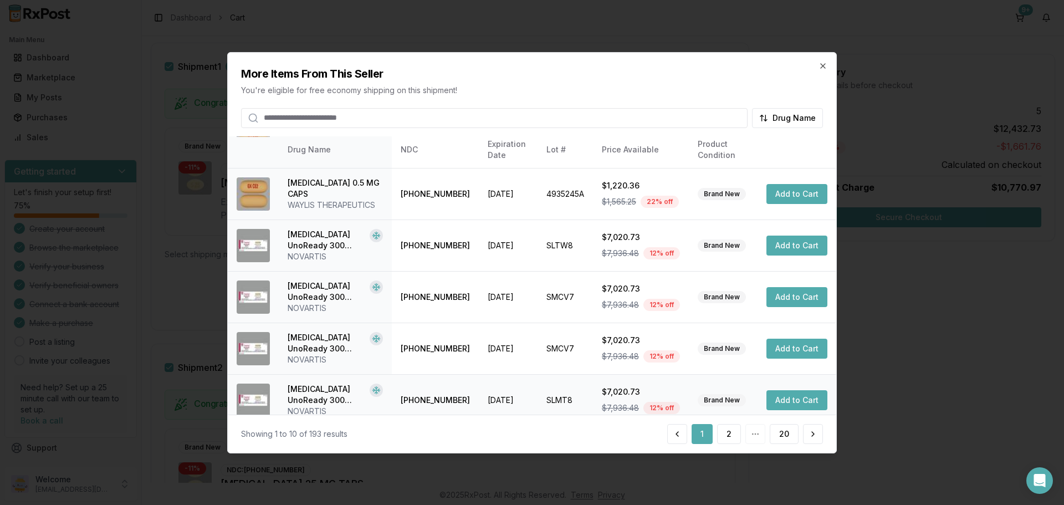
scroll to position [264, 0]
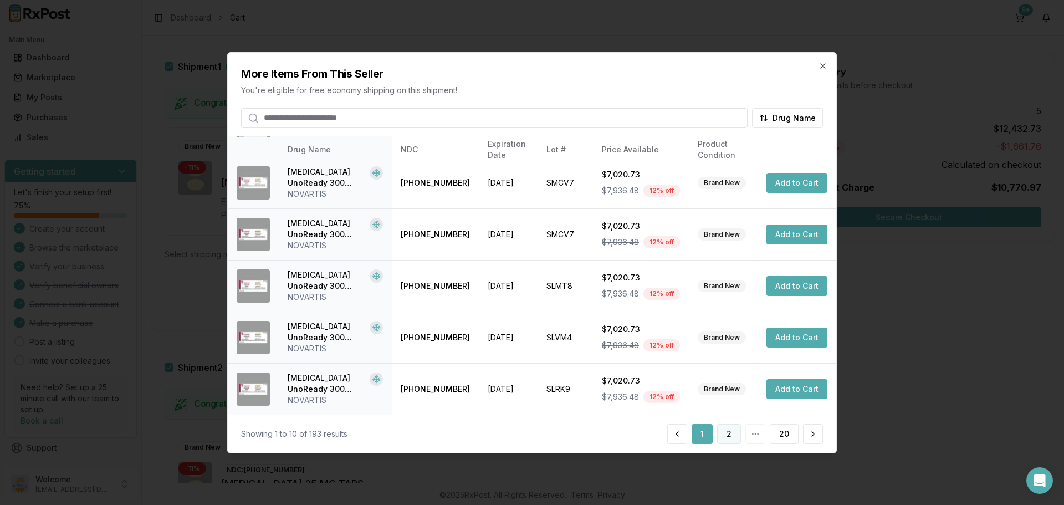
click at [727, 433] on button "2" at bounding box center [729, 434] width 24 height 20
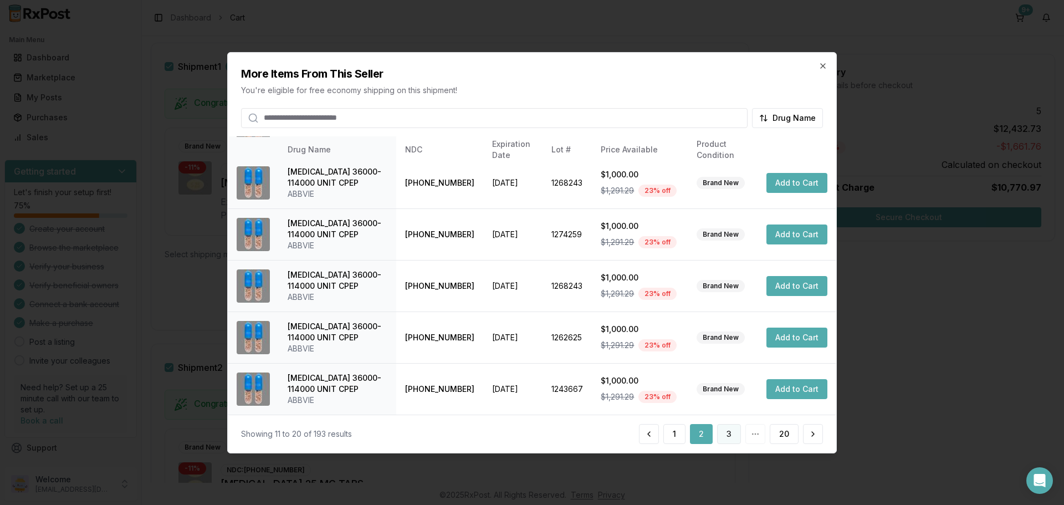
click at [729, 434] on button "3" at bounding box center [729, 434] width 24 height 20
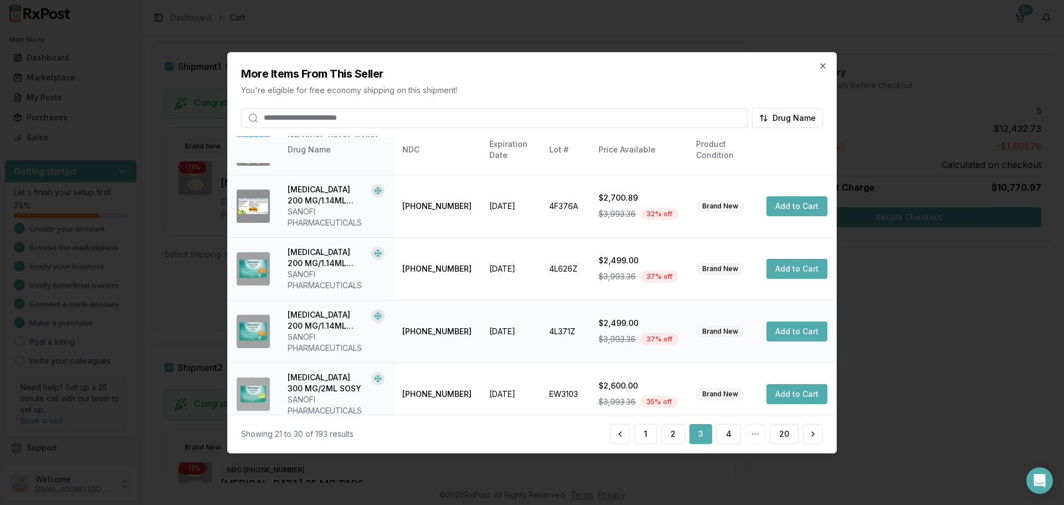
scroll to position [308, 0]
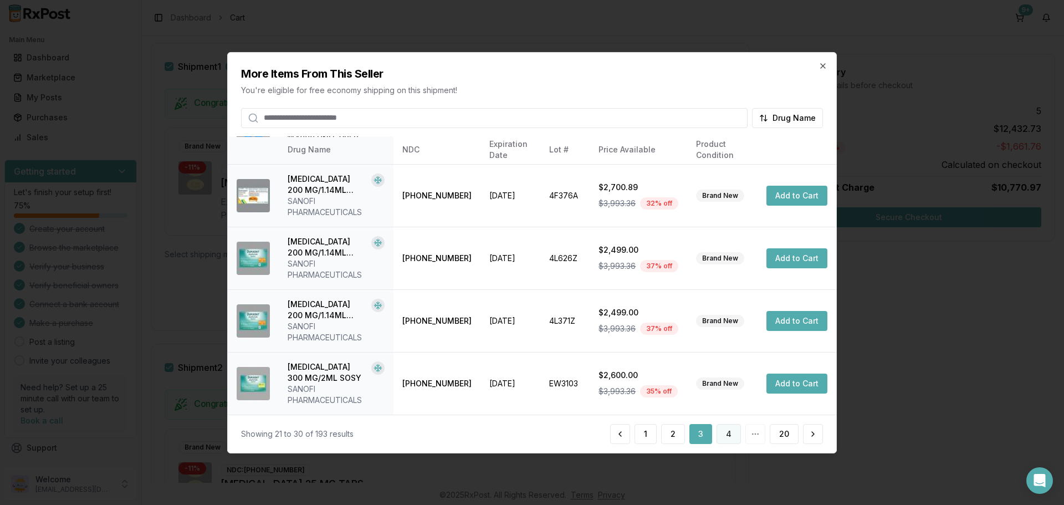
click at [726, 432] on button "4" at bounding box center [729, 434] width 24 height 20
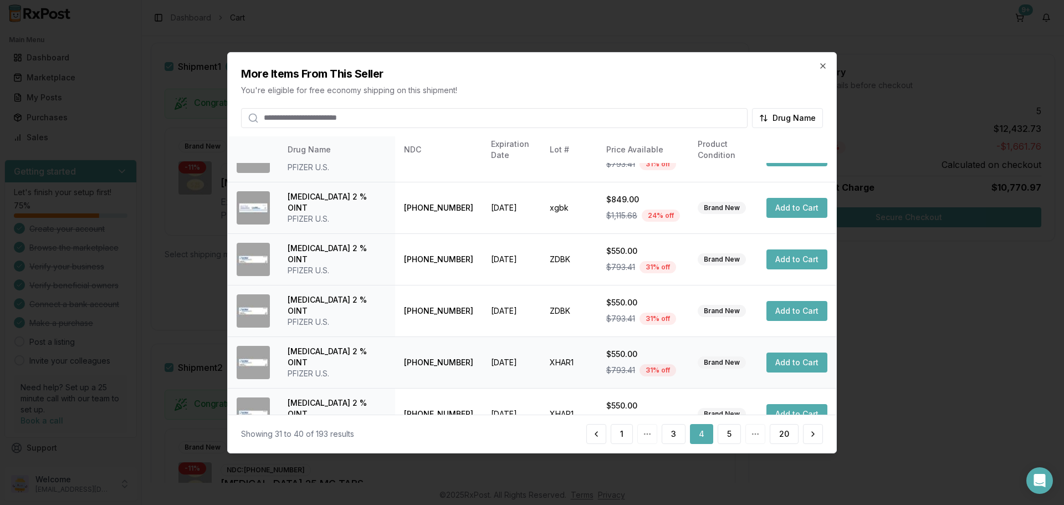
scroll to position [264, 0]
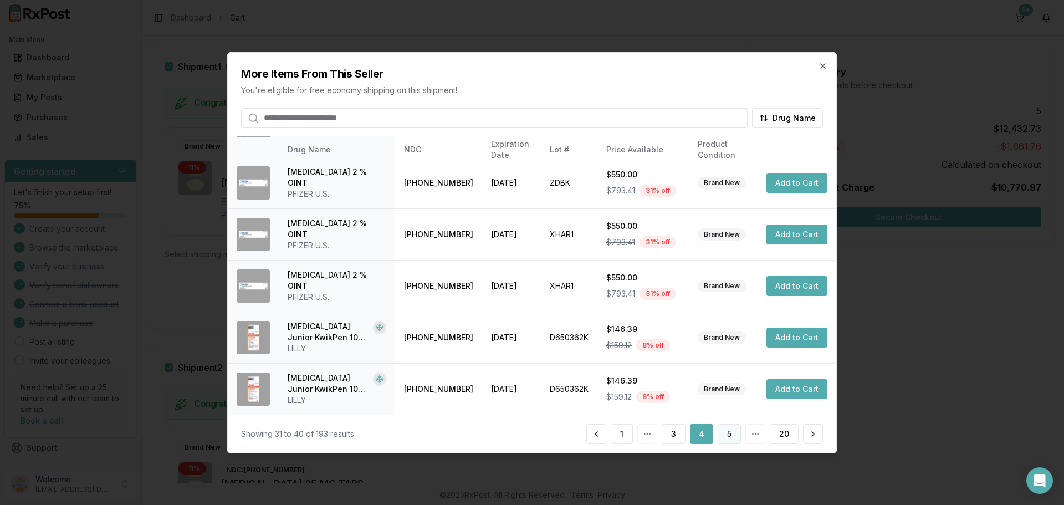
click at [728, 432] on button "5" at bounding box center [729, 434] width 23 height 20
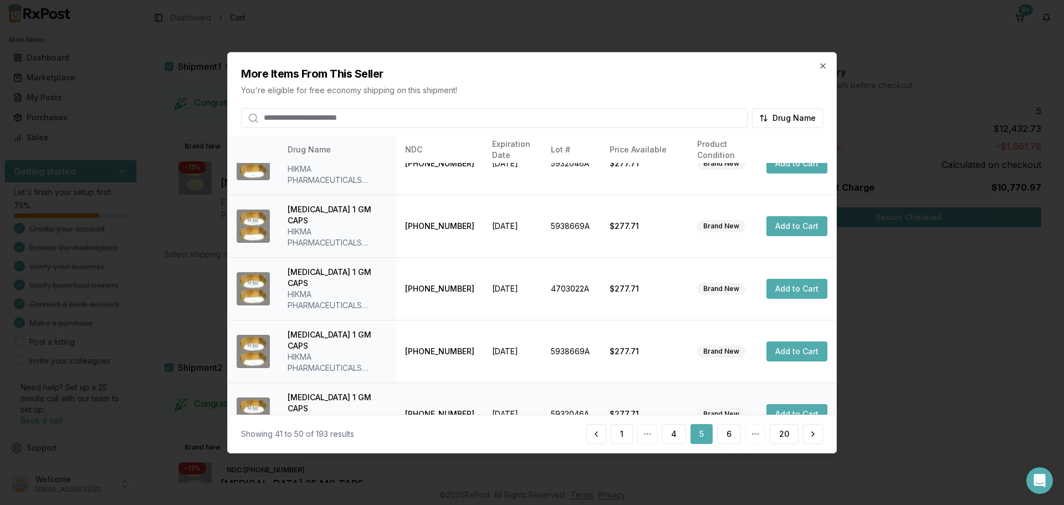
scroll to position [352, 0]
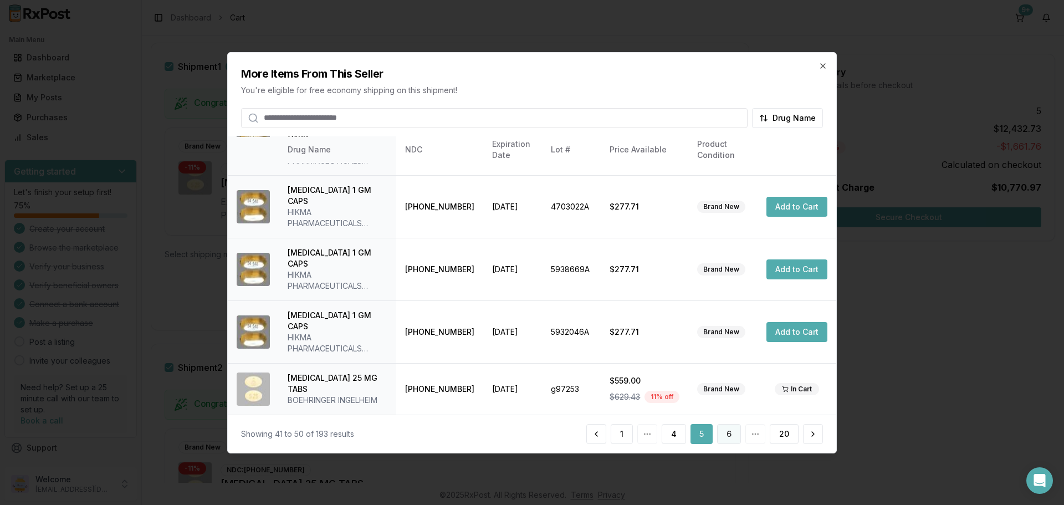
click at [729, 436] on button "6" at bounding box center [729, 434] width 24 height 20
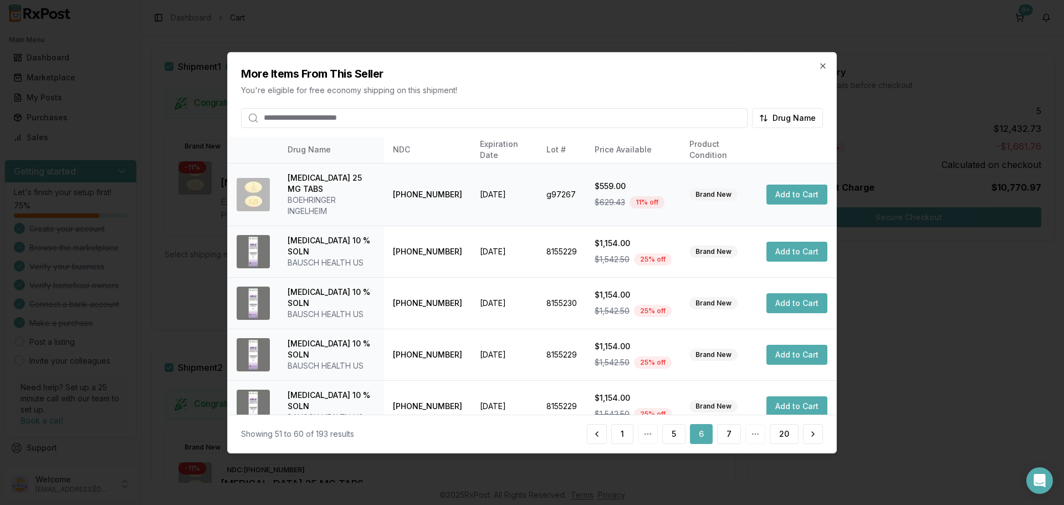
click at [780, 195] on button "Add to Cart" at bounding box center [796, 195] width 61 height 20
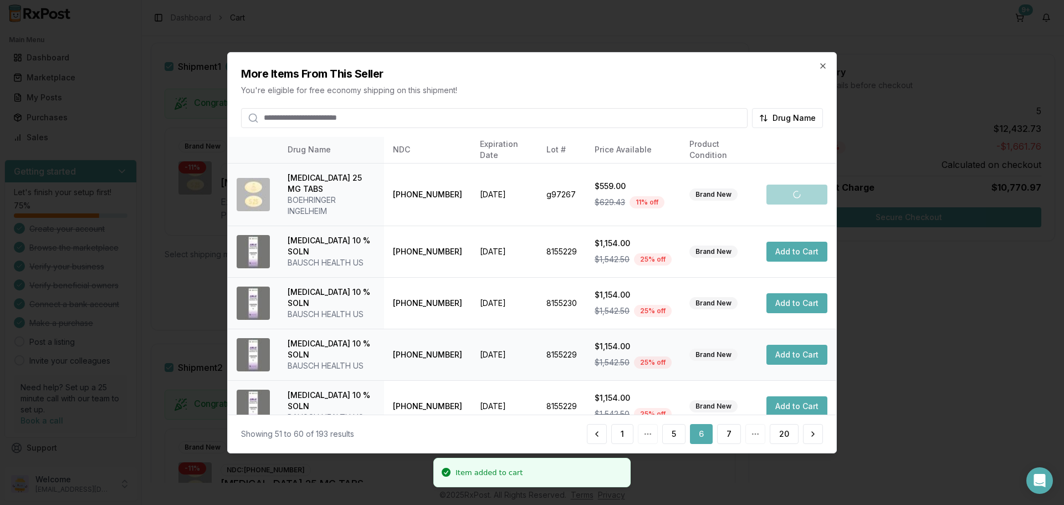
scroll to position [283, 0]
click at [727, 435] on button "7" at bounding box center [729, 434] width 24 height 20
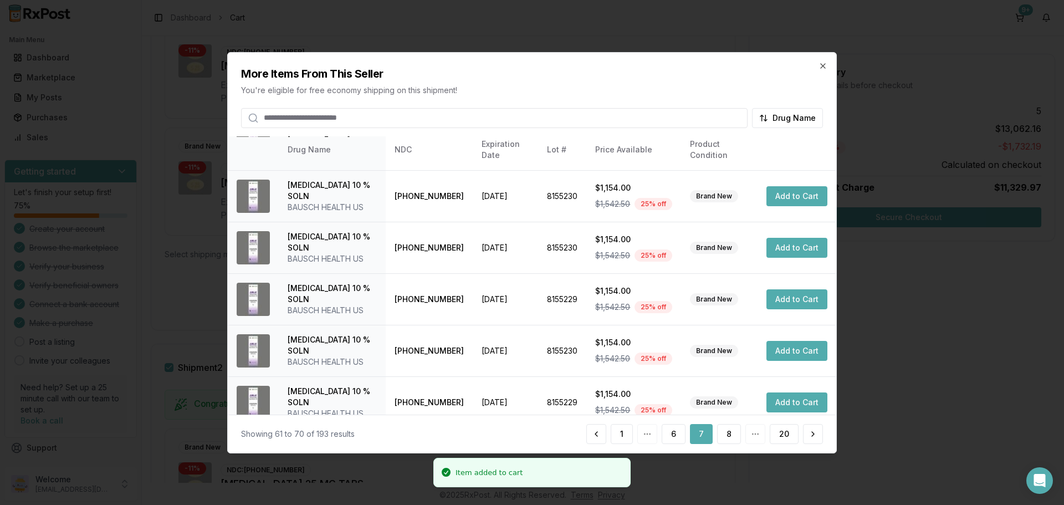
scroll to position [264, 0]
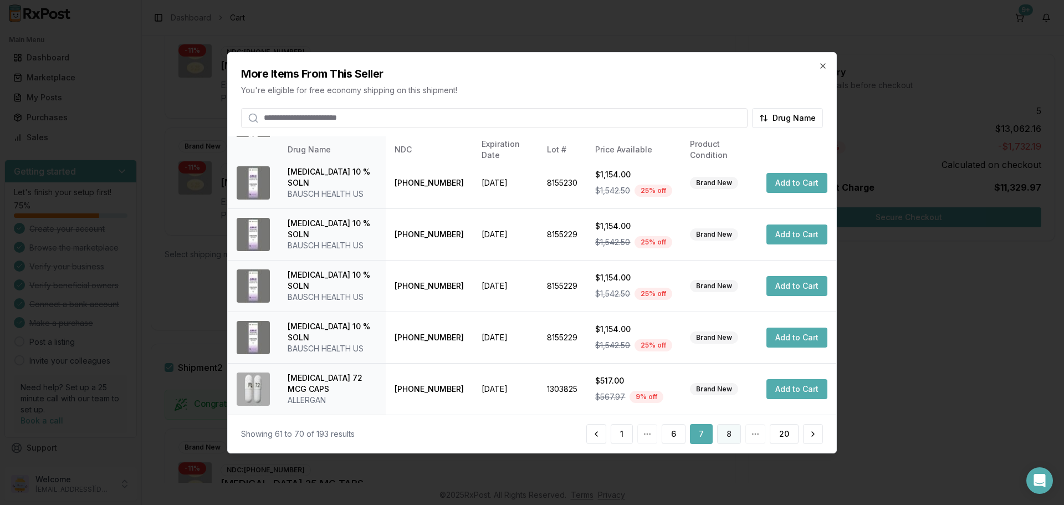
click at [734, 434] on button "8" at bounding box center [729, 434] width 24 height 20
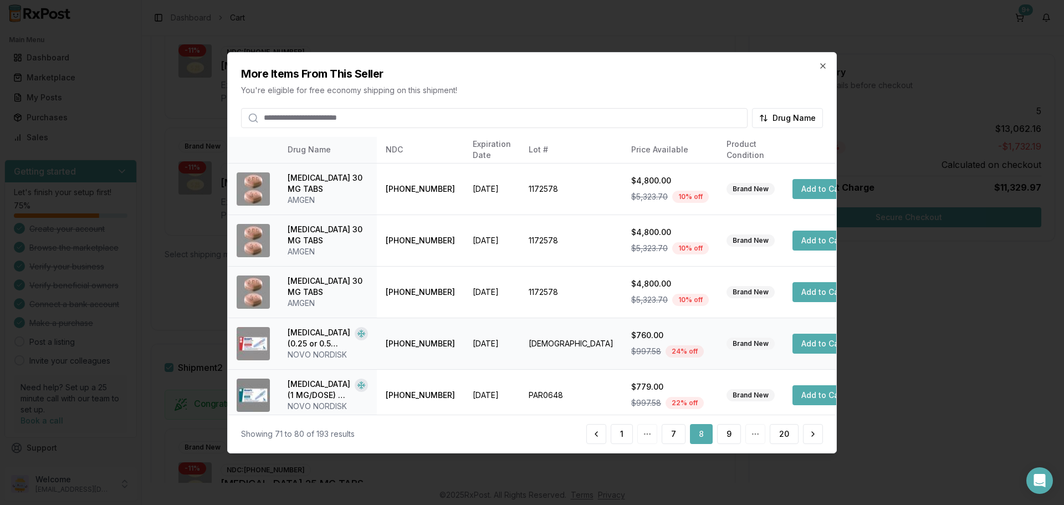
click at [792, 343] on button "Add to Cart" at bounding box center [822, 344] width 61 height 20
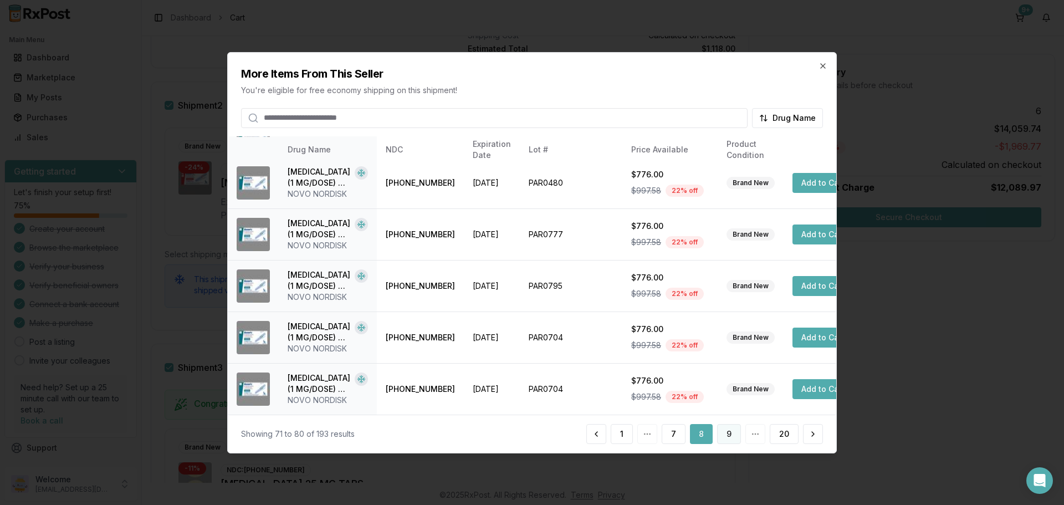
click at [730, 436] on button "9" at bounding box center [729, 434] width 24 height 20
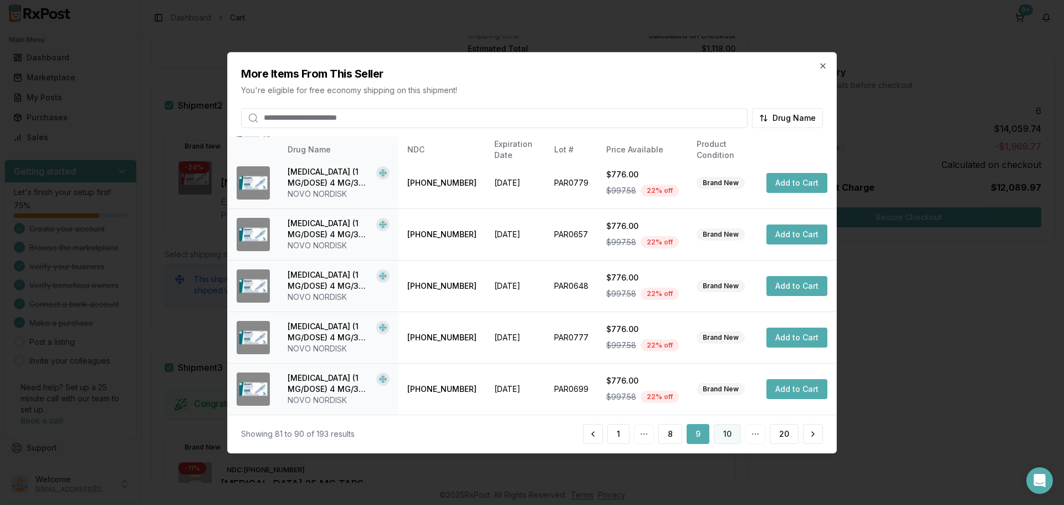
click at [724, 436] on button "10" at bounding box center [727, 434] width 27 height 20
click at [727, 436] on button "11" at bounding box center [727, 434] width 25 height 20
click at [726, 439] on button "12" at bounding box center [727, 434] width 27 height 20
click at [729, 436] on button "13" at bounding box center [727, 434] width 27 height 20
click at [723, 434] on button "14" at bounding box center [727, 434] width 28 height 20
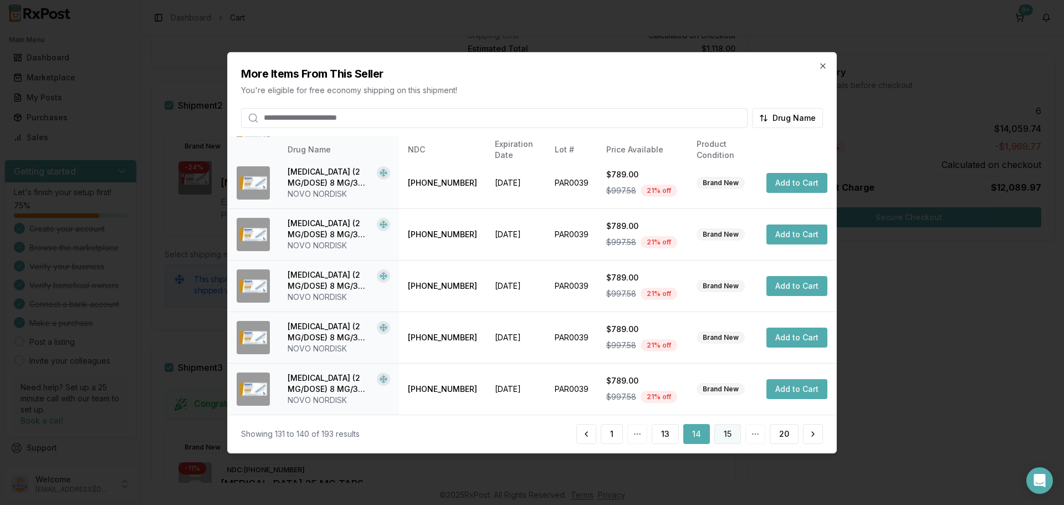
click at [732, 437] on button "15" at bounding box center [727, 434] width 27 height 20
click at [728, 435] on button "16" at bounding box center [727, 434] width 27 height 20
click at [725, 429] on button "17" at bounding box center [727, 434] width 27 height 20
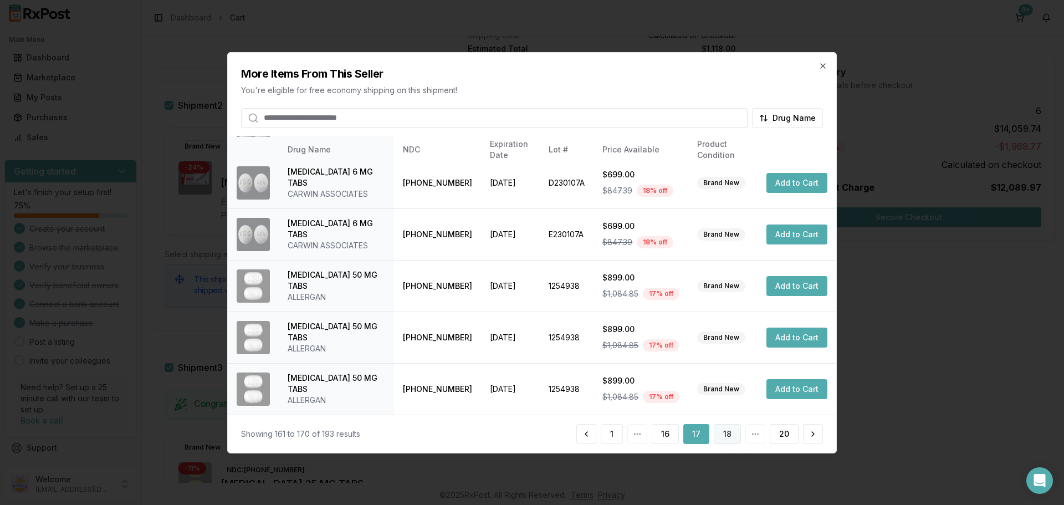
click at [722, 433] on button "18" at bounding box center [727, 434] width 27 height 20
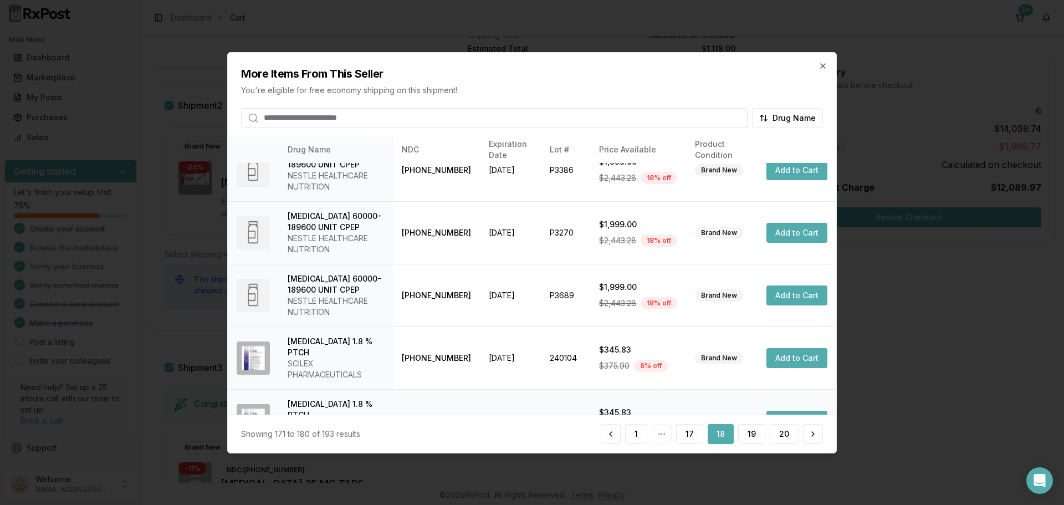
scroll to position [319, 0]
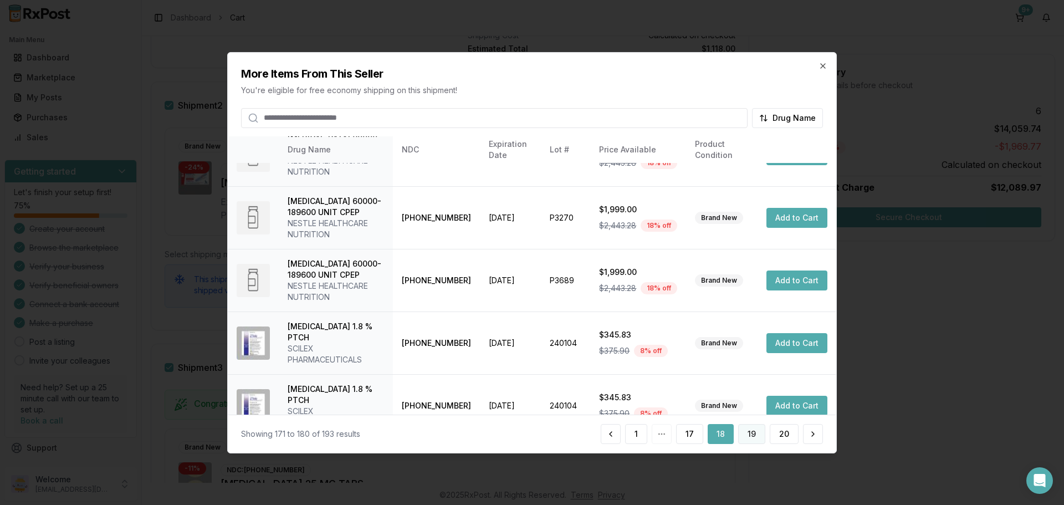
click at [755, 436] on button "19" at bounding box center [751, 434] width 27 height 20
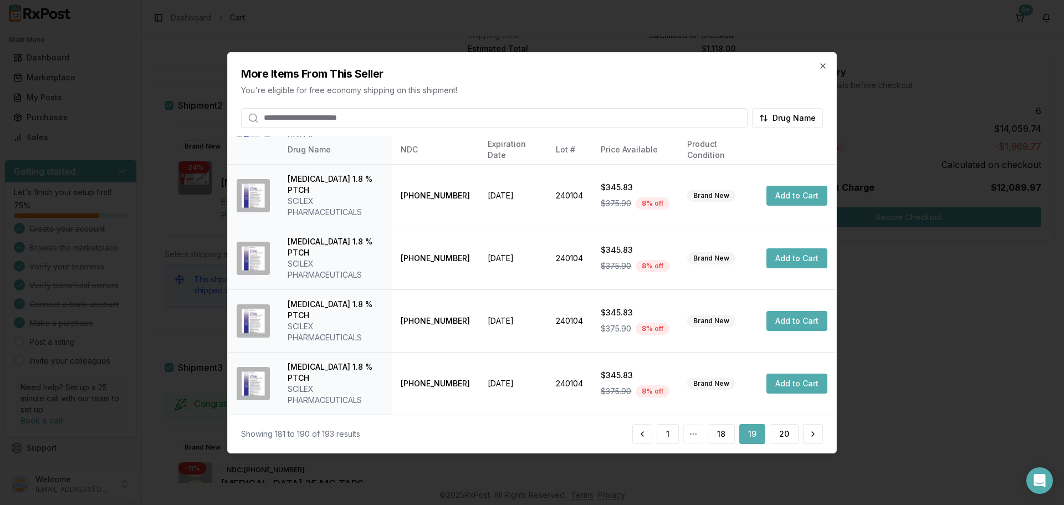
scroll to position [264, 0]
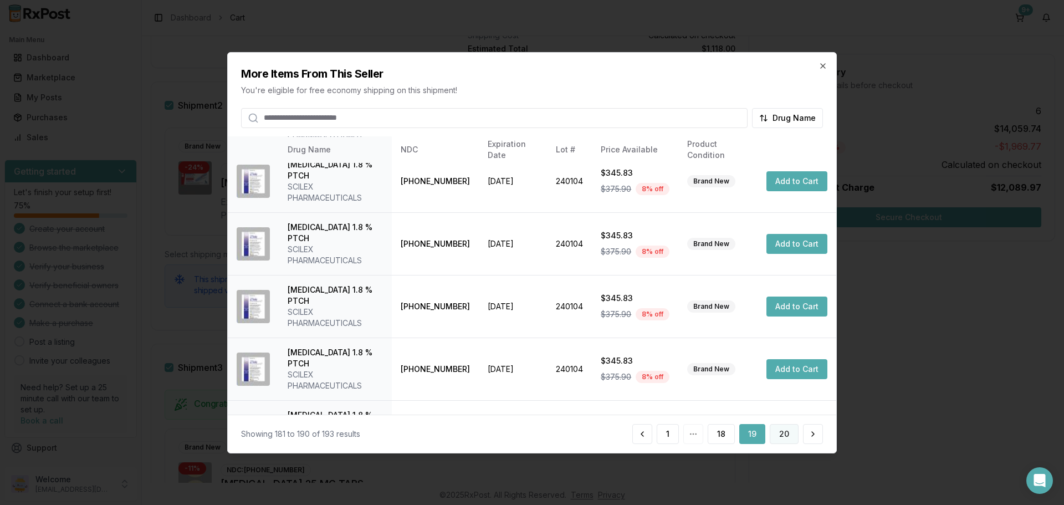
click at [787, 436] on button "20" at bounding box center [784, 434] width 29 height 20
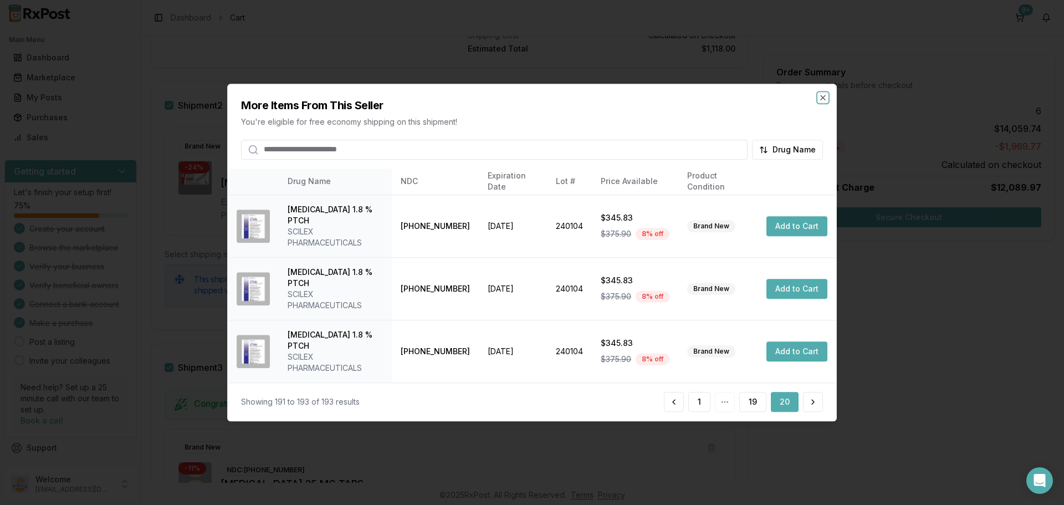
click at [824, 102] on icon "button" at bounding box center [823, 97] width 9 height 9
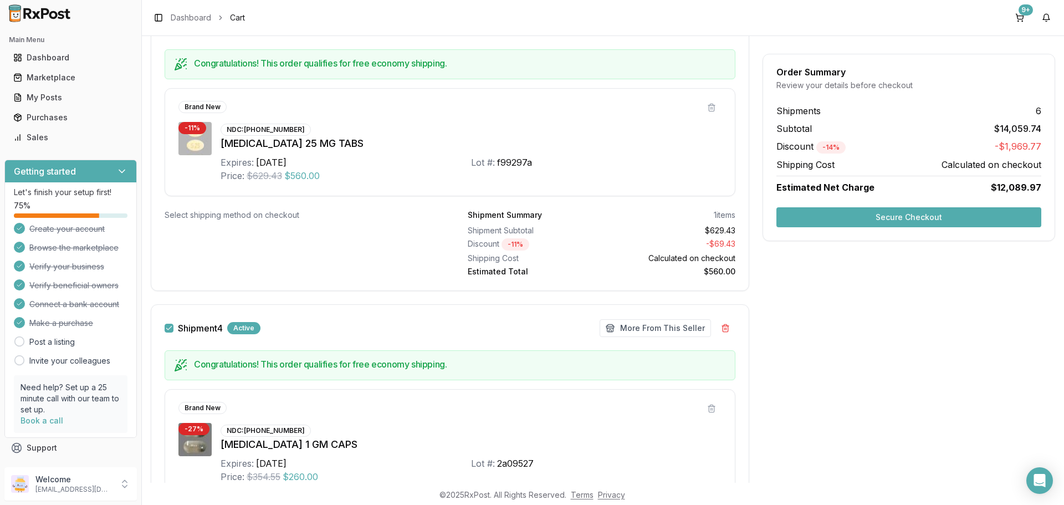
scroll to position [822, 0]
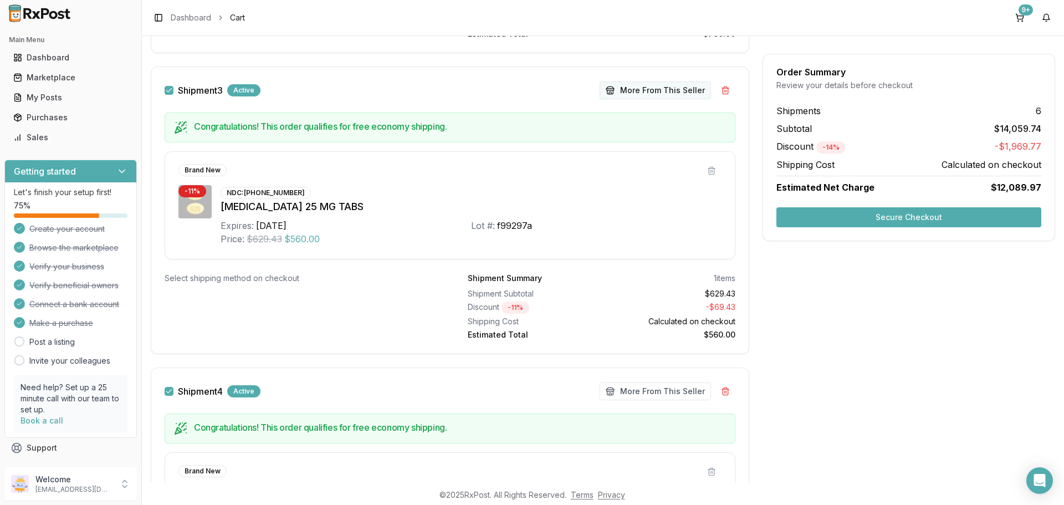
click at [622, 93] on button "More From This Seller" at bounding box center [655, 90] width 111 height 18
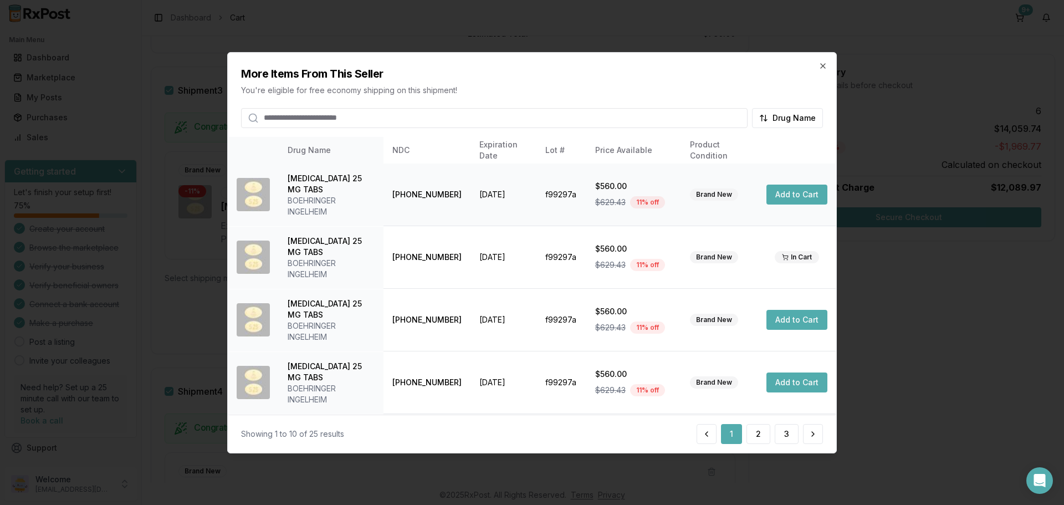
click at [791, 198] on button "Add to Cart" at bounding box center [796, 195] width 61 height 20
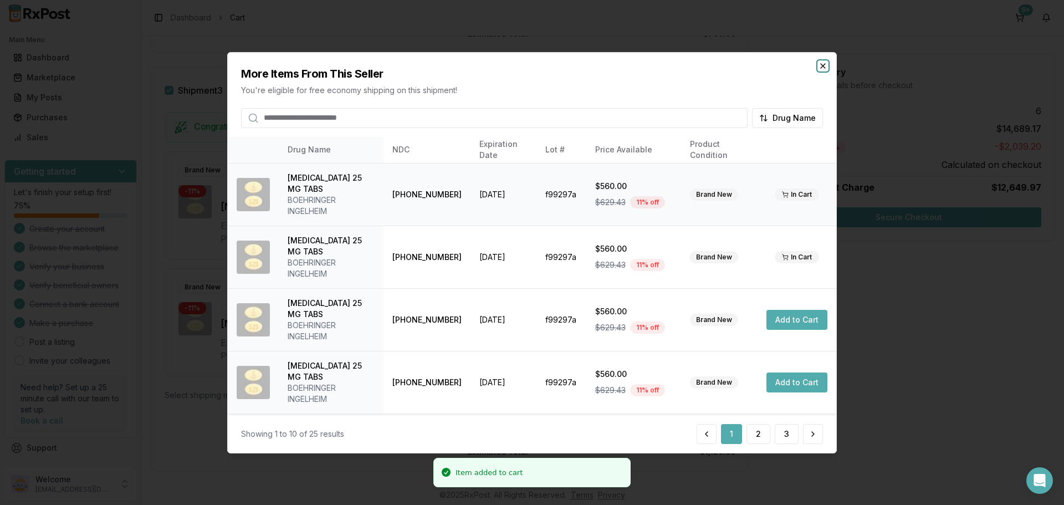
click at [824, 67] on icon "button" at bounding box center [823, 65] width 4 height 4
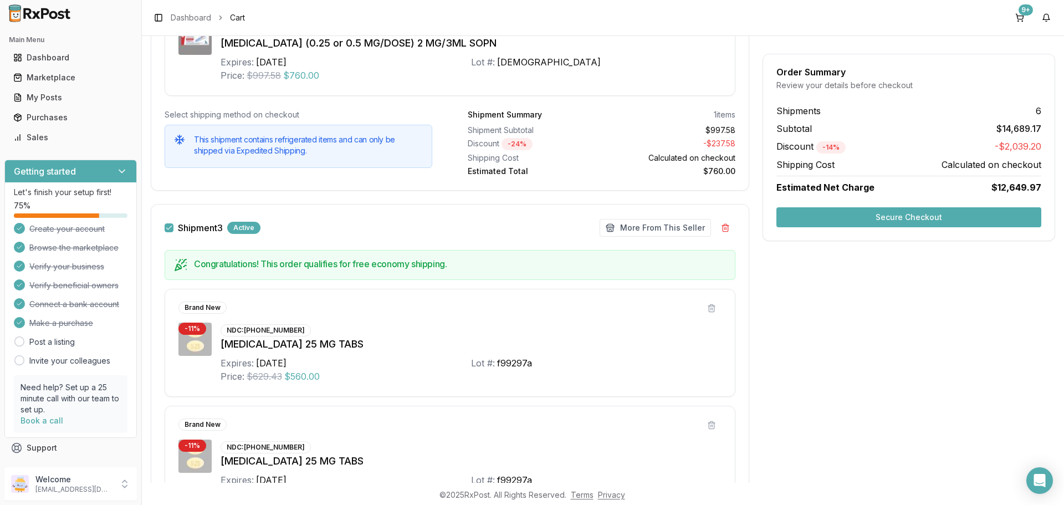
scroll to position [656, 0]
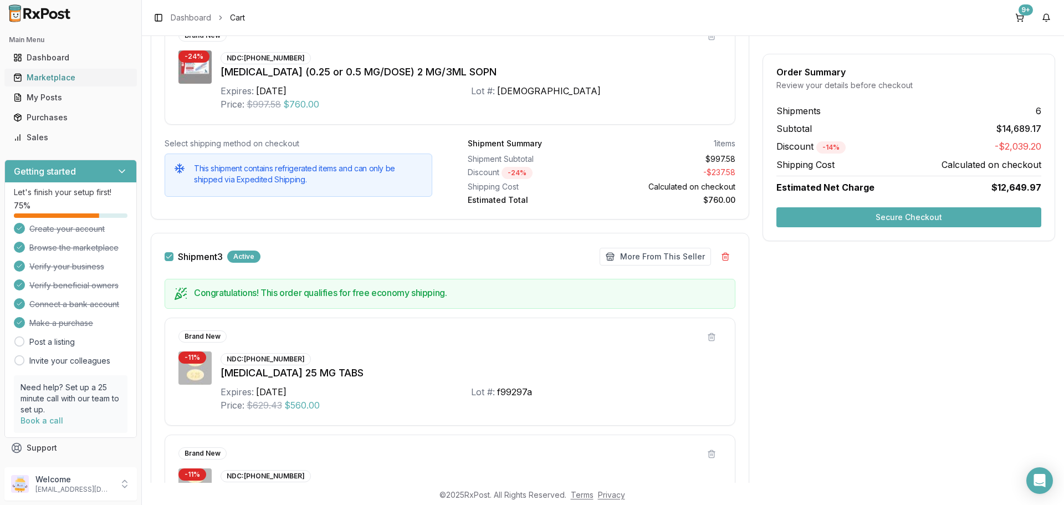
click at [60, 79] on div "Marketplace" at bounding box center [70, 77] width 115 height 11
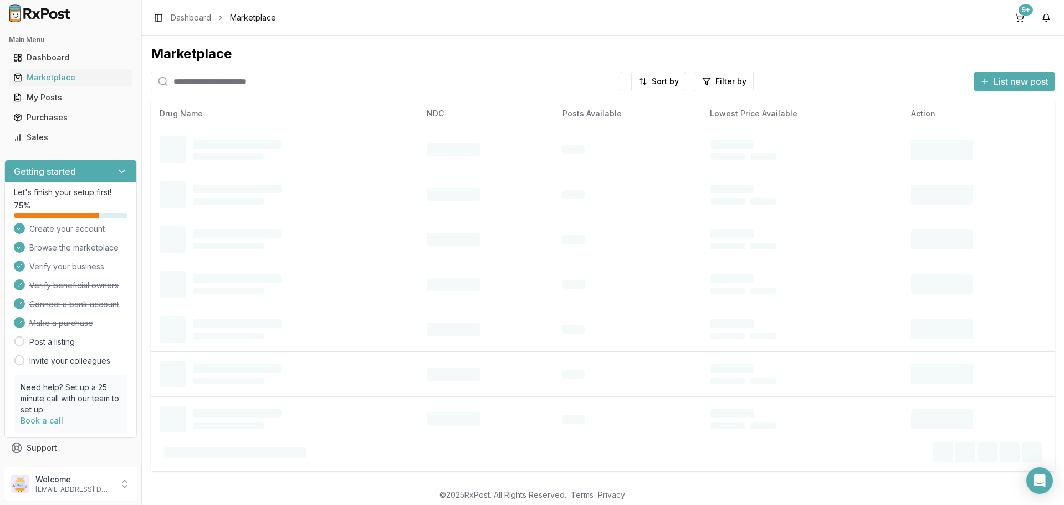
click at [224, 83] on input "search" at bounding box center [387, 81] width 472 height 20
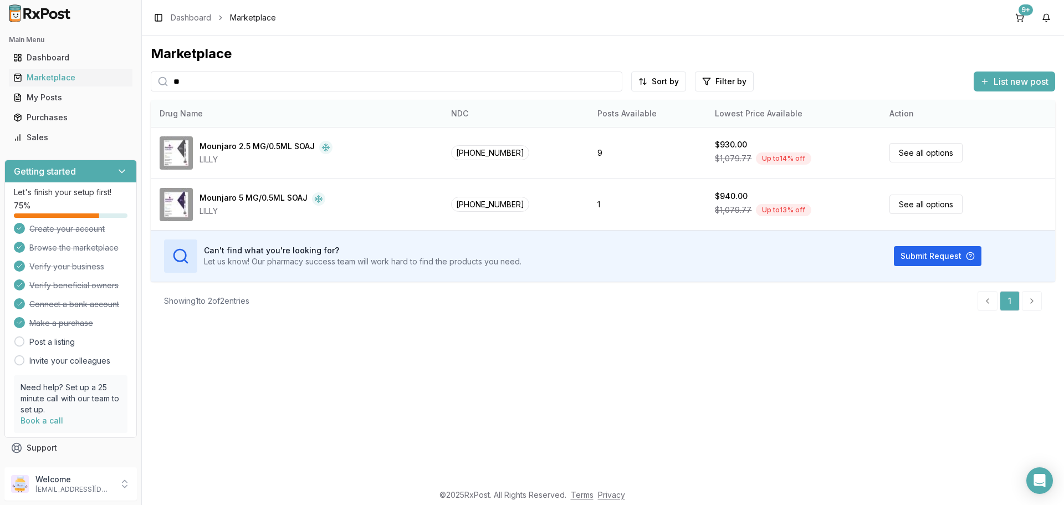
type input "*"
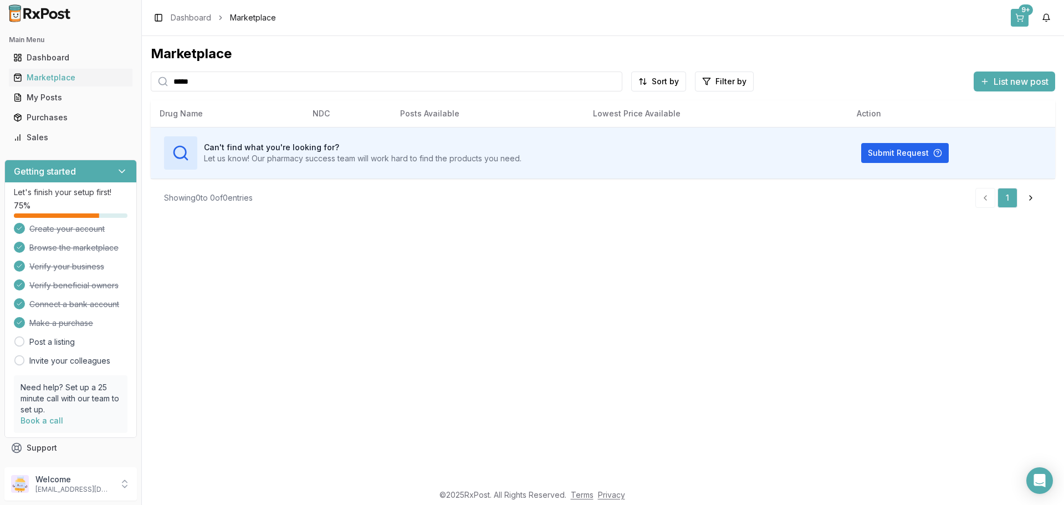
type input "*****"
drag, startPoint x: 1020, startPoint y: 13, endPoint x: 1010, endPoint y: 22, distance: 13.3
click at [1020, 13] on div "9+" at bounding box center [1026, 9] width 14 height 11
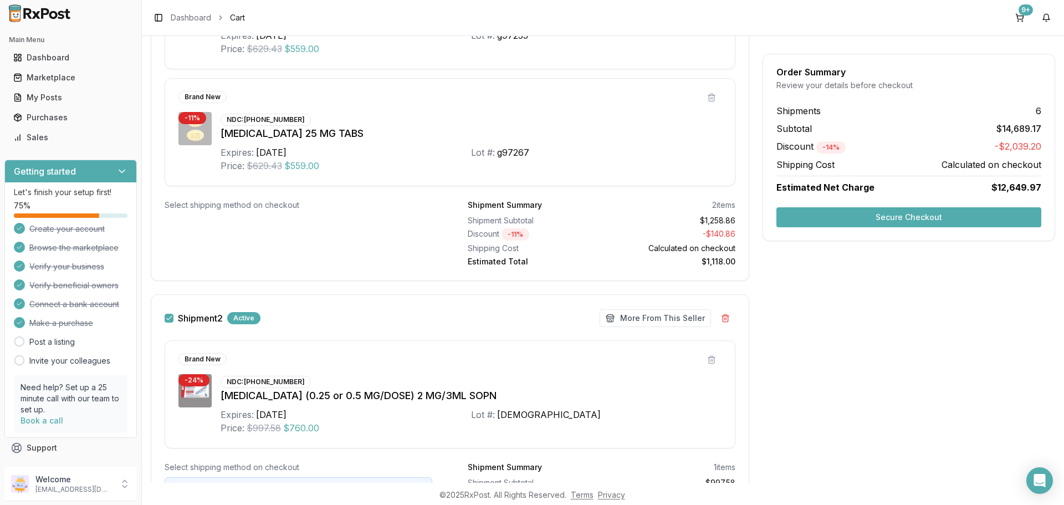
scroll to position [443, 0]
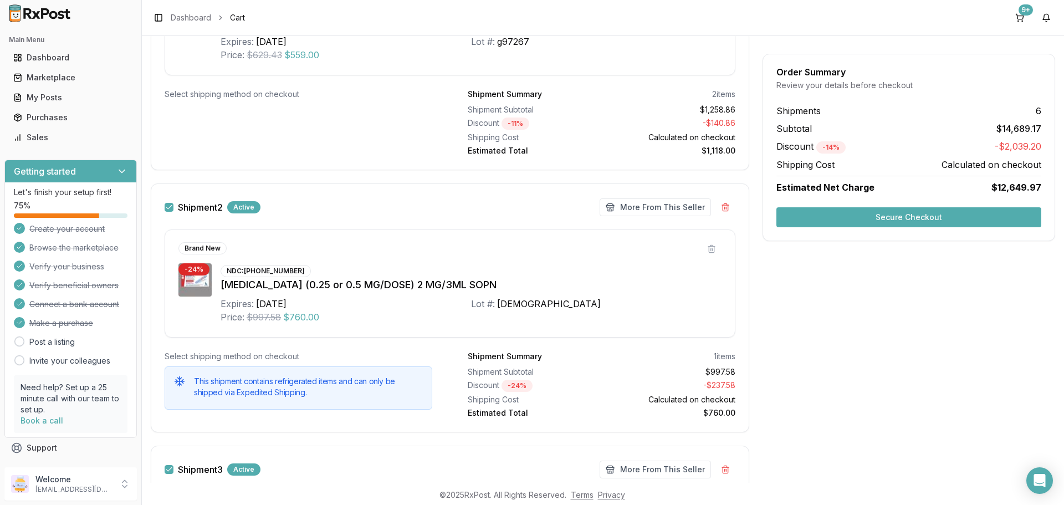
click at [172, 205] on button "Shipment 2" at bounding box center [169, 207] width 9 height 9
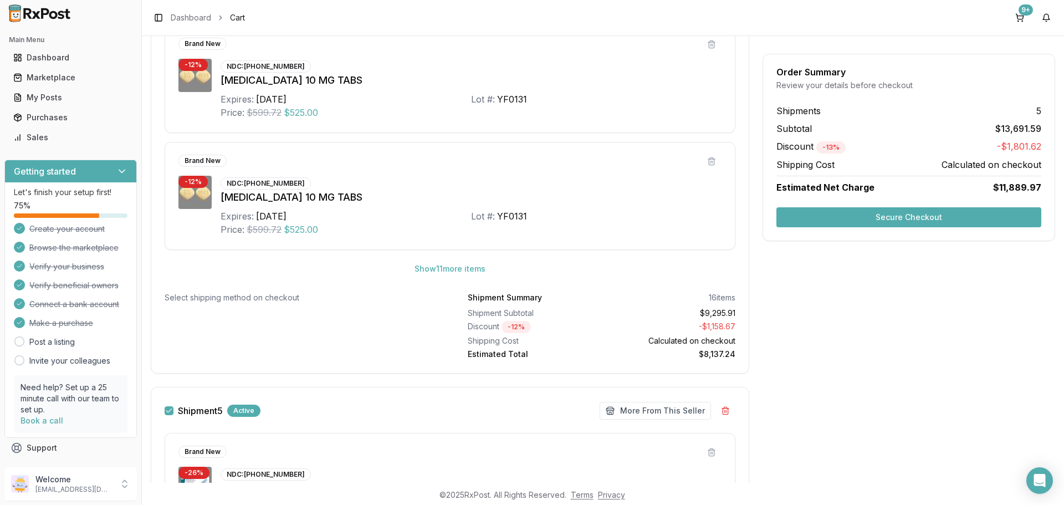
scroll to position [1718, 0]
click at [446, 270] on button "Show 11 more item s" at bounding box center [450, 268] width 89 height 20
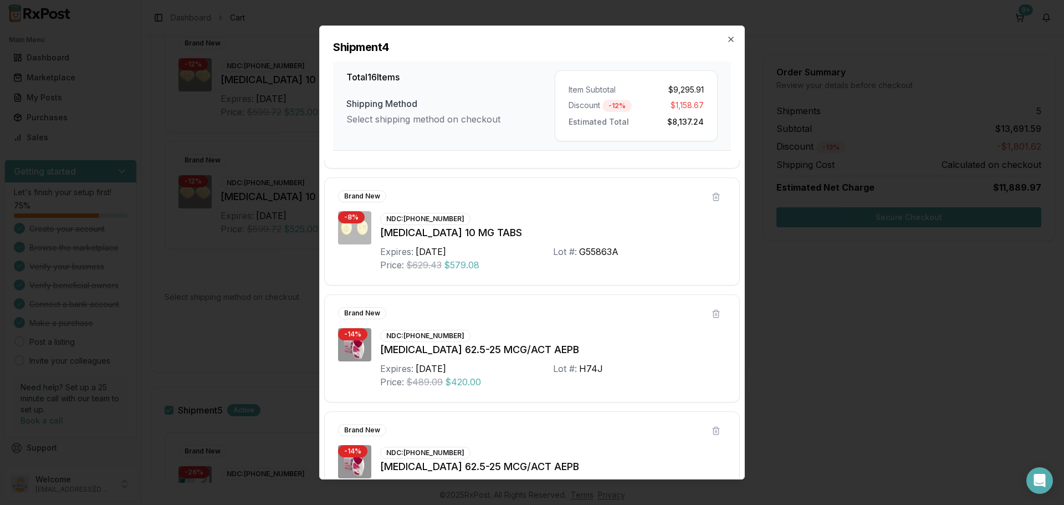
scroll to position [1551, 0]
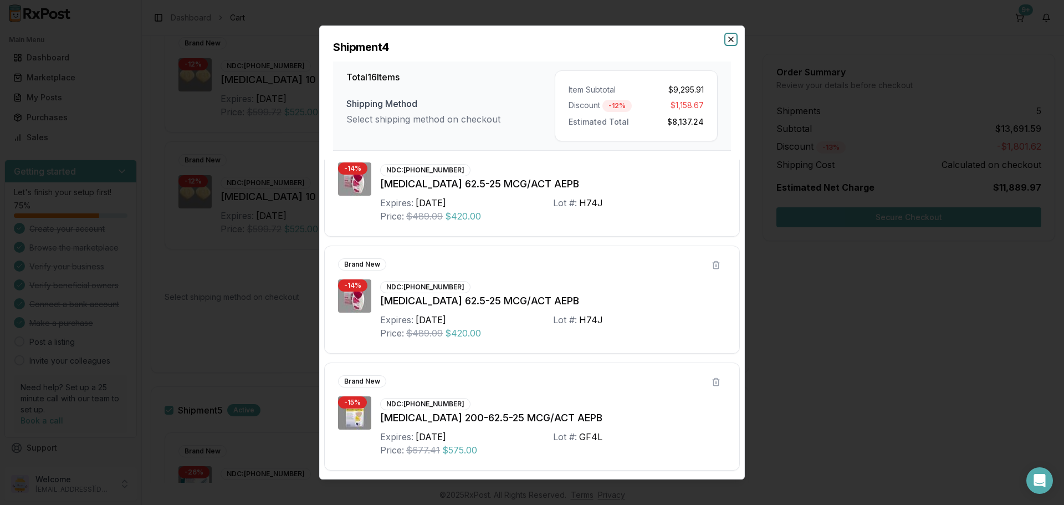
click at [733, 37] on icon "button" at bounding box center [731, 39] width 9 height 9
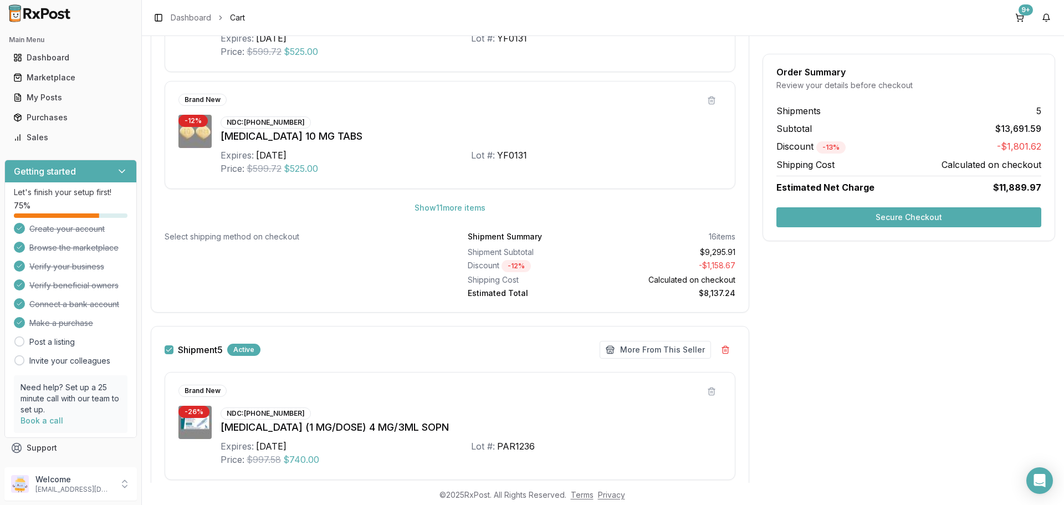
scroll to position [1884, 0]
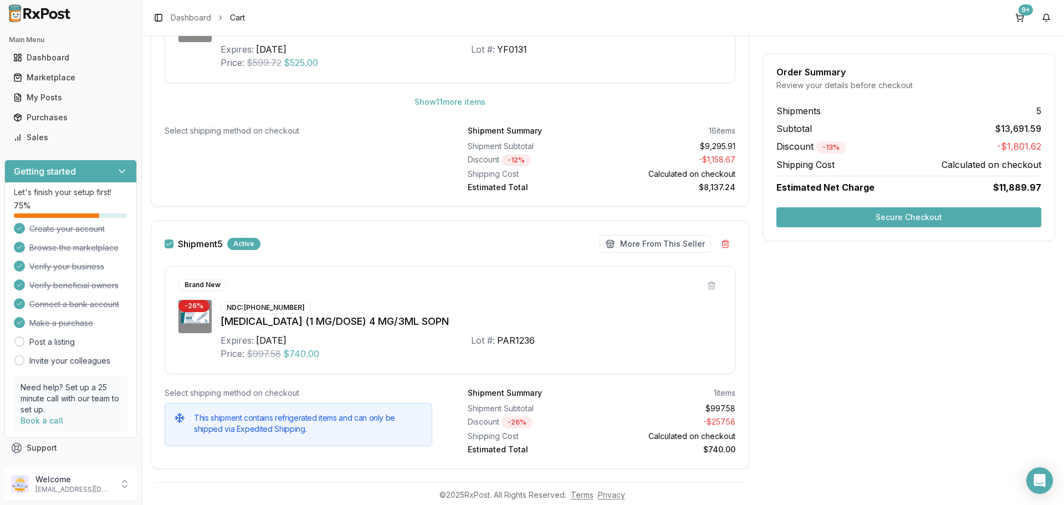
click at [172, 243] on button "Shipment 5" at bounding box center [169, 243] width 9 height 9
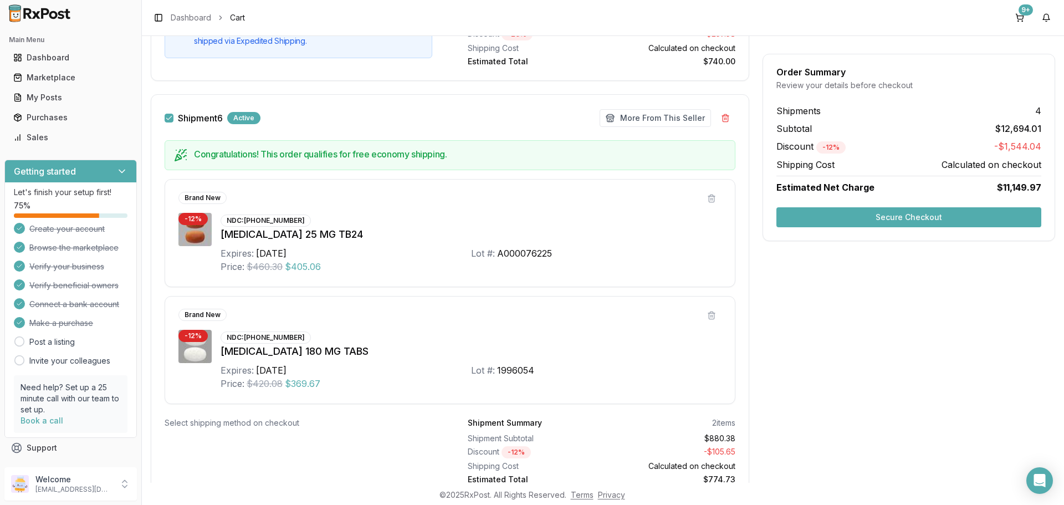
scroll to position [2319, 0]
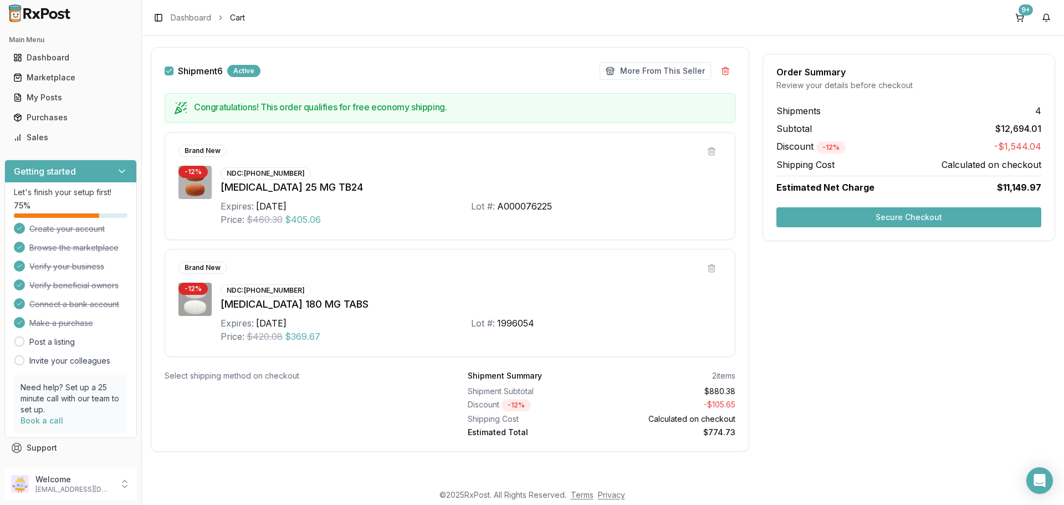
click at [894, 217] on button "Secure Checkout" at bounding box center [908, 217] width 265 height 20
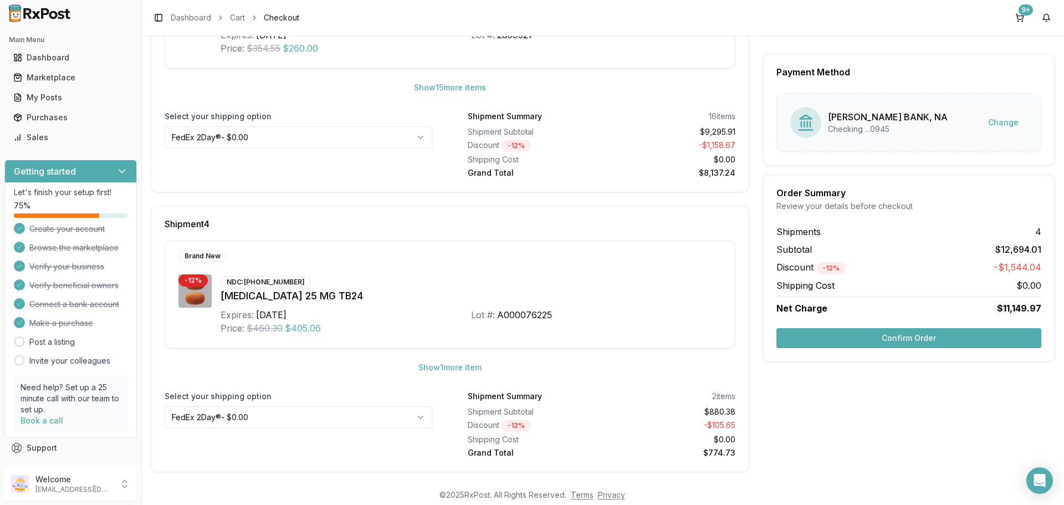
scroll to position [845, 0]
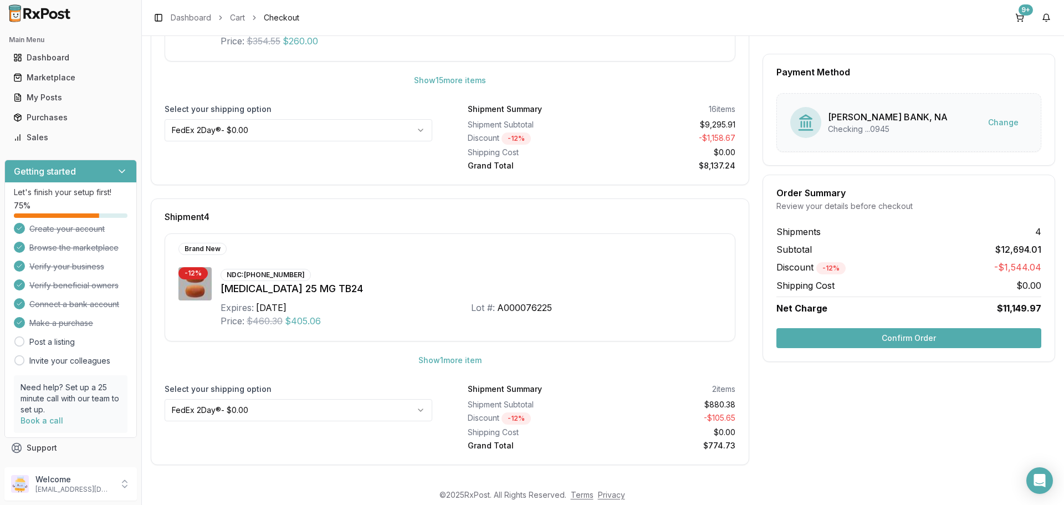
drag, startPoint x: 923, startPoint y: 341, endPoint x: 872, endPoint y: 342, distance: 50.4
click at [922, 341] on button "Confirm Order" at bounding box center [908, 338] width 265 height 20
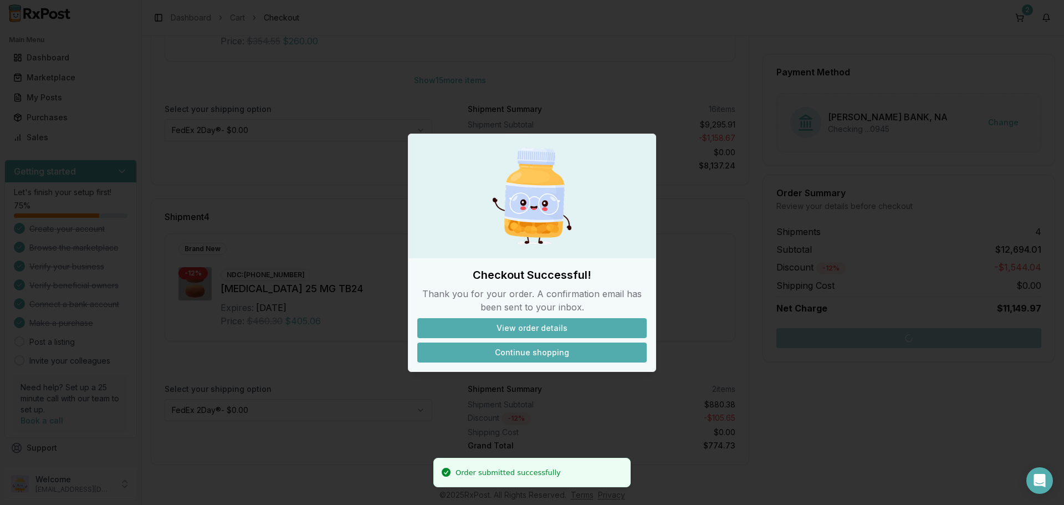
click at [526, 351] on button "Continue shopping" at bounding box center [531, 352] width 229 height 20
